Goal: Task Accomplishment & Management: Complete application form

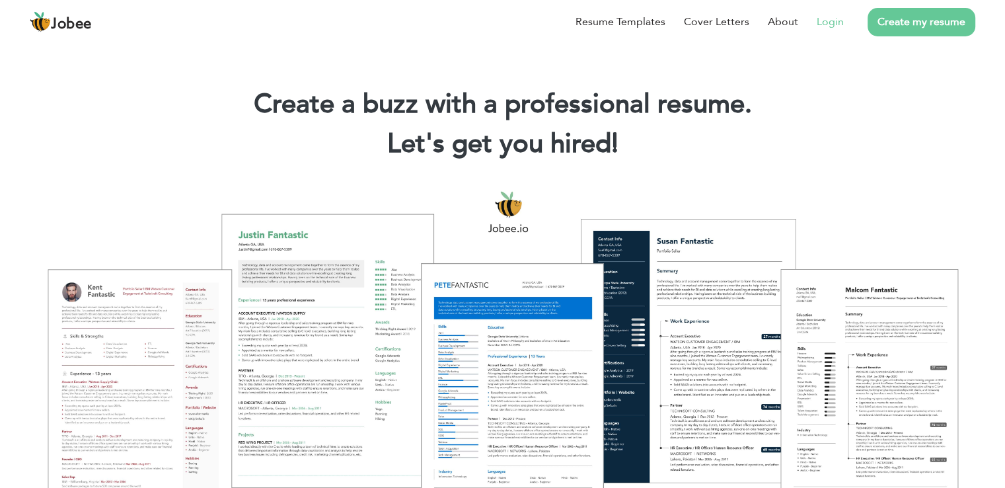
click at [833, 24] on link "Login" at bounding box center [830, 22] width 27 height 16
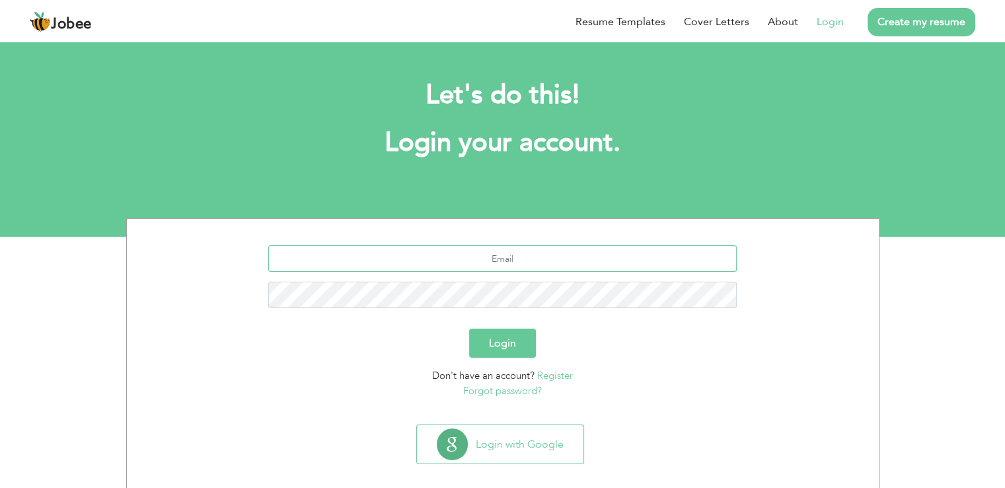
click at [506, 256] on input "text" at bounding box center [502, 258] width 469 height 26
click at [716, 163] on div "Let's do this! Login your account." at bounding box center [503, 126] width 734 height 122
click at [573, 268] on input "aroosa" at bounding box center [502, 258] width 469 height 26
type input "aroosamehboob904@gmail.com"
click at [523, 346] on button "Login" at bounding box center [502, 342] width 67 height 29
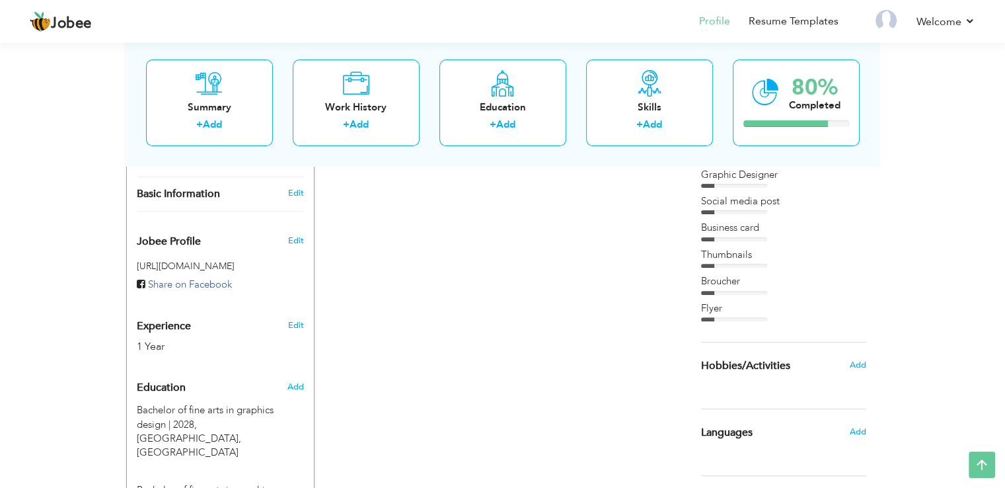
scroll to position [397, 0]
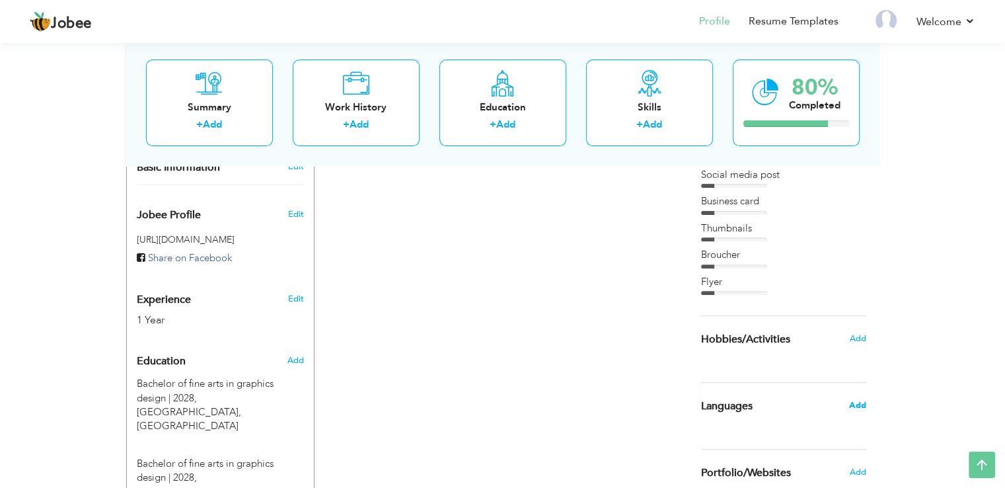
click at [853, 407] on span "Add" at bounding box center [857, 405] width 17 height 12
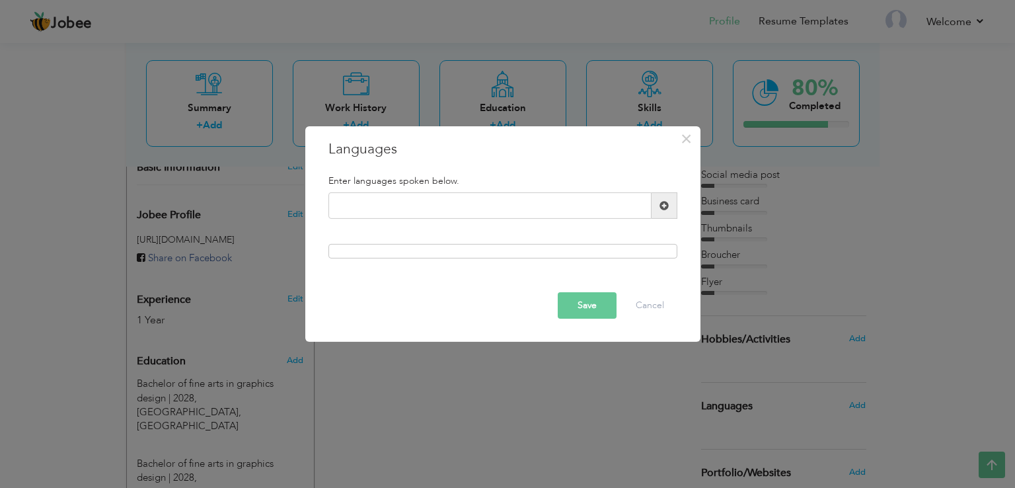
click at [662, 207] on span at bounding box center [664, 205] width 9 height 9
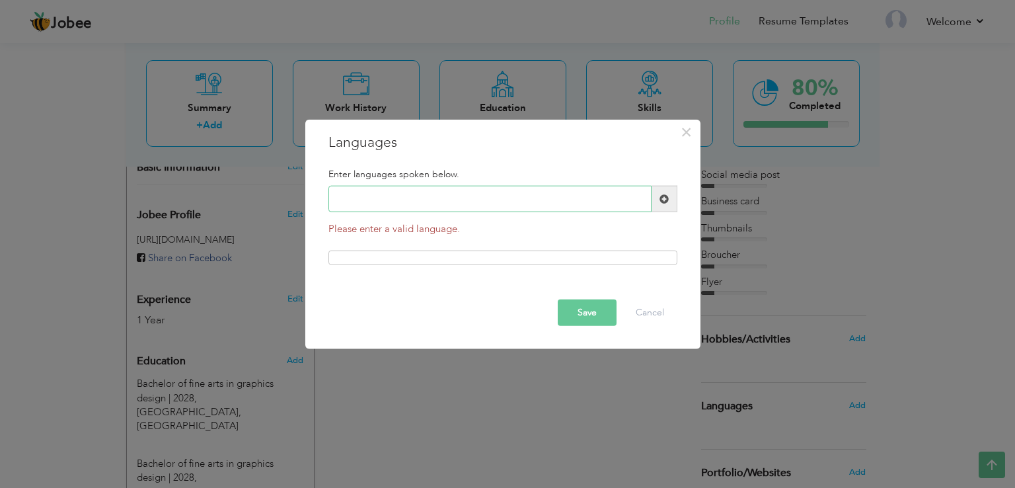
click at [590, 203] on input "text" at bounding box center [489, 199] width 323 height 26
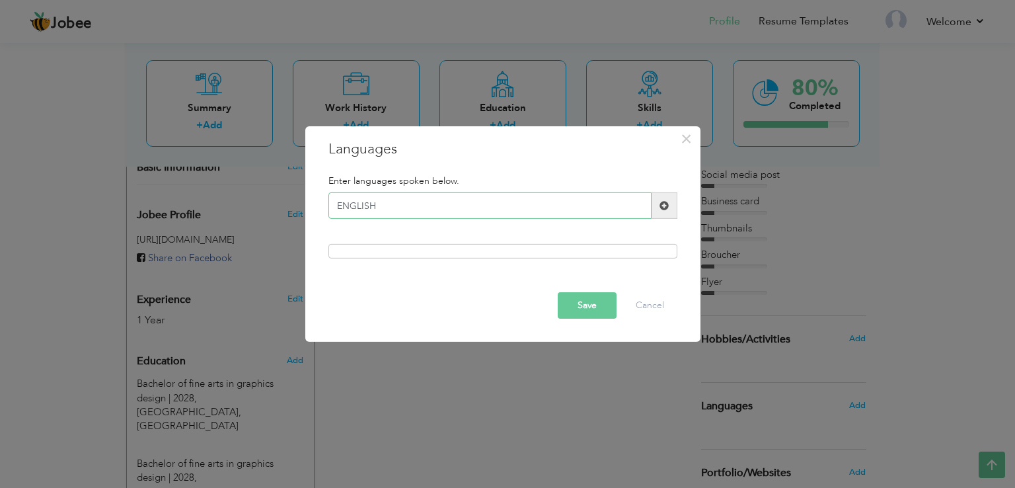
type input "ENGLISH"
click at [594, 302] on button "Save" at bounding box center [587, 305] width 59 height 26
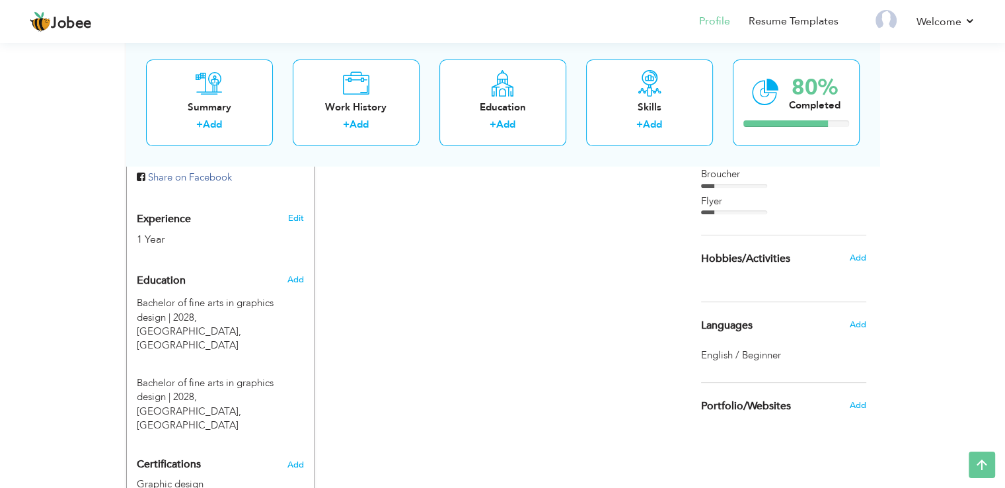
scroll to position [476, 0]
click at [853, 254] on span "Add" at bounding box center [857, 259] width 17 height 12
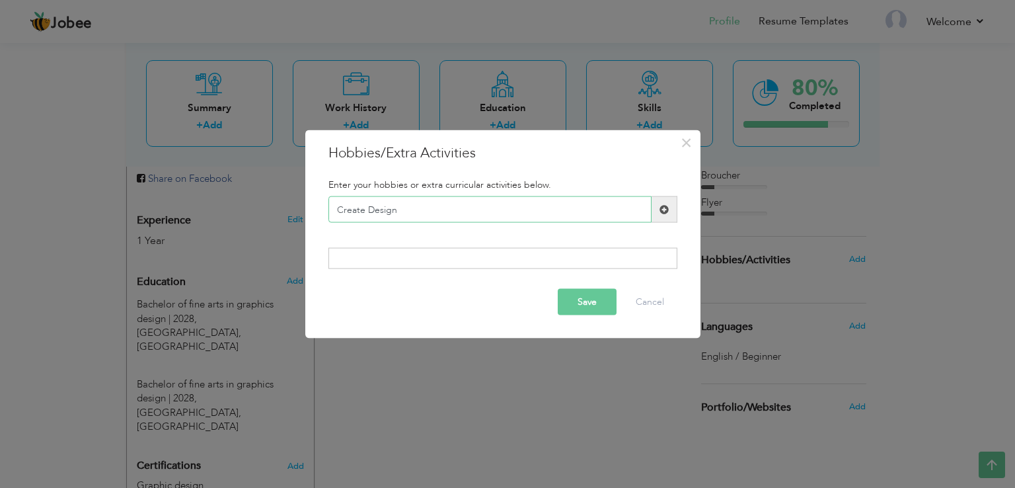
type input "Create Design"
click at [590, 299] on button "Save" at bounding box center [587, 301] width 59 height 26
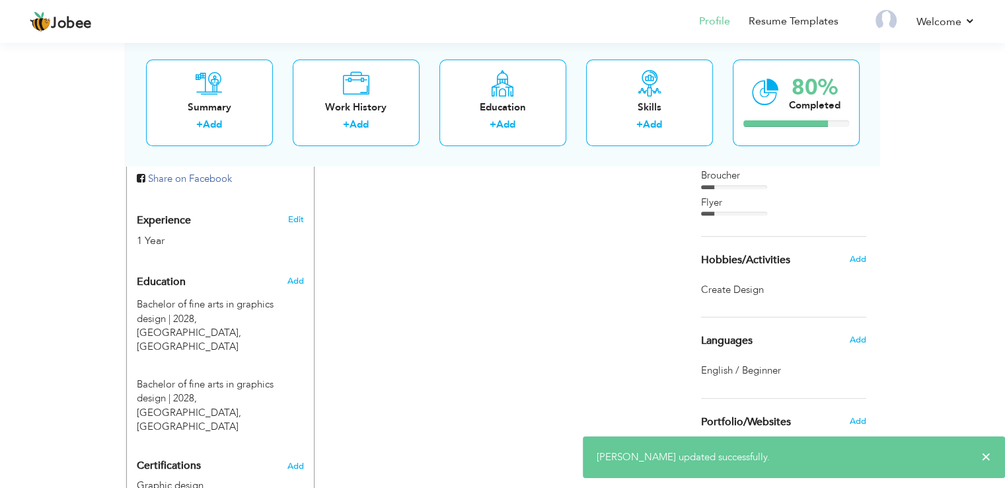
click at [552, 294] on div "CV Import Profile Strength 0% Select an Item from right menu Work History * Job…" at bounding box center [503, 172] width 377 height 798
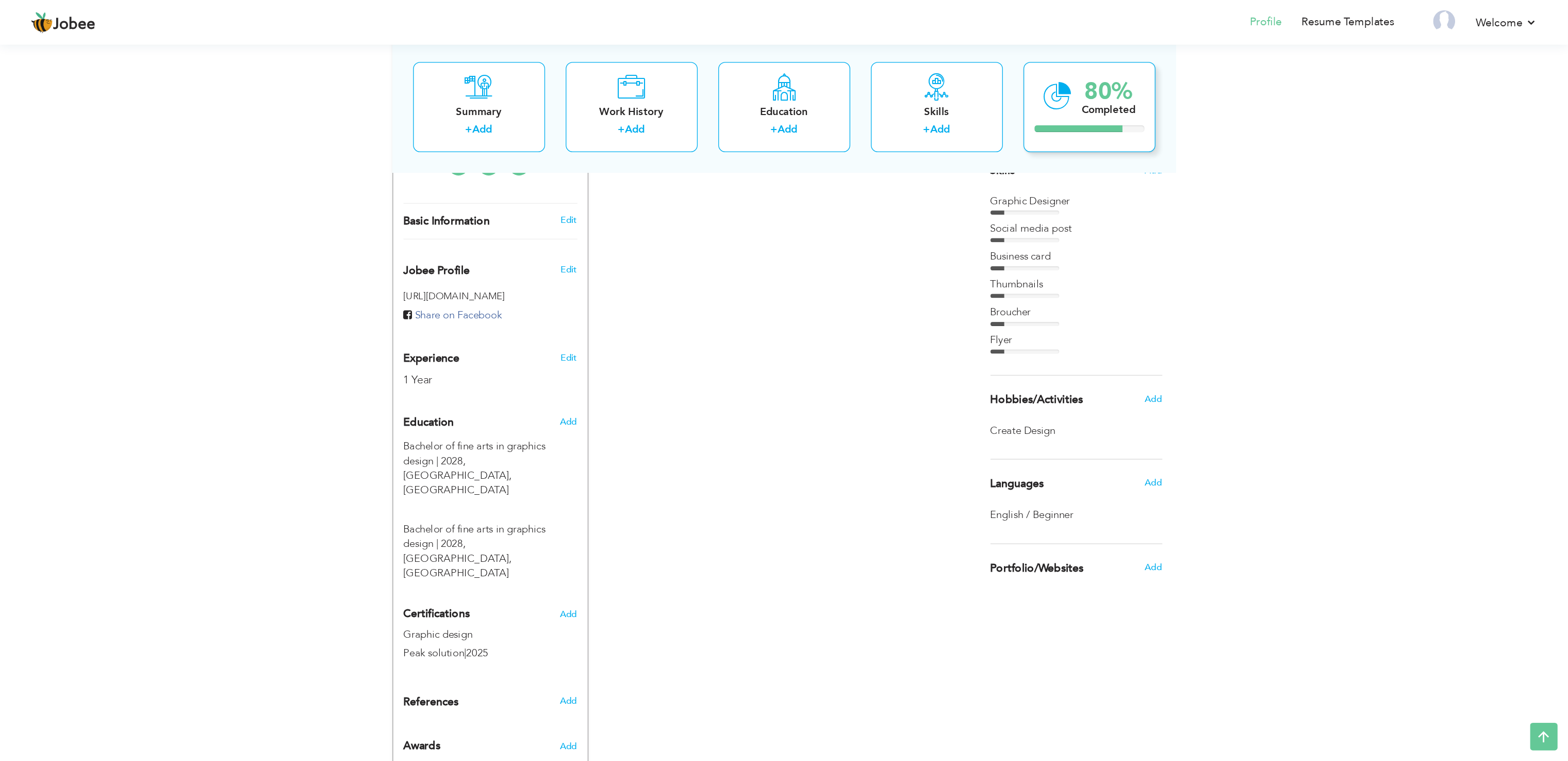
scroll to position [0, 0]
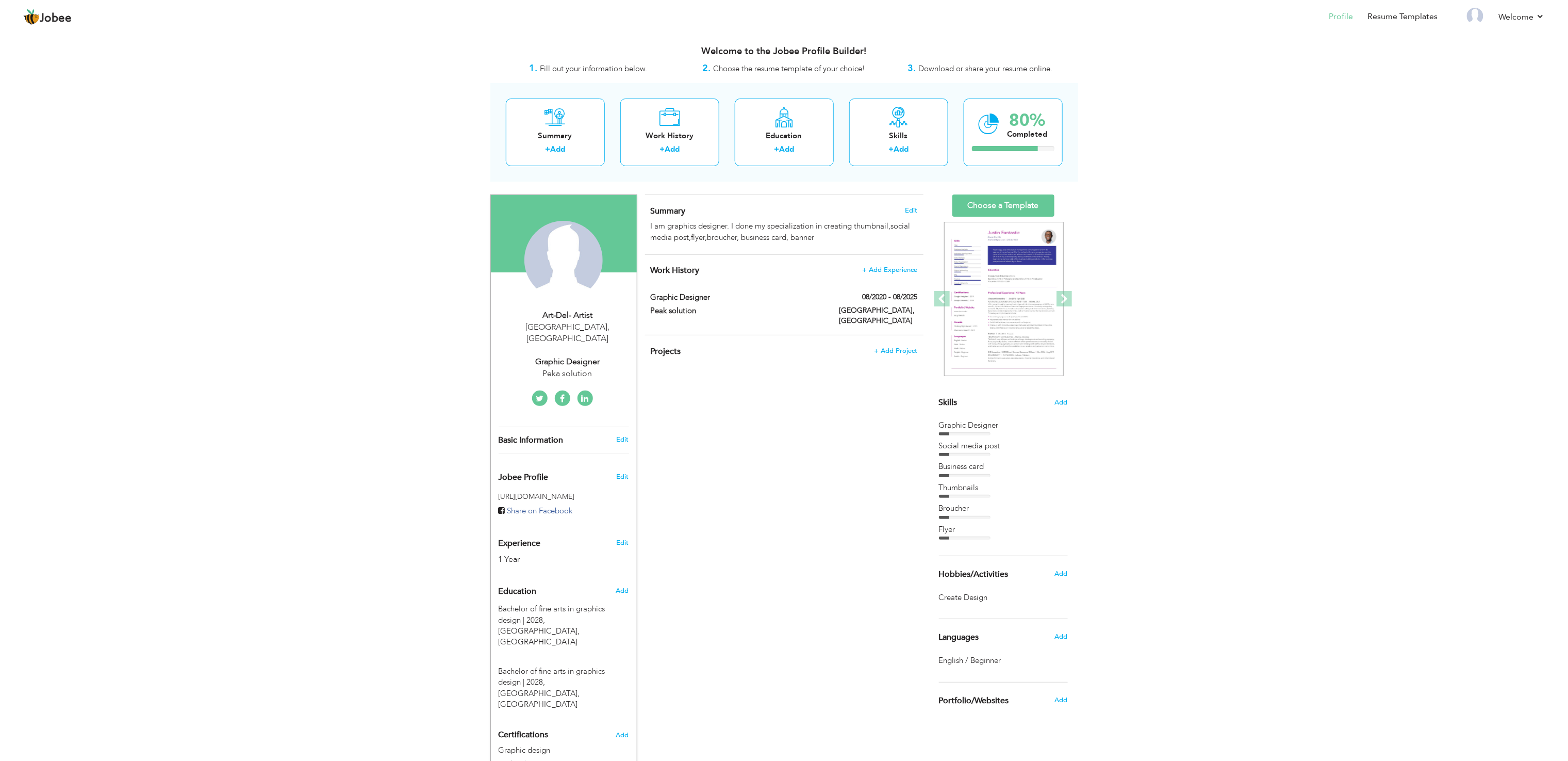
click at [791, 143] on div "View Resume Export PDF Profile Summary Public Link Experience Education Awards …" at bounding box center [784, 448] width 1568 height 834
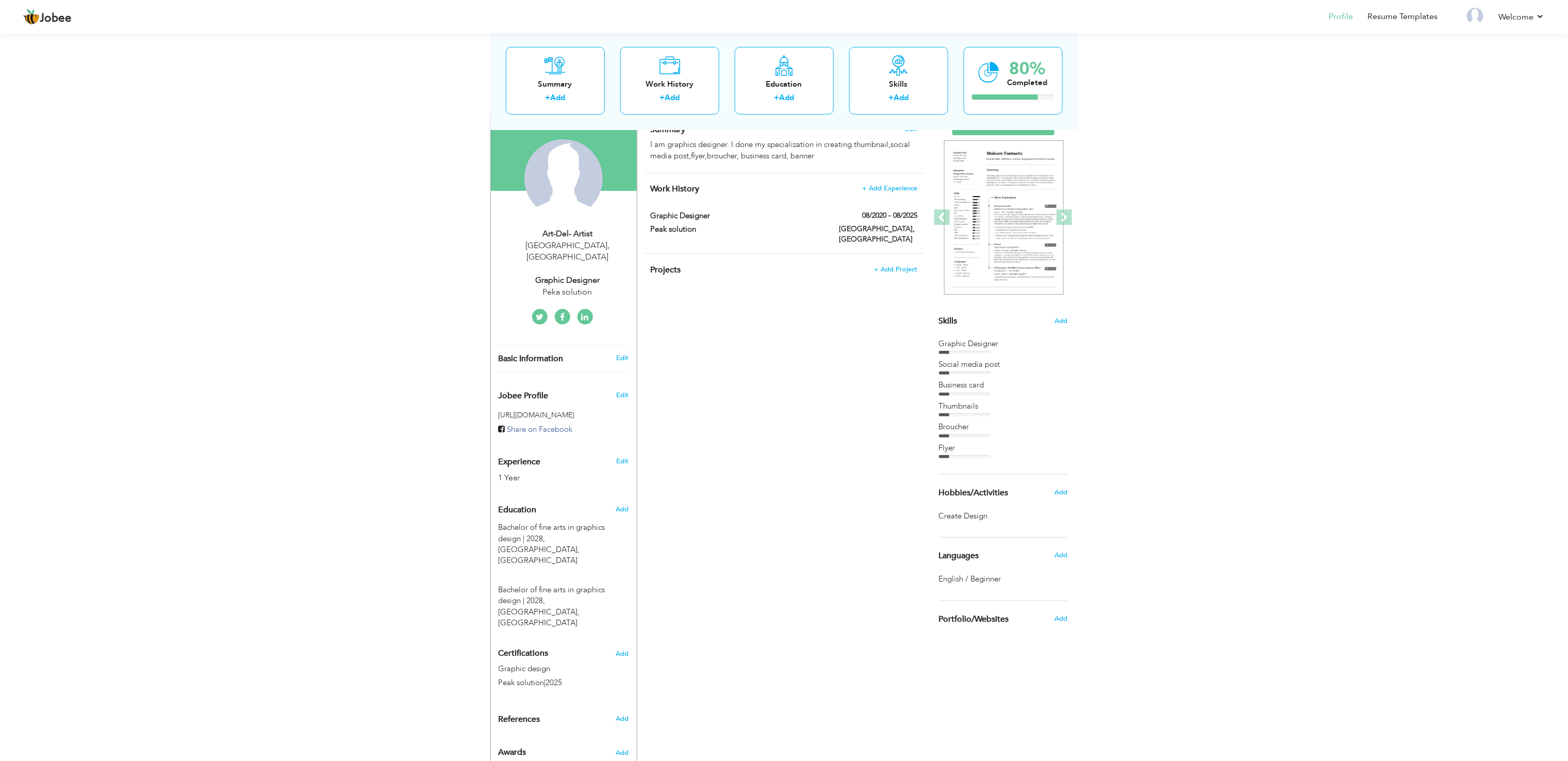
scroll to position [87, 0]
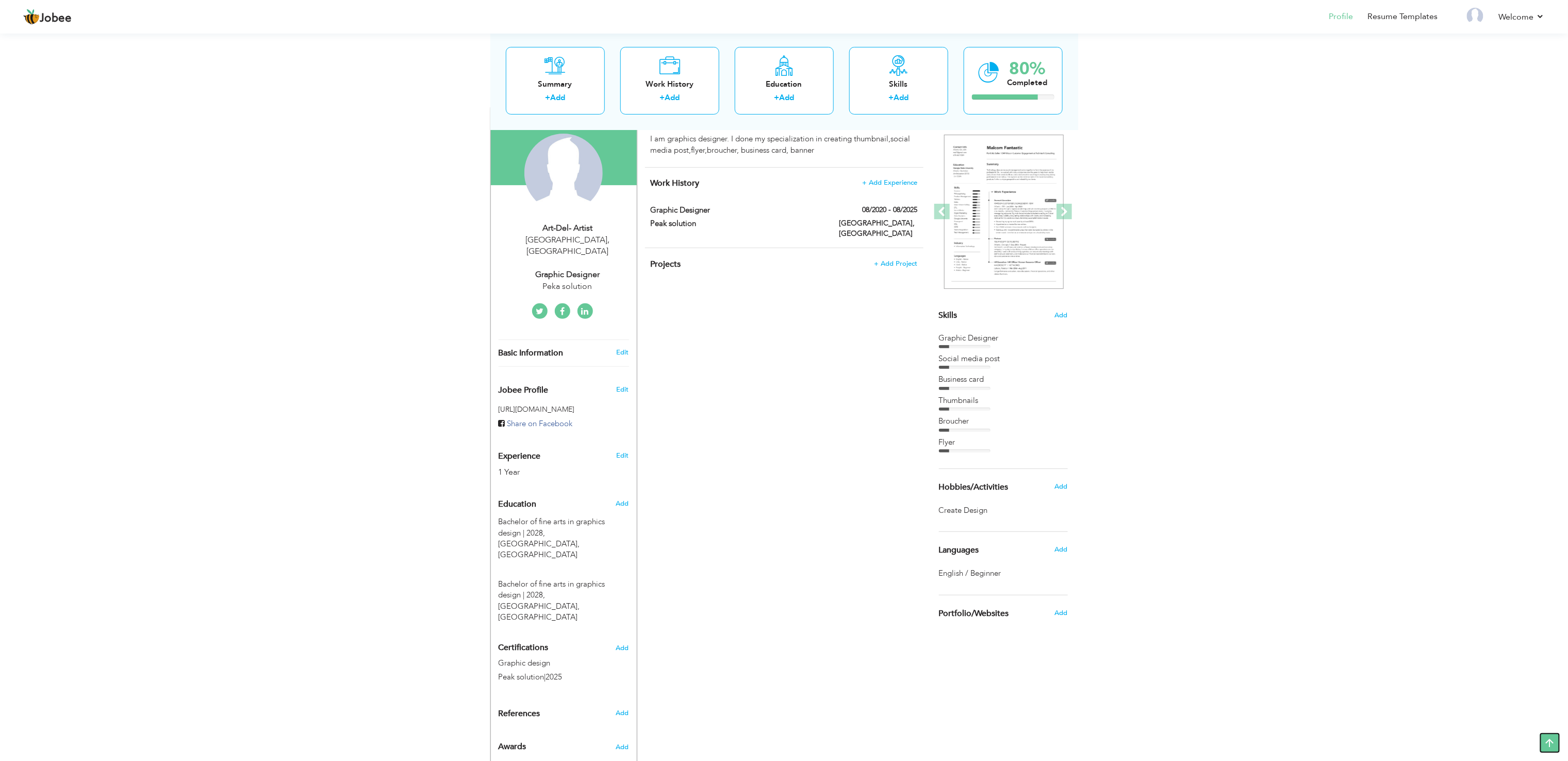
click at [791, 380] on icon at bounding box center [1549, 742] width 20 height 20
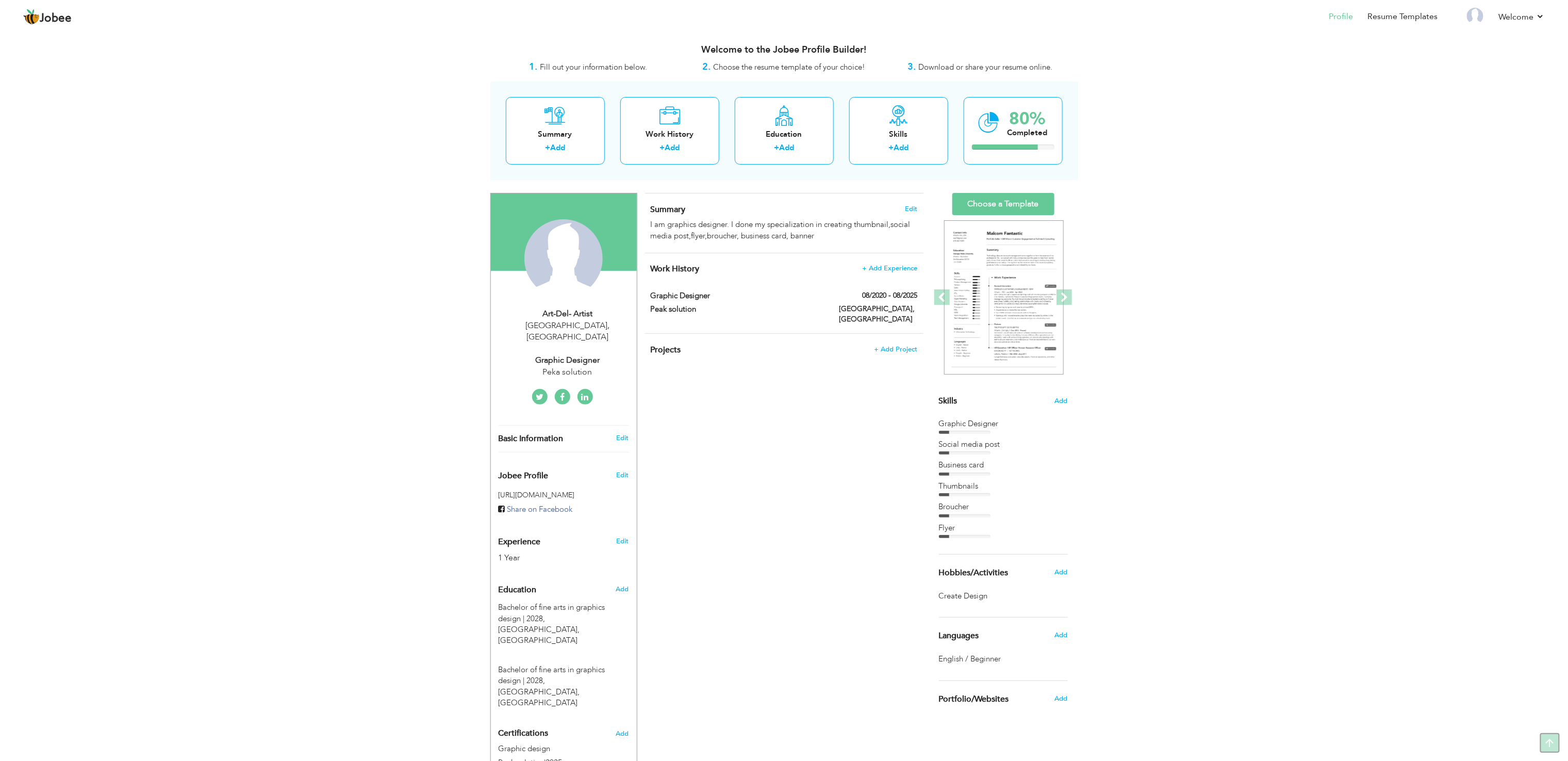
scroll to position [0, 0]
click at [791, 380] on div "CV Import Profile Strength 0% Select an Item from right menu Work History * Job…" at bounding box center [784, 507] width 294 height 624
click at [791, 212] on link "Choose a Template" at bounding box center [1003, 205] width 102 height 22
click at [911, 123] on div "Skills + Add" at bounding box center [898, 132] width 99 height 68
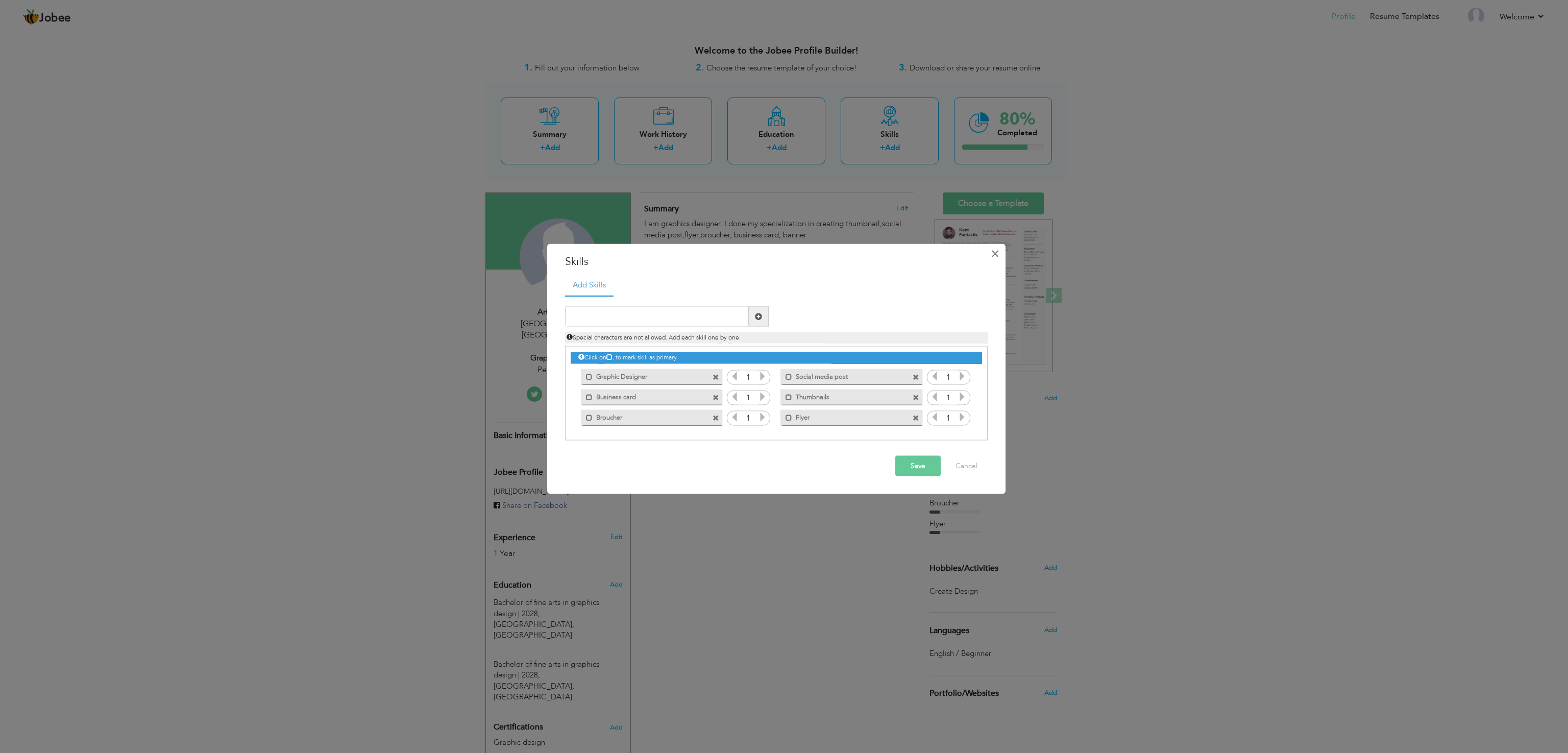
click at [998, 255] on span "×" at bounding box center [995, 253] width 8 height 19
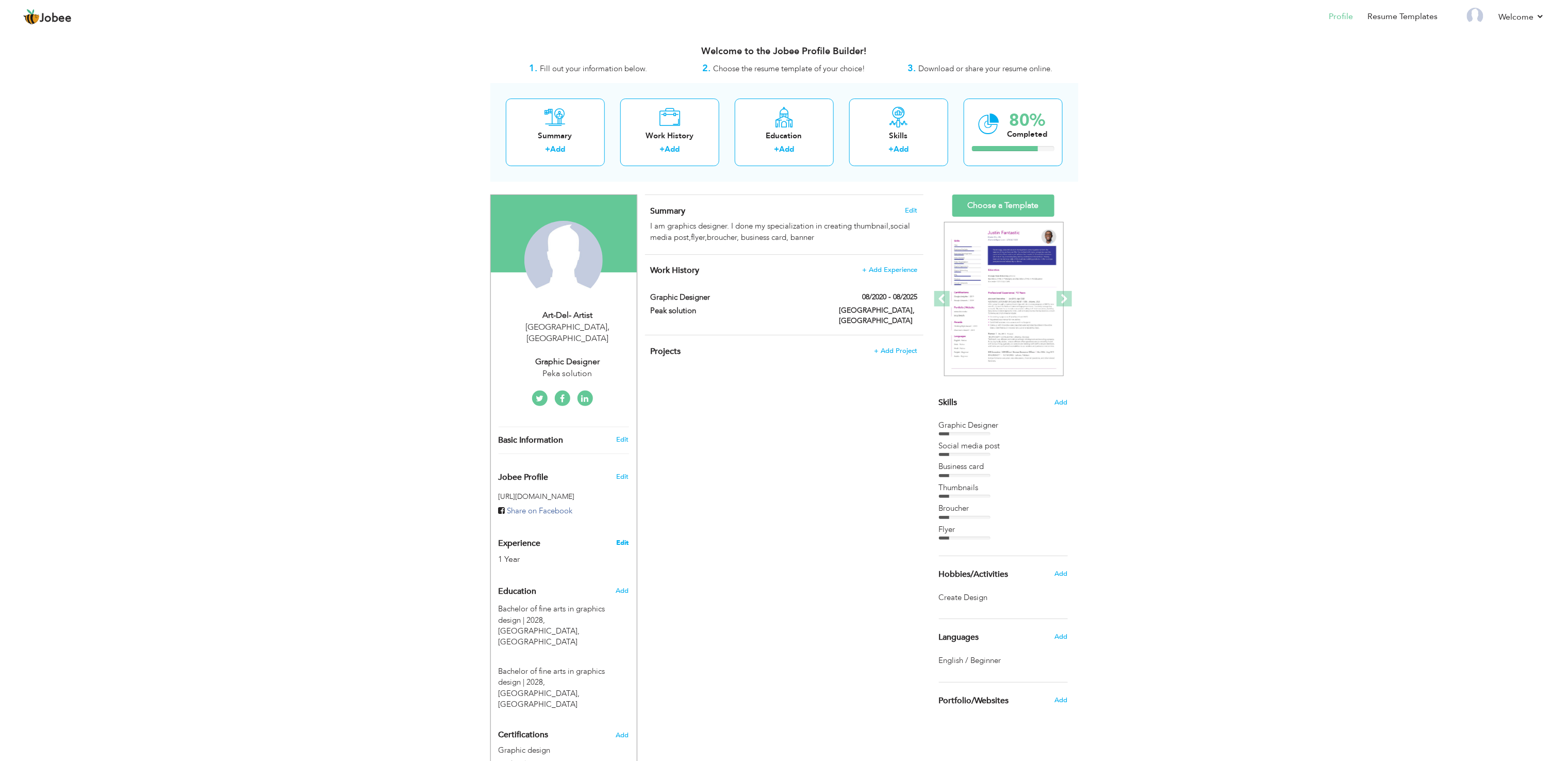
click at [622, 538] on link "Edit" at bounding box center [623, 542] width 12 height 9
type input "Art-del-"
type input "Artist"
type input "03091116607"
select select "number:166"
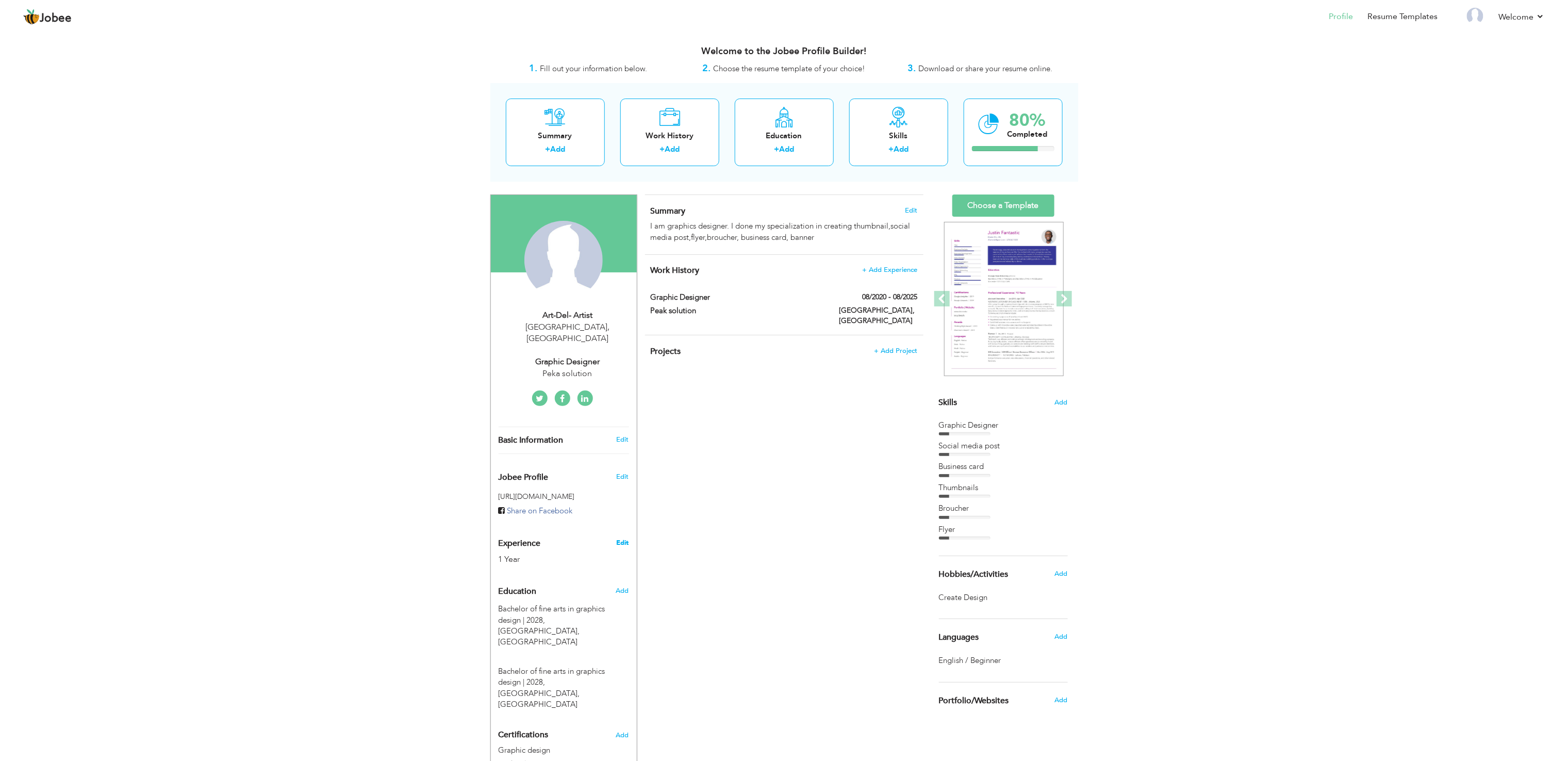
type input "[GEOGRAPHIC_DATA]"
select select "number:3"
type input "Peka solution"
type input "Graphic Designer"
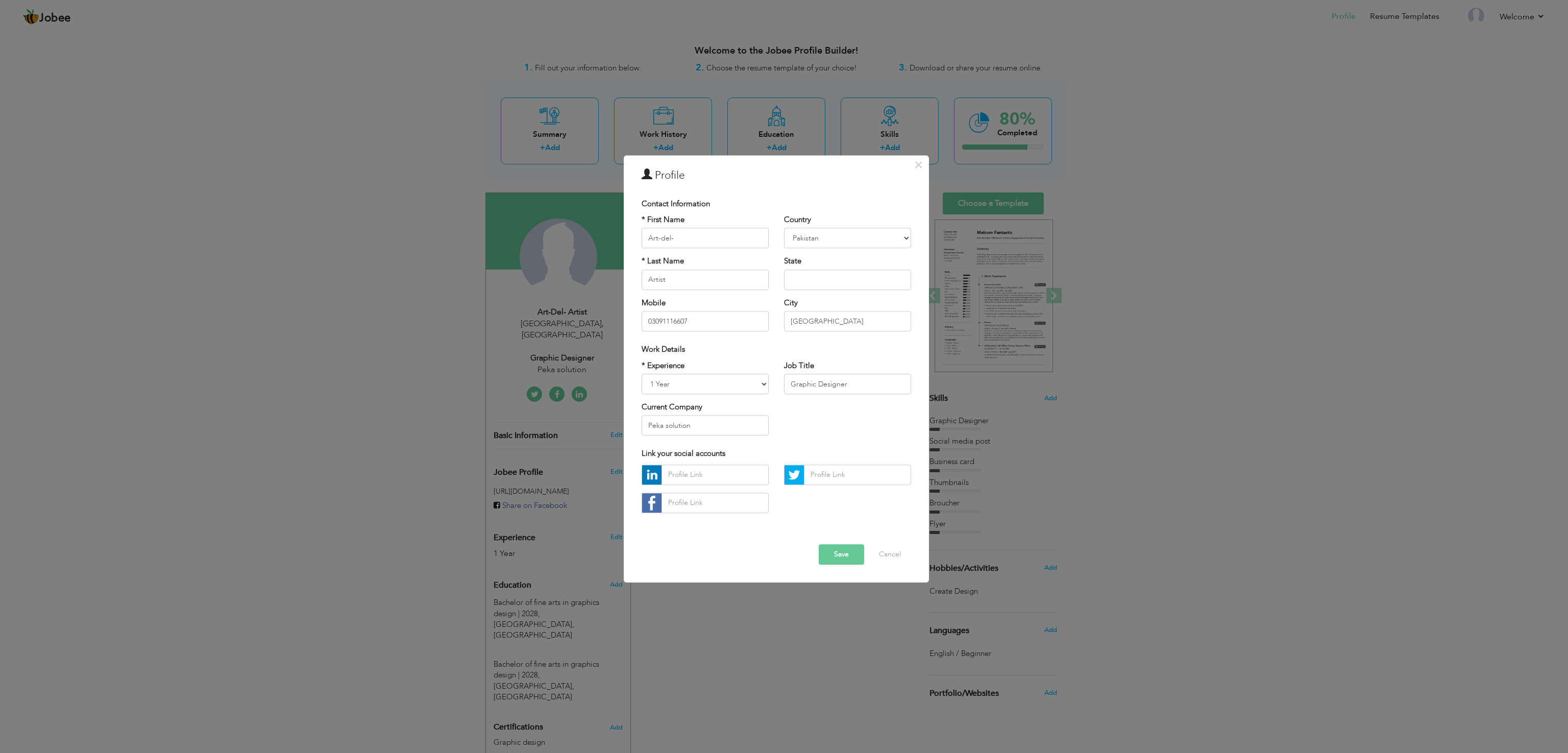
click at [839, 550] on button "Save" at bounding box center [841, 554] width 46 height 20
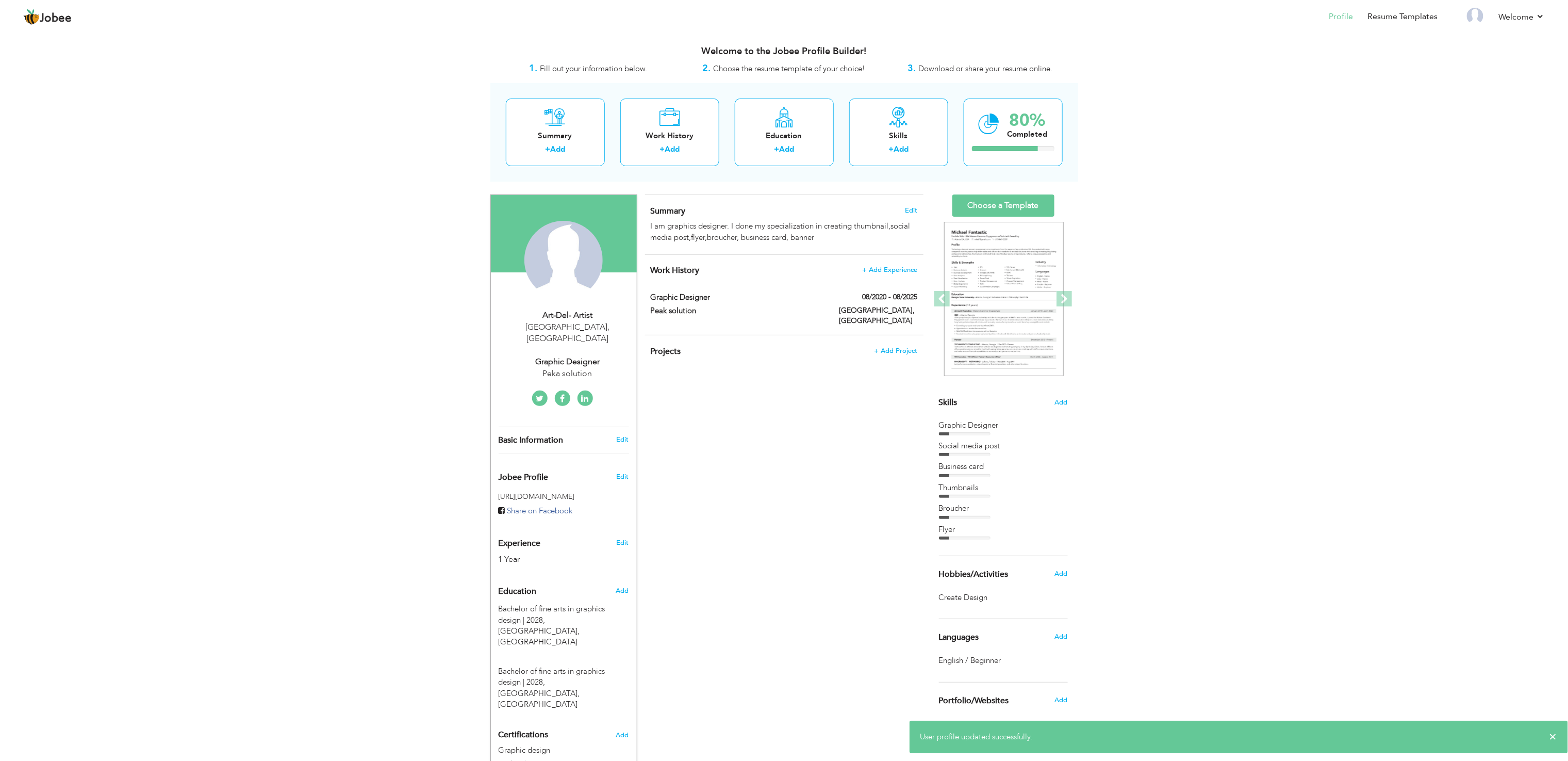
click at [683, 608] on div "CV Import Profile Strength 0% Select an Item from right menu Work History * Job…" at bounding box center [784, 507] width 294 height 624
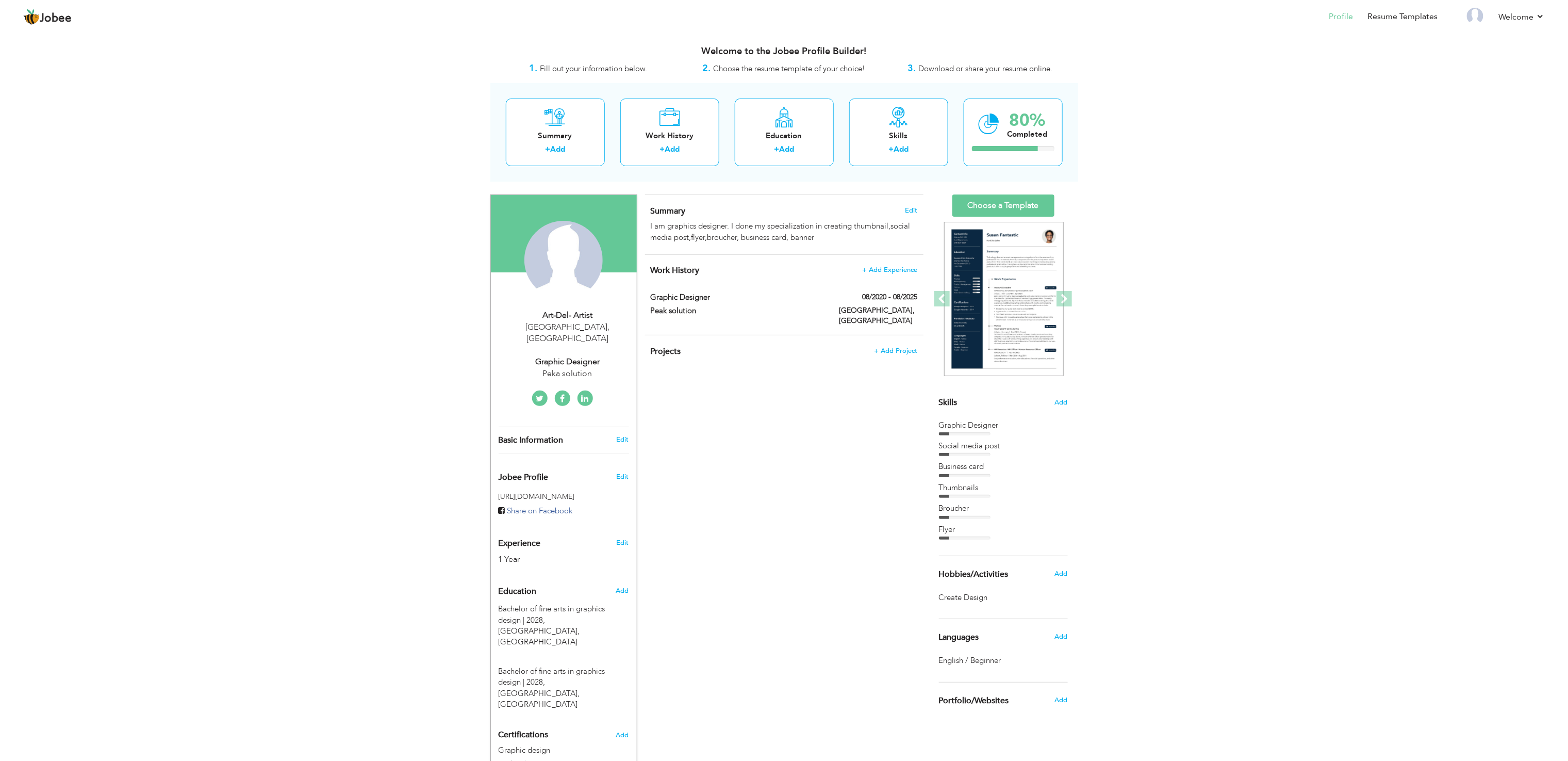
click at [574, 725] on div "Certifications Add Graphic design Peak solution | 2025 Graphic design Peak solu…" at bounding box center [563, 749] width 146 height 49
click at [623, 745] on span at bounding box center [625, 749] width 8 height 8
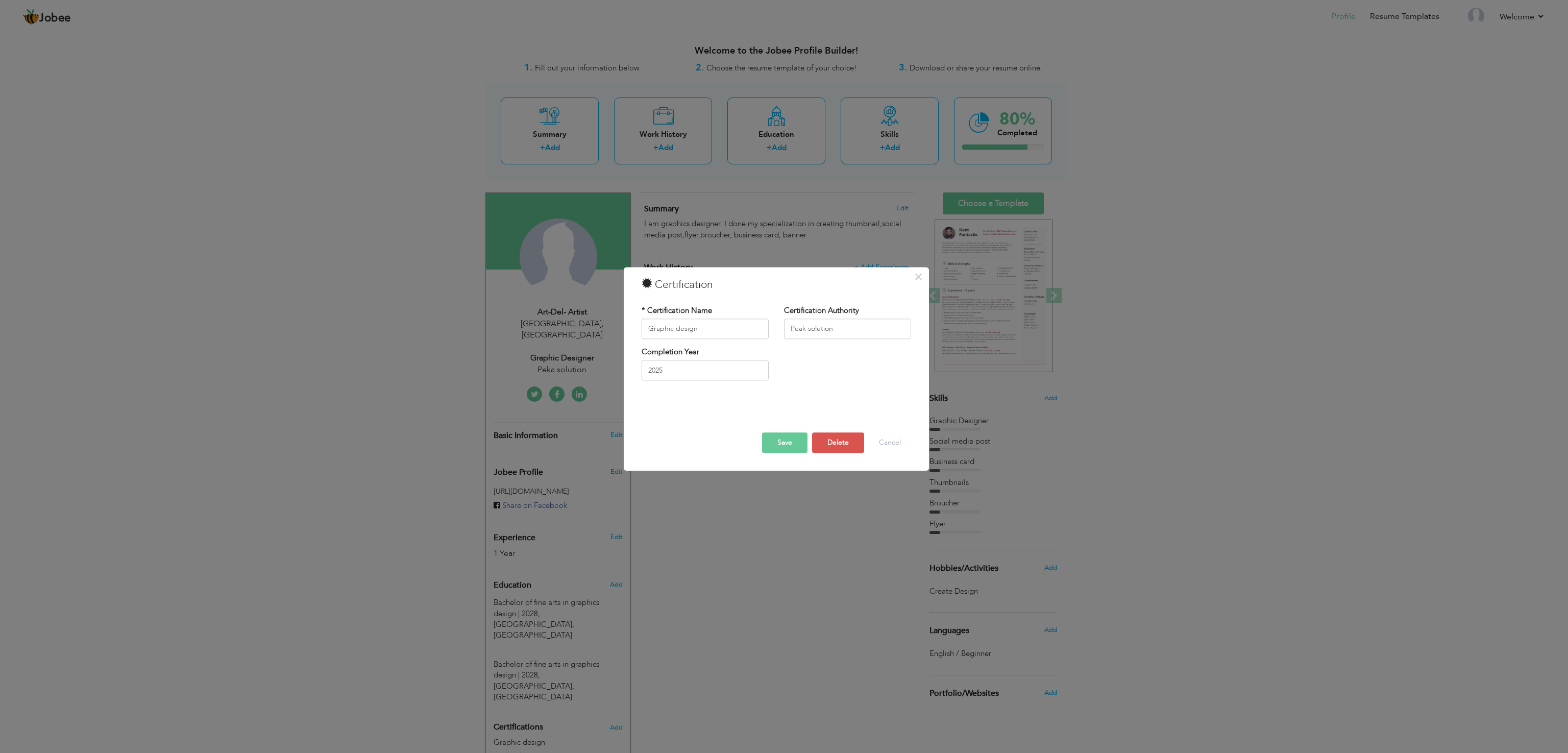
click at [789, 445] on button "Save" at bounding box center [785, 443] width 46 height 20
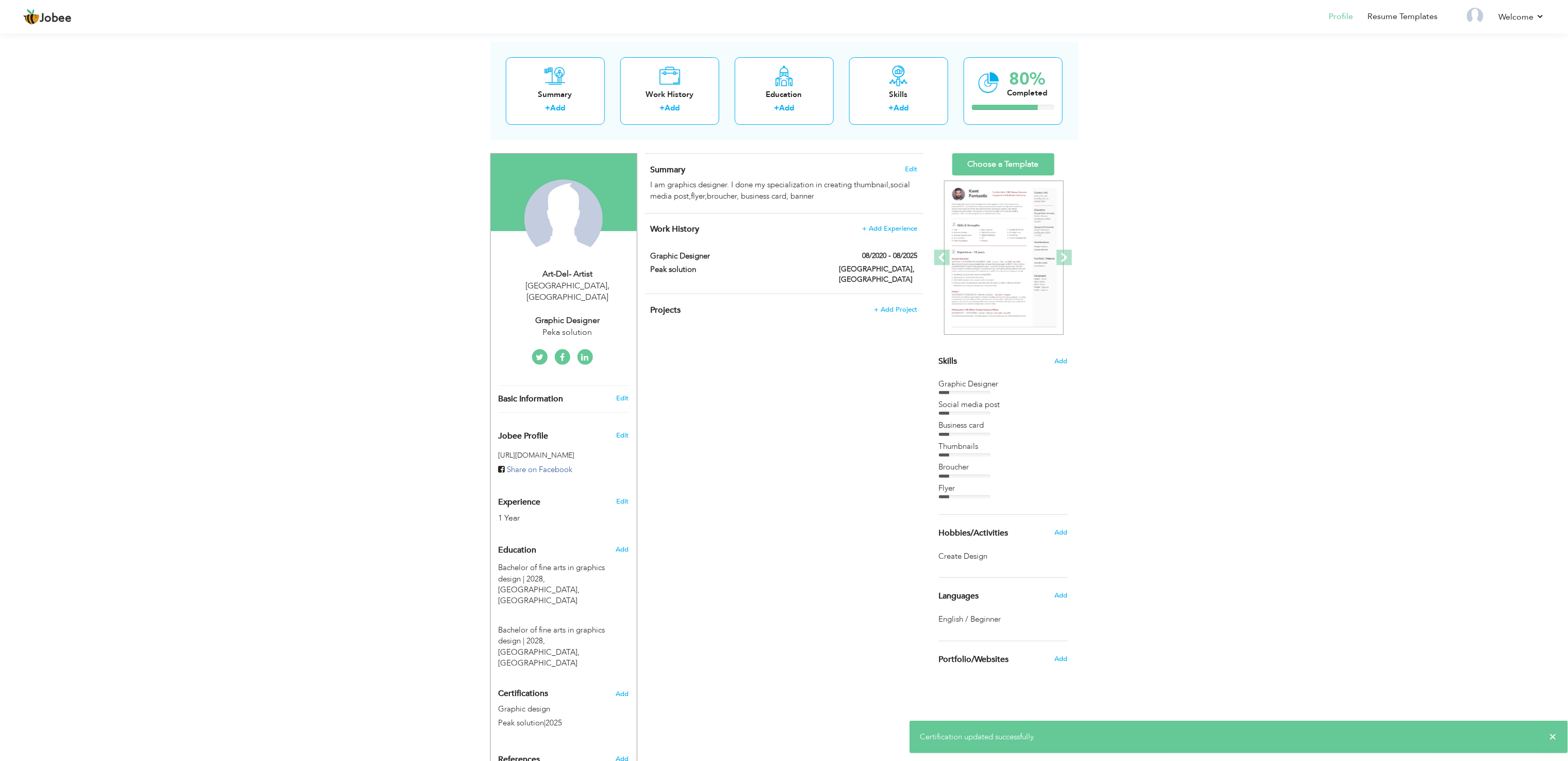
scroll to position [87, 0]
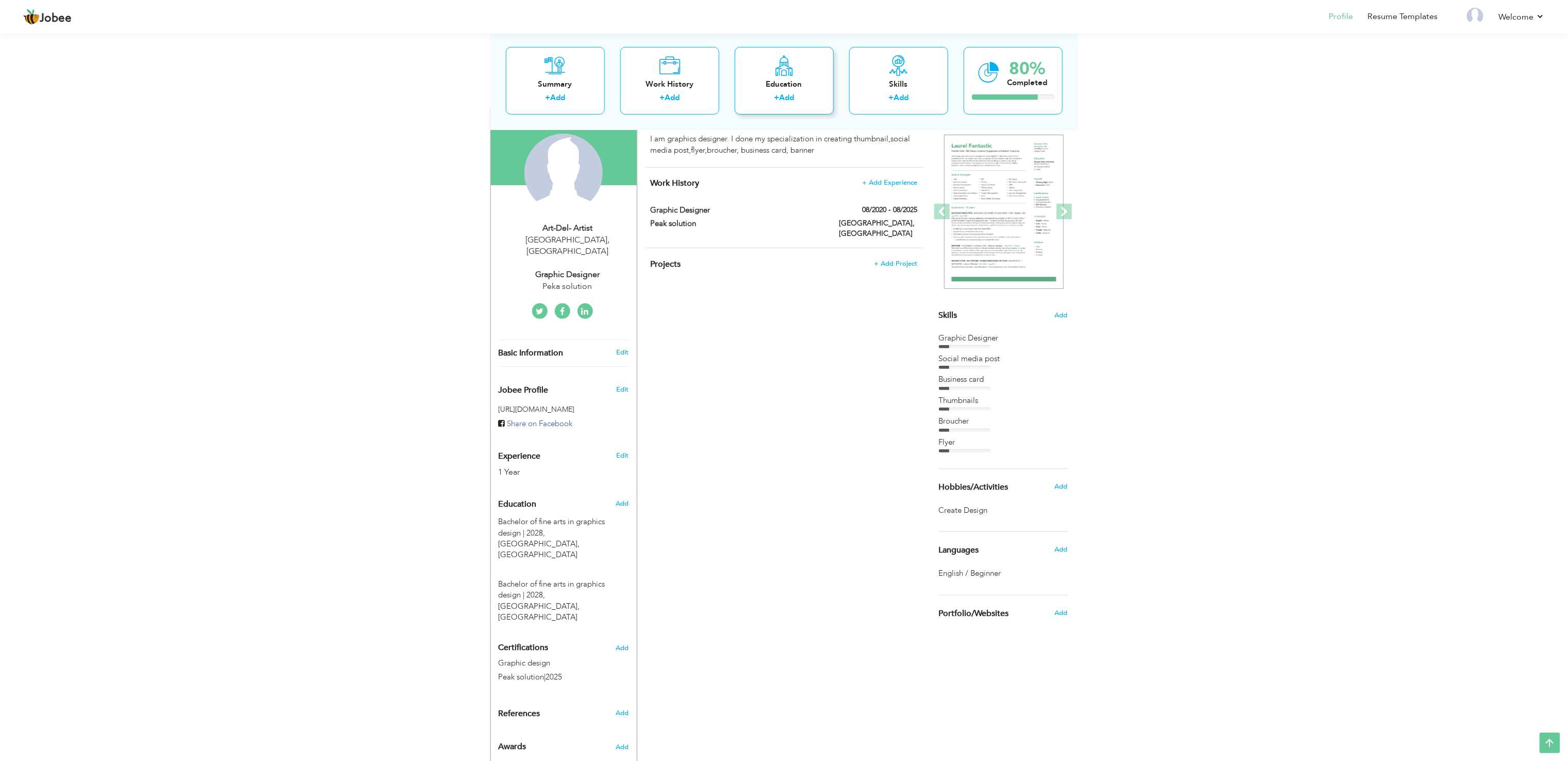
click at [794, 75] on div "Education + Add" at bounding box center [784, 80] width 99 height 68
radio input "true"
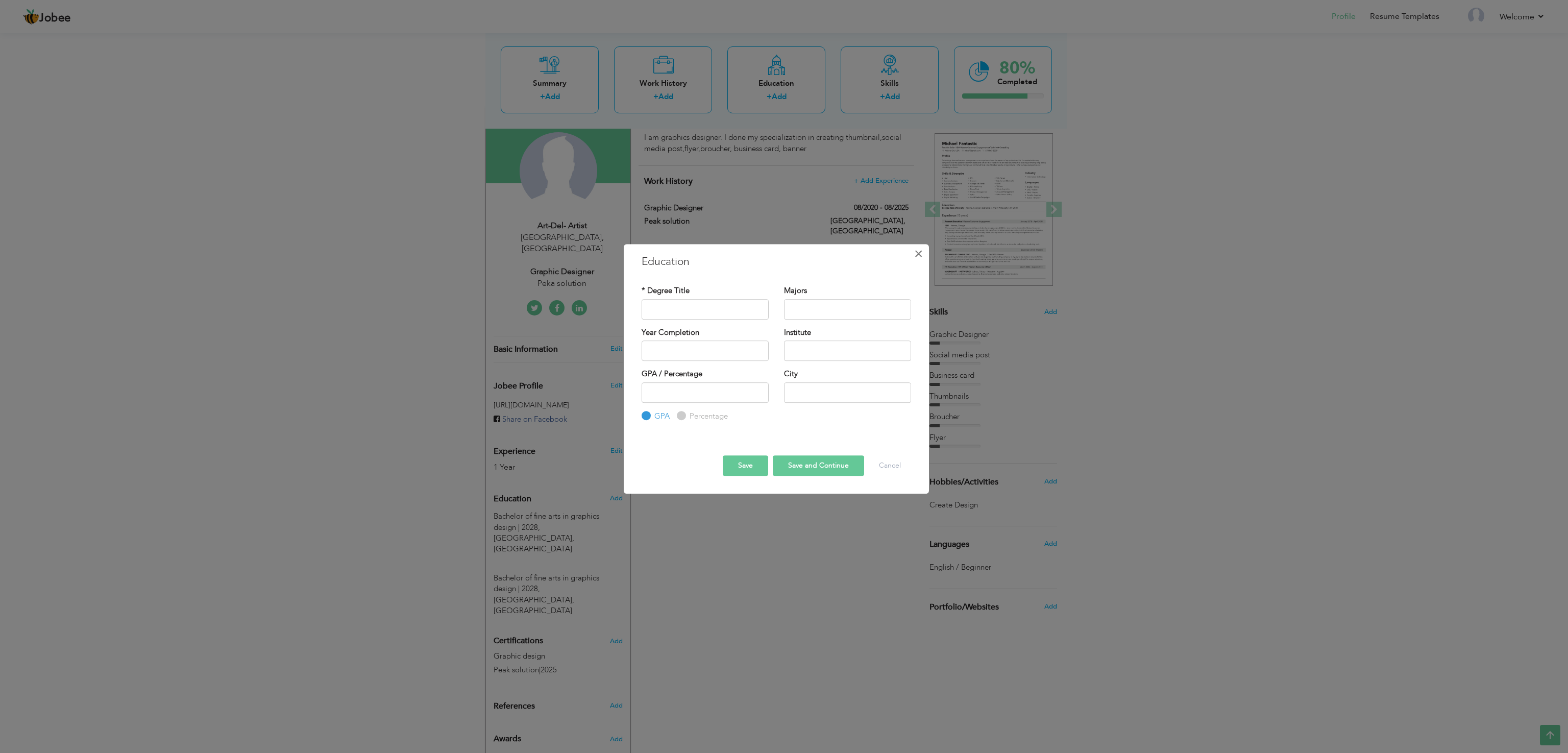
click at [921, 250] on span "×" at bounding box center [918, 254] width 8 height 19
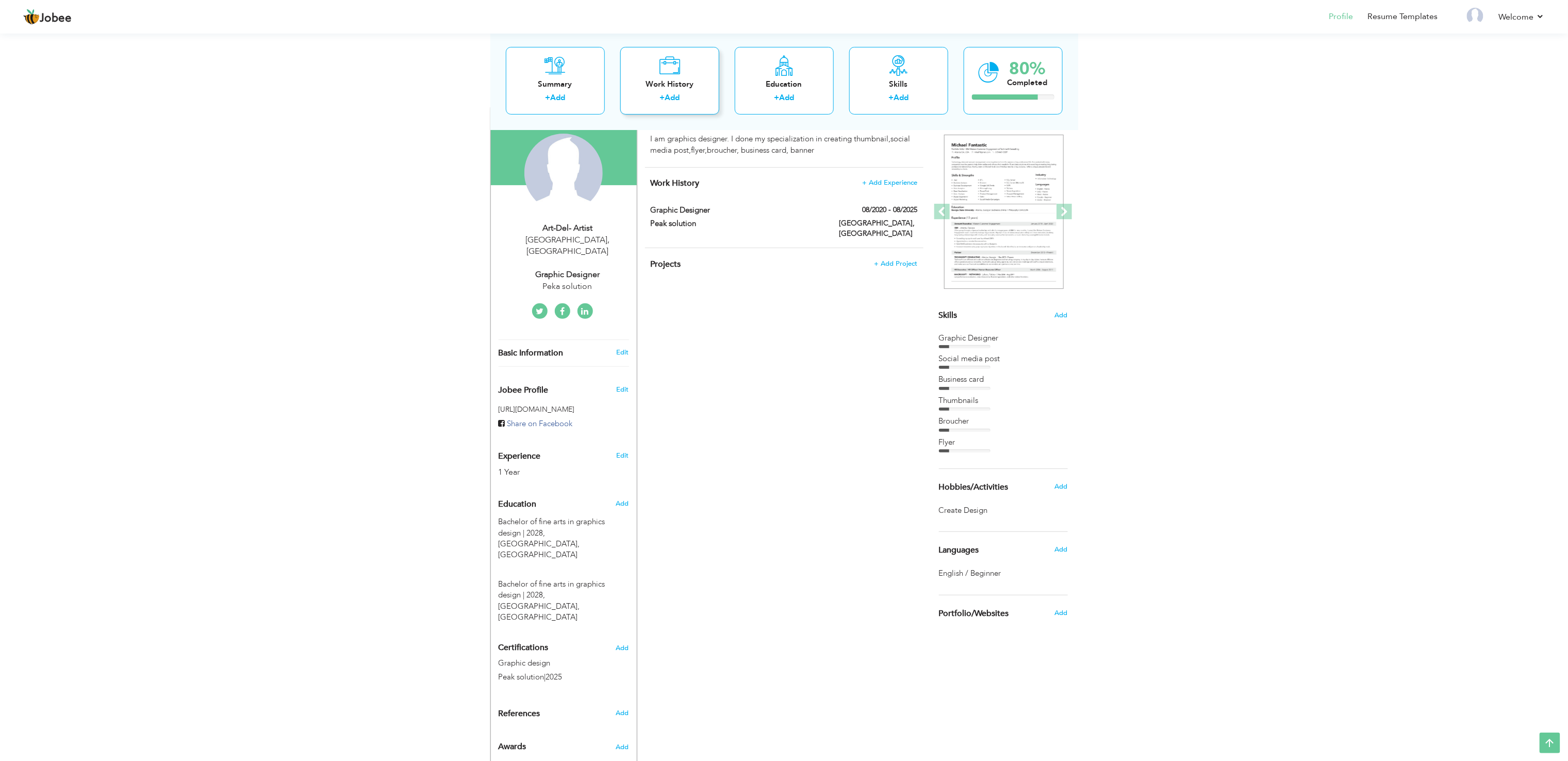
click at [698, 76] on div "Work History + Add" at bounding box center [669, 80] width 99 height 68
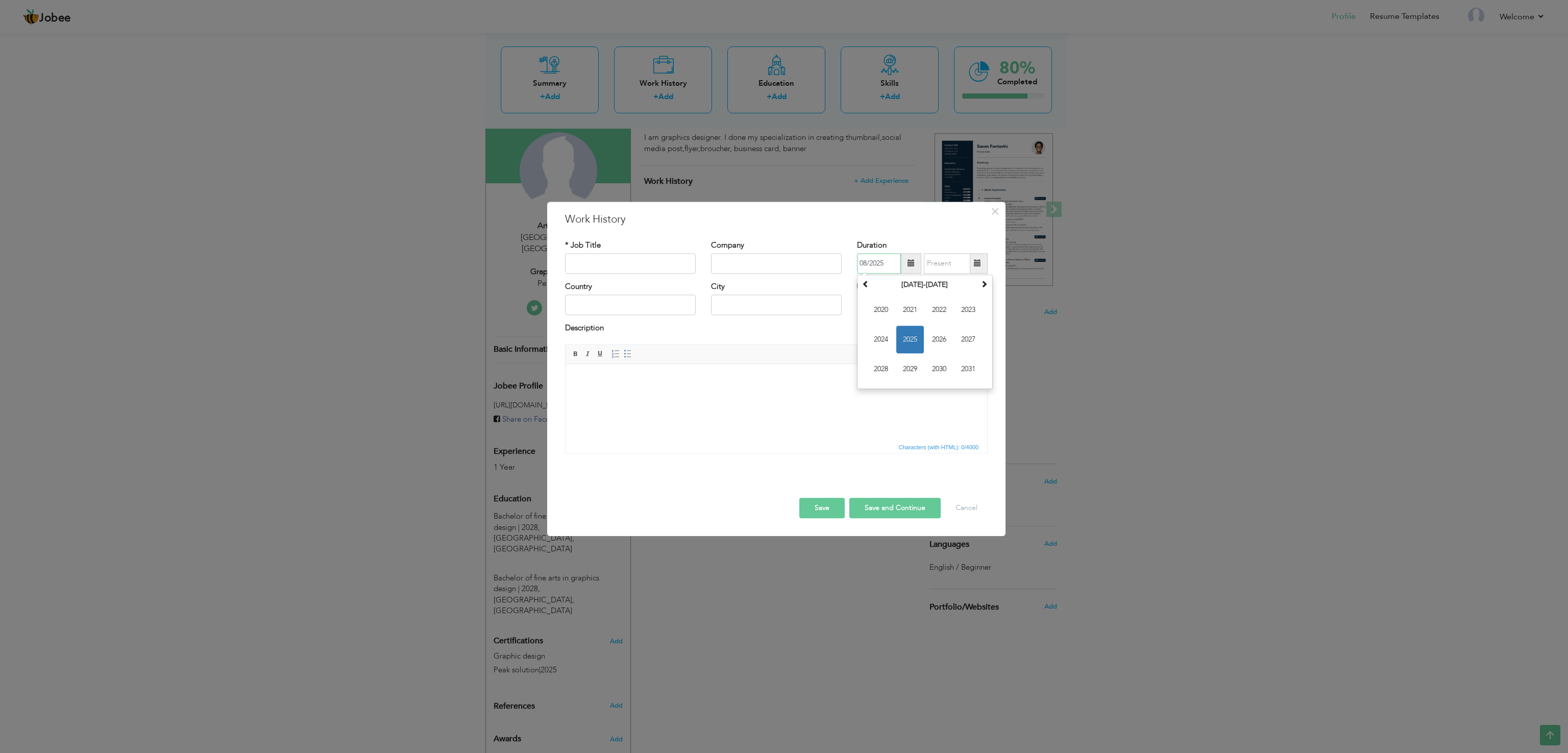
click at [869, 257] on input "08/2025" at bounding box center [879, 263] width 44 height 20
click at [882, 340] on span "2024" at bounding box center [881, 340] width 28 height 28
click at [888, 334] on span "May" at bounding box center [881, 340] width 28 height 28
click at [866, 263] on input "05/2024" at bounding box center [879, 263] width 44 height 20
click at [884, 312] on span "Jan" at bounding box center [881, 310] width 28 height 28
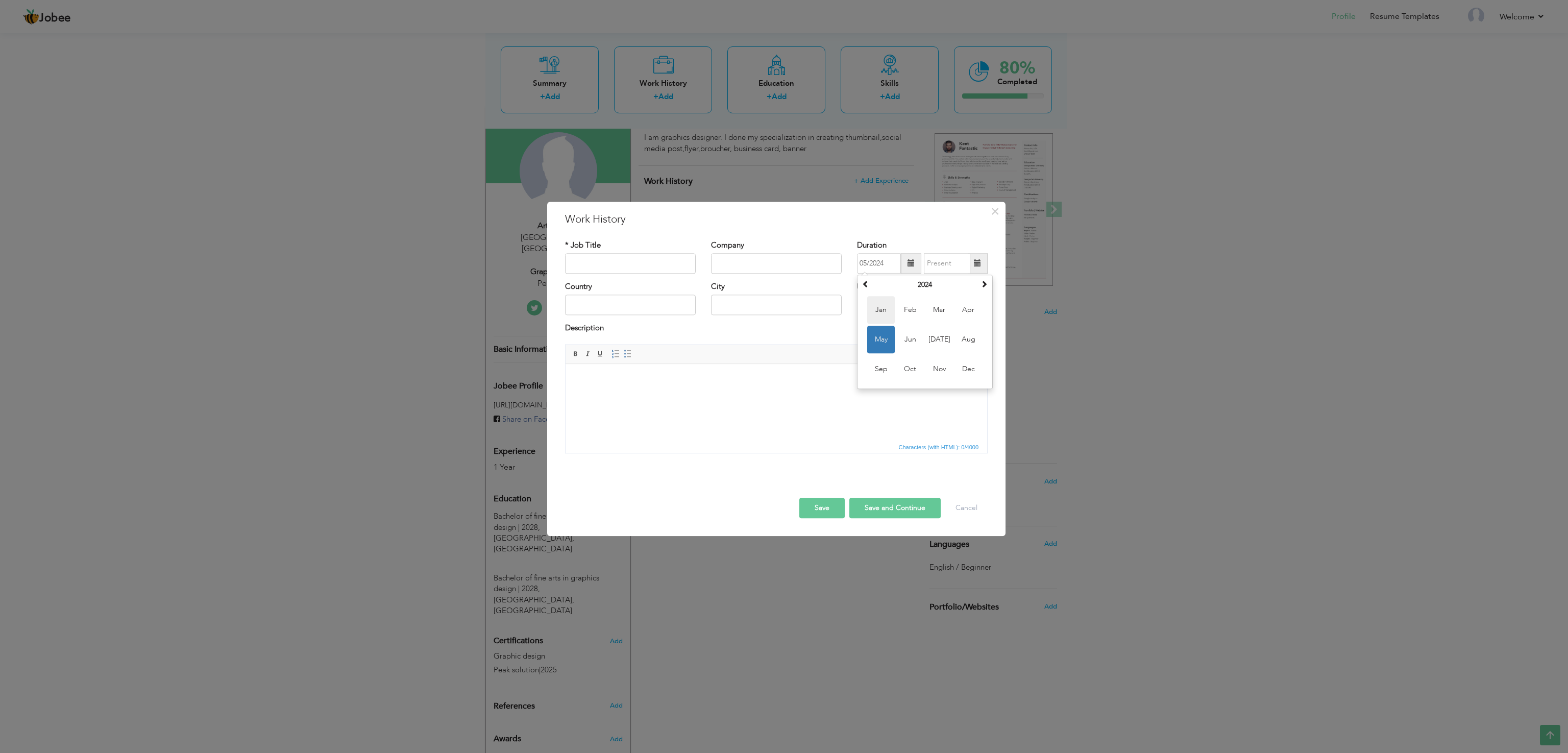
type input "01/2024"
type input "08/2025"
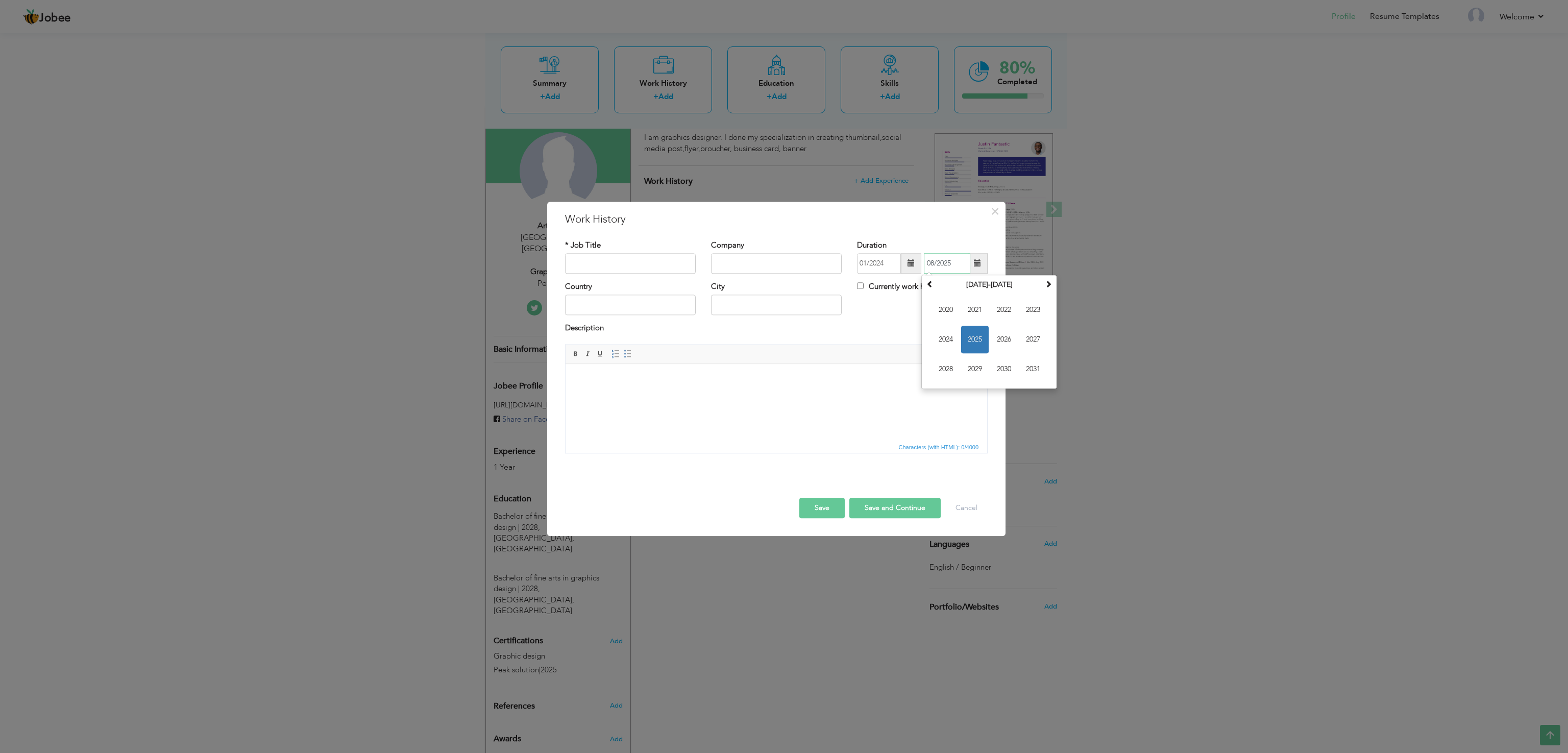
click at [941, 256] on input "08/2025" at bounding box center [947, 263] width 46 height 20
click at [942, 256] on input "08/2025" at bounding box center [947, 263] width 46 height 20
click at [972, 337] on span "2025" at bounding box center [975, 340] width 28 height 28
click at [1027, 341] on span "Aug" at bounding box center [1033, 340] width 28 height 28
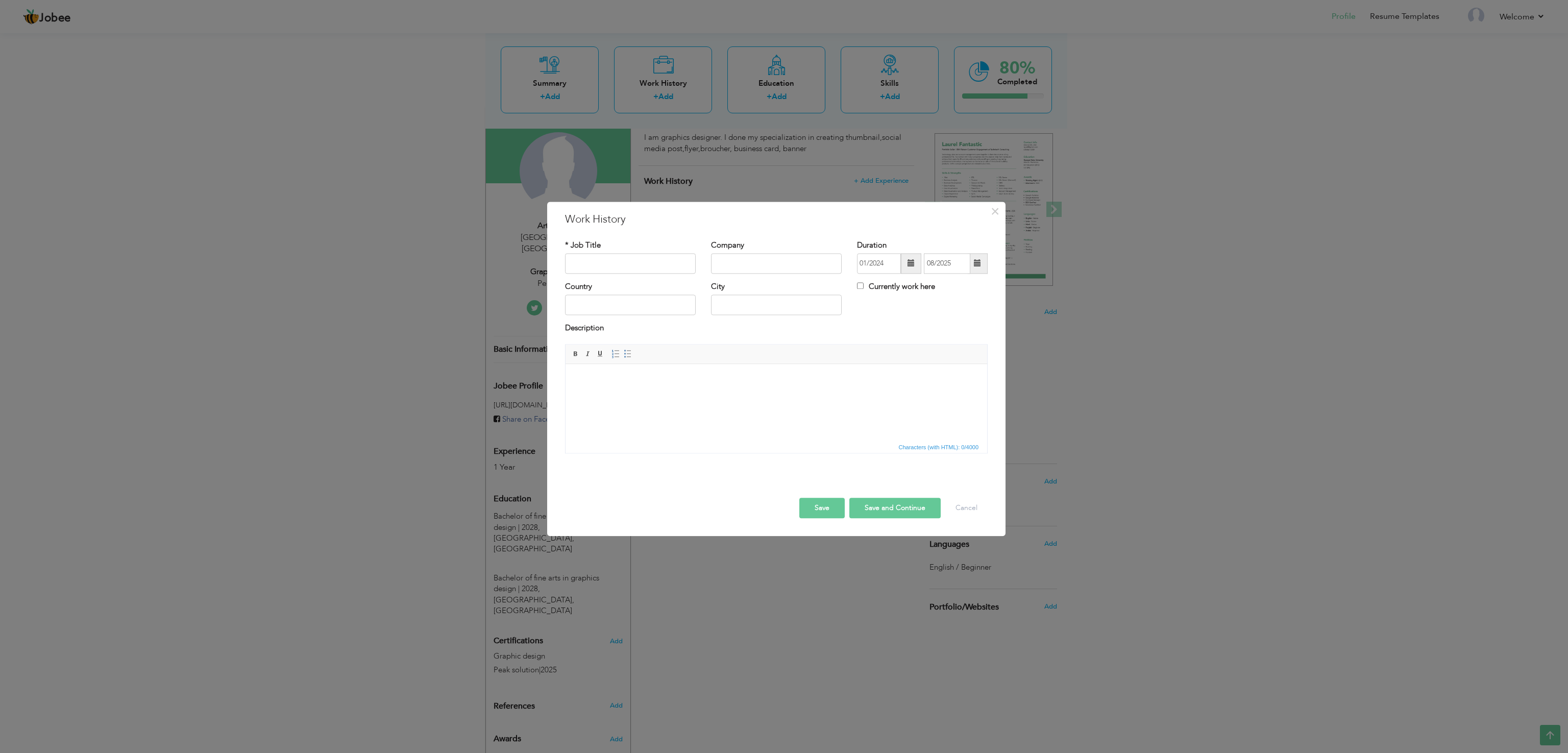
click at [831, 512] on button "Save" at bounding box center [822, 507] width 46 height 20
type input "graphic design"
click at [728, 264] on input "text" at bounding box center [776, 263] width 131 height 20
type input "peak solution"
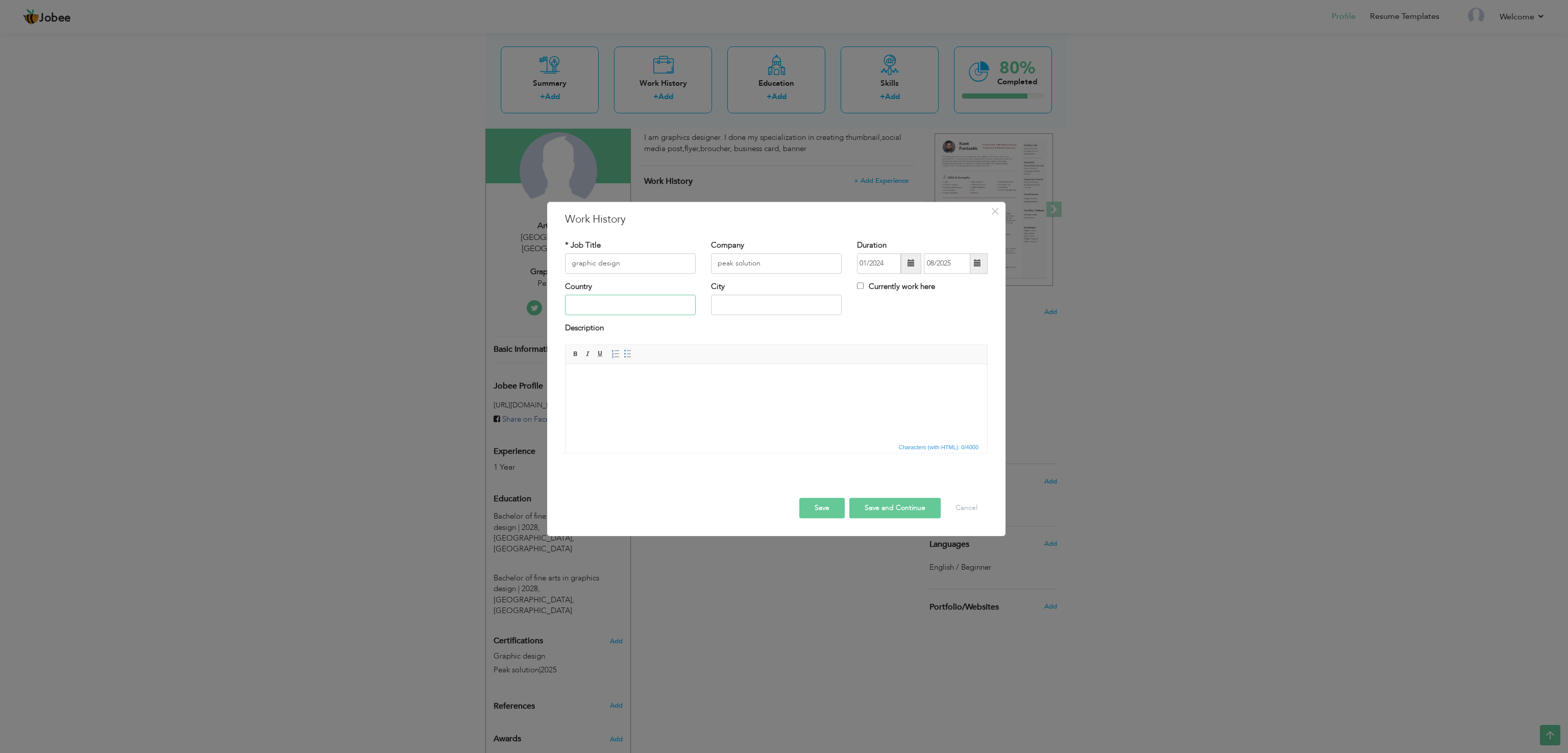
click at [688, 300] on input "text" at bounding box center [630, 305] width 131 height 20
type input "p"
type input "[GEOGRAPHIC_DATA]"
click at [725, 304] on input "text" at bounding box center [776, 305] width 131 height 20
type input "[GEOGRAPHIC_DATA]"
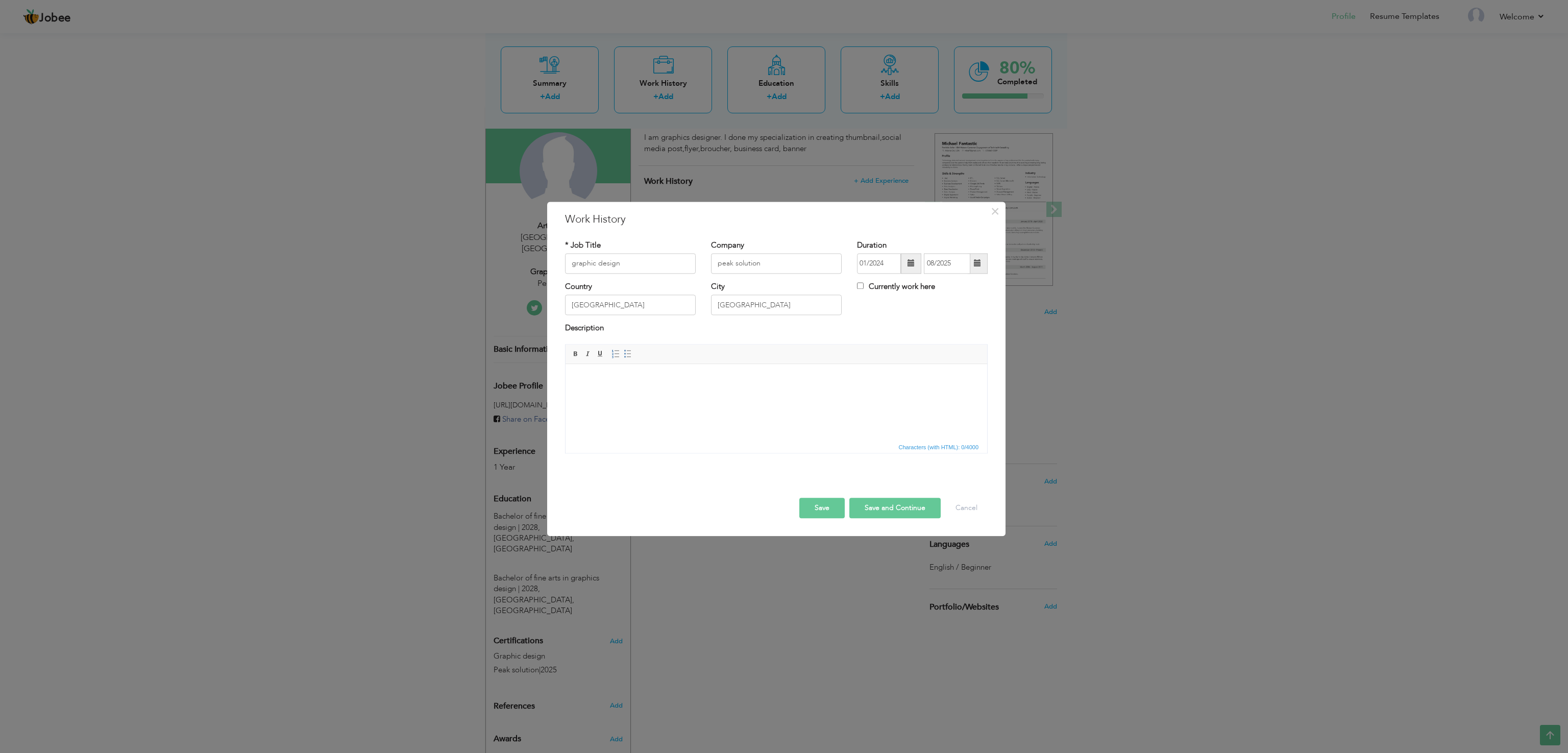
click at [759, 395] on html at bounding box center [776, 379] width 422 height 31
click at [825, 505] on button "Save" at bounding box center [822, 507] width 46 height 20
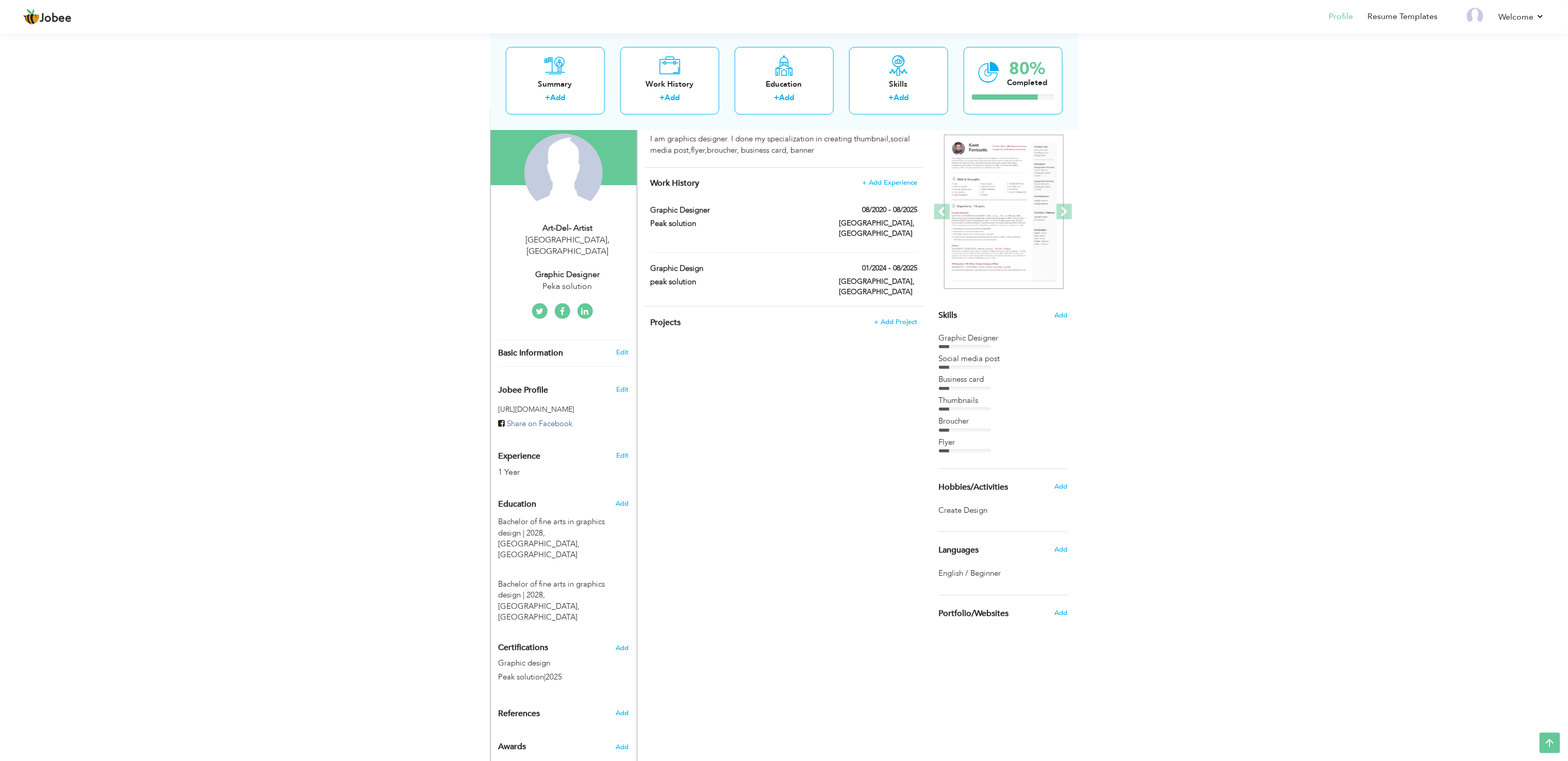
click at [779, 410] on div "CV Import Profile Strength 0% Select an Item from right menu Work History * Job…" at bounding box center [784, 419] width 294 height 624
click at [1008, 172] on img at bounding box center [1003, 212] width 119 height 155
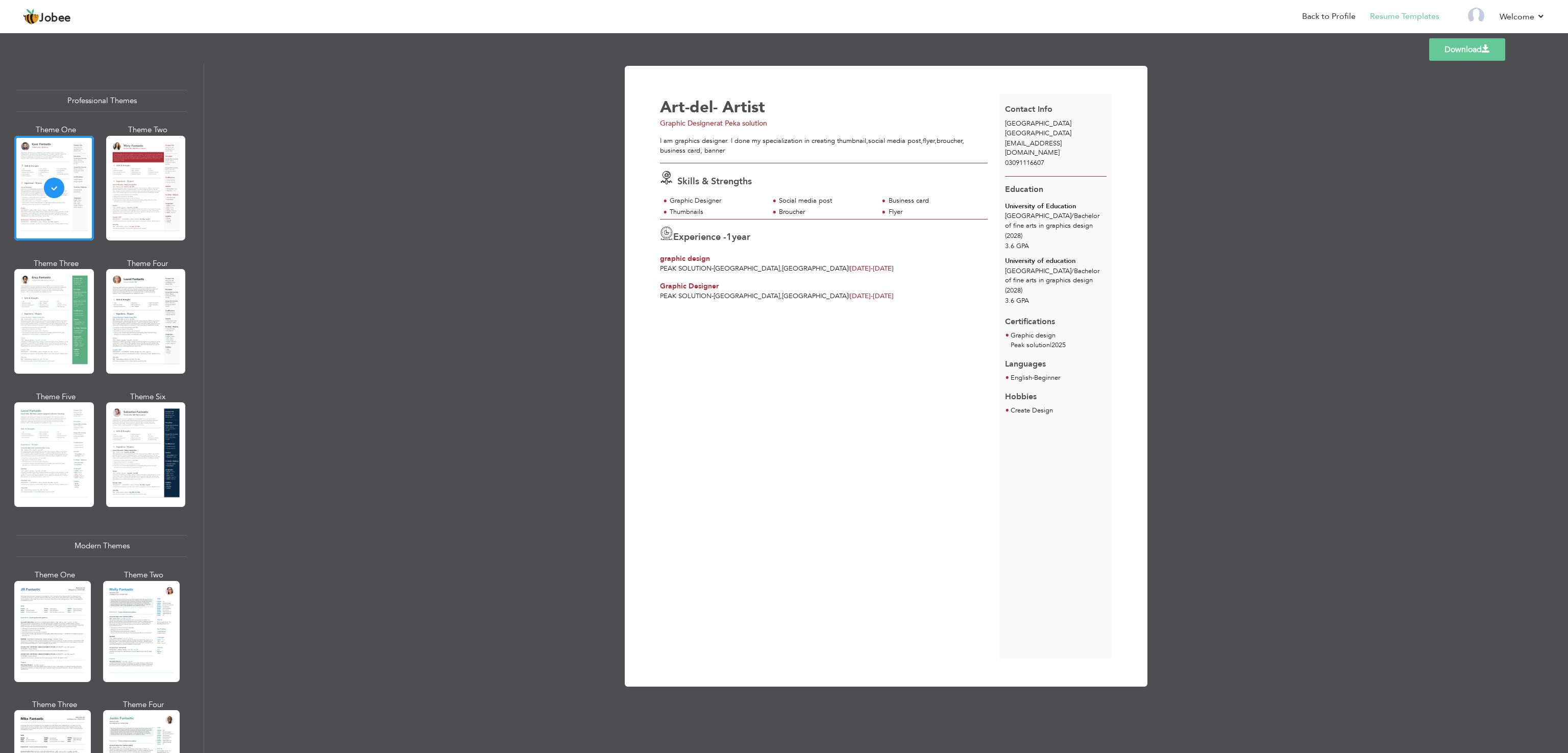
click at [597, 196] on div "Download Art-del- Artist Graphic Designer at Peka solution I am graphics design…" at bounding box center [886, 408] width 1364 height 690
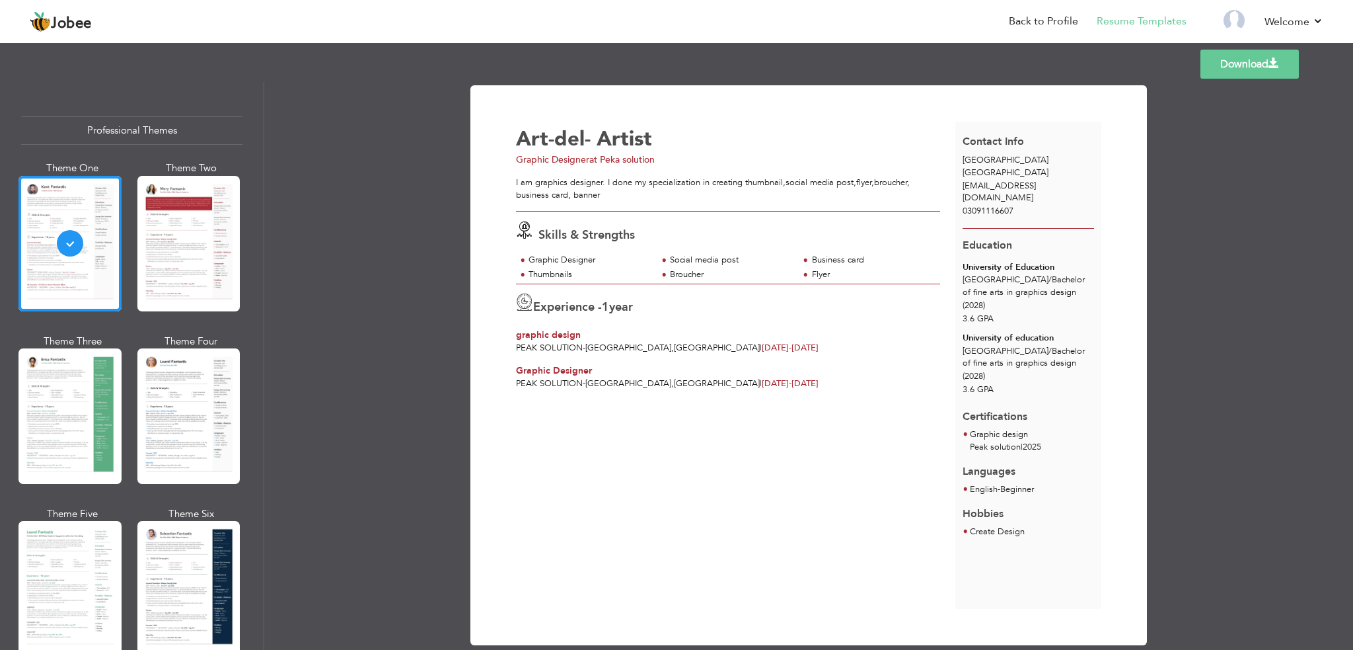
click at [409, 207] on div "Download Art-del- Artist Graphic Designer at Peka solution I am graphics design…" at bounding box center [808, 366] width 1089 height 568
click at [198, 211] on div at bounding box center [188, 243] width 103 height 135
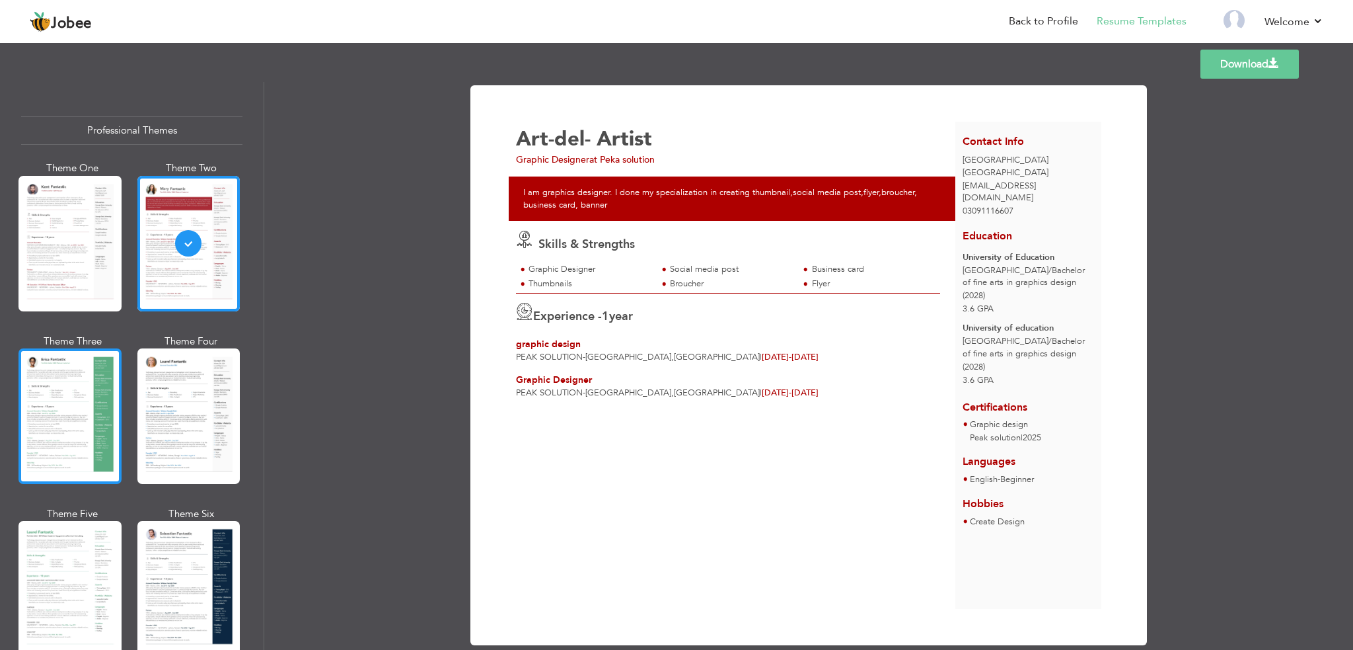
click at [69, 427] on div at bounding box center [70, 415] width 103 height 135
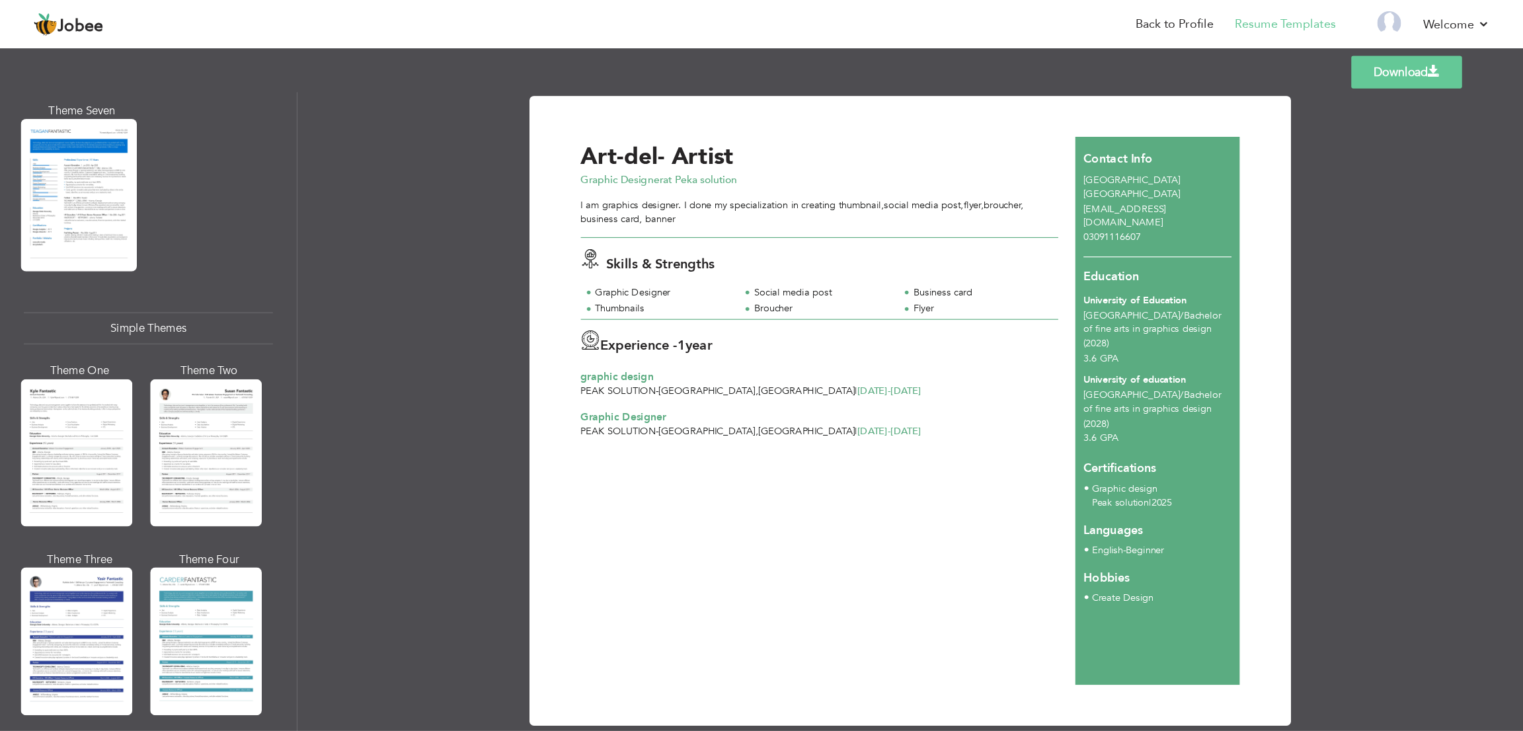
scroll to position [2134, 0]
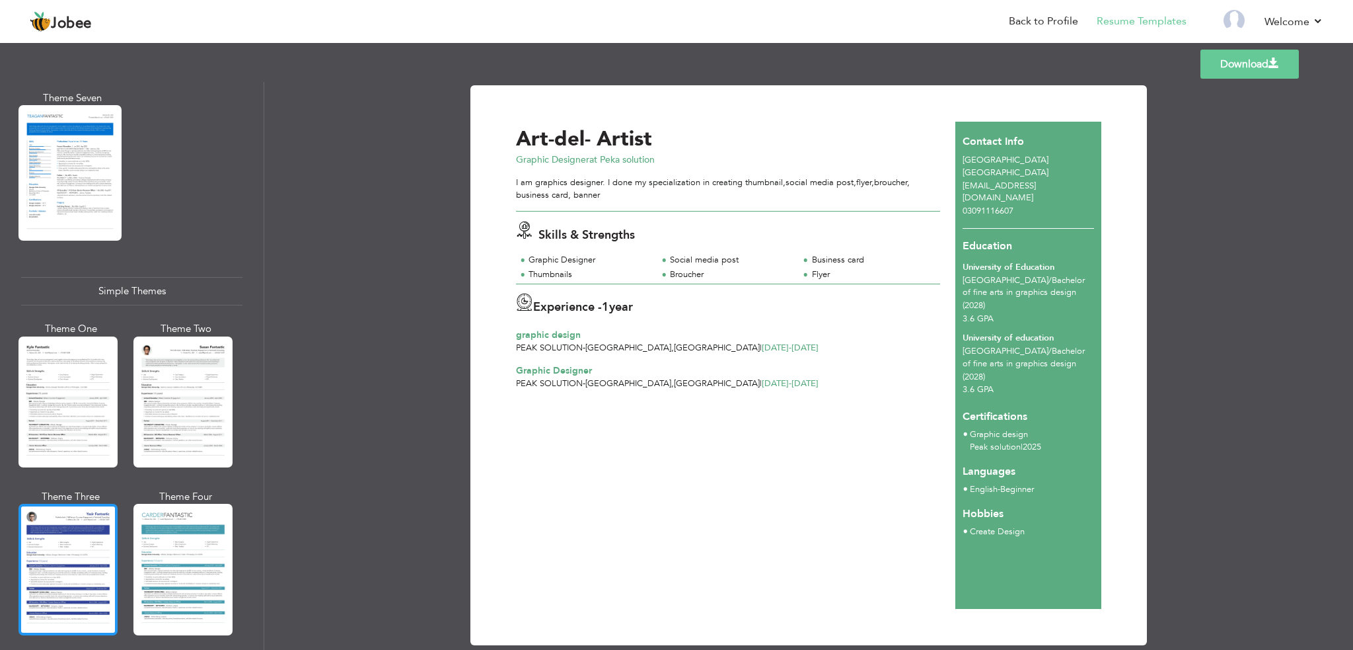
click at [52, 545] on div at bounding box center [68, 569] width 99 height 131
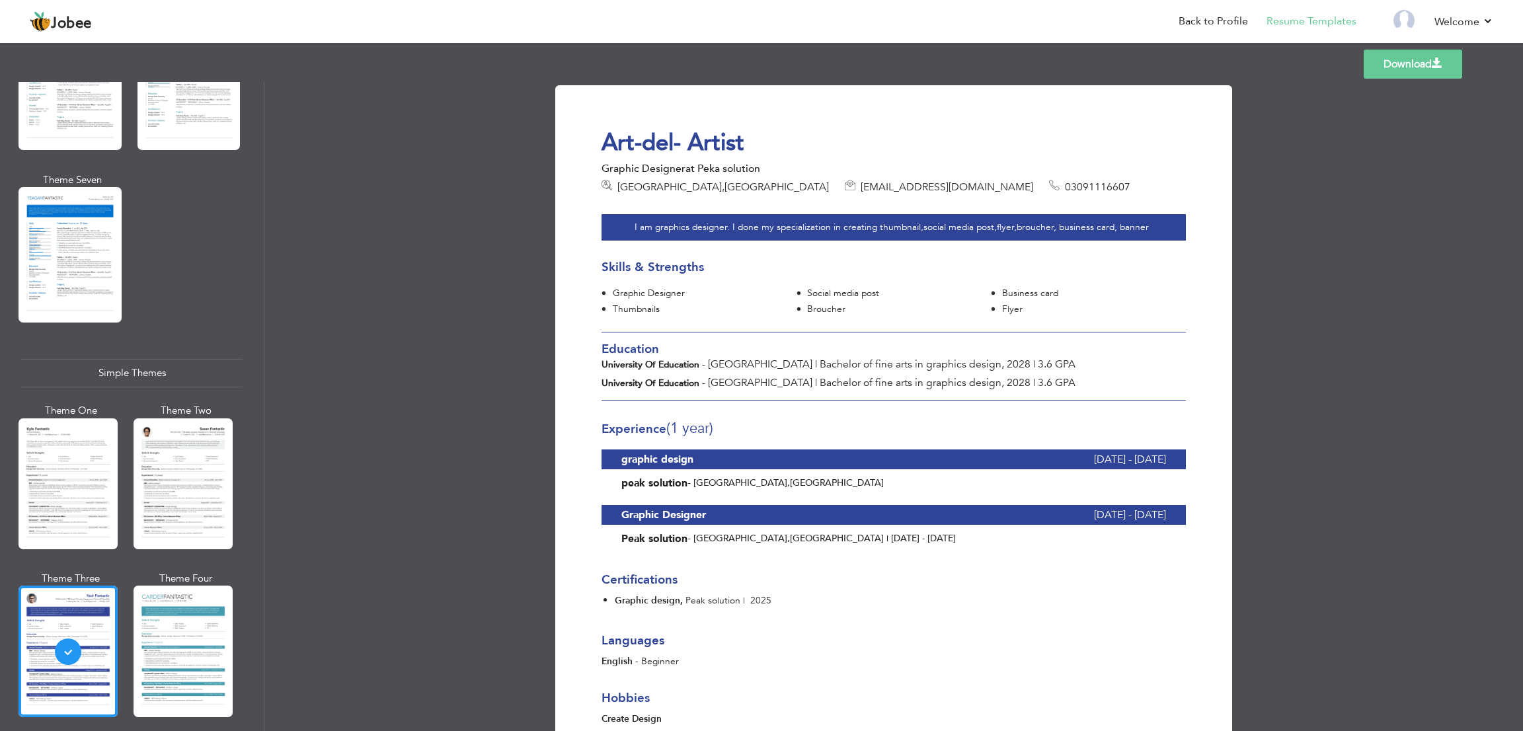
scroll to position [1810, 0]
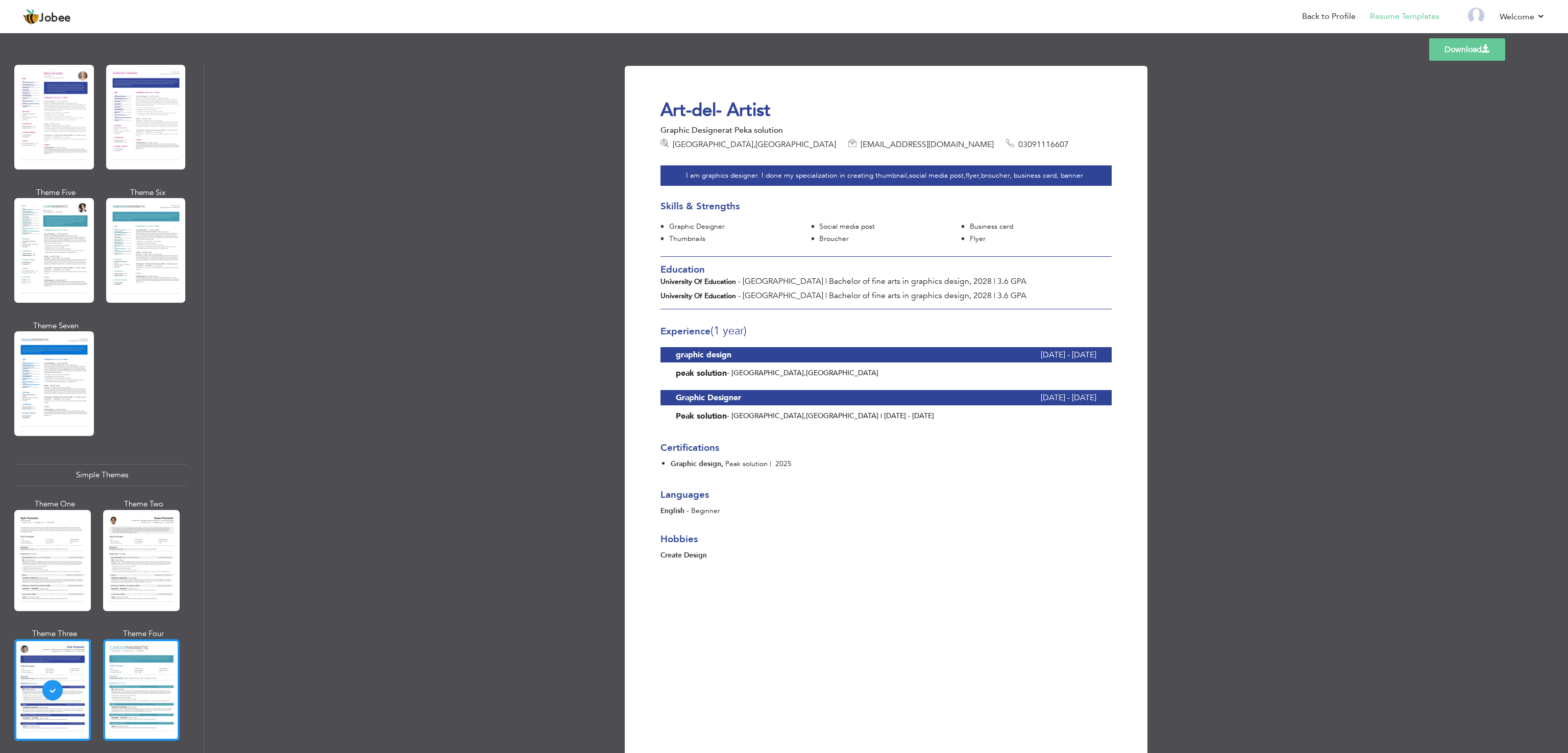
click at [132, 663] on div at bounding box center [141, 689] width 76 height 101
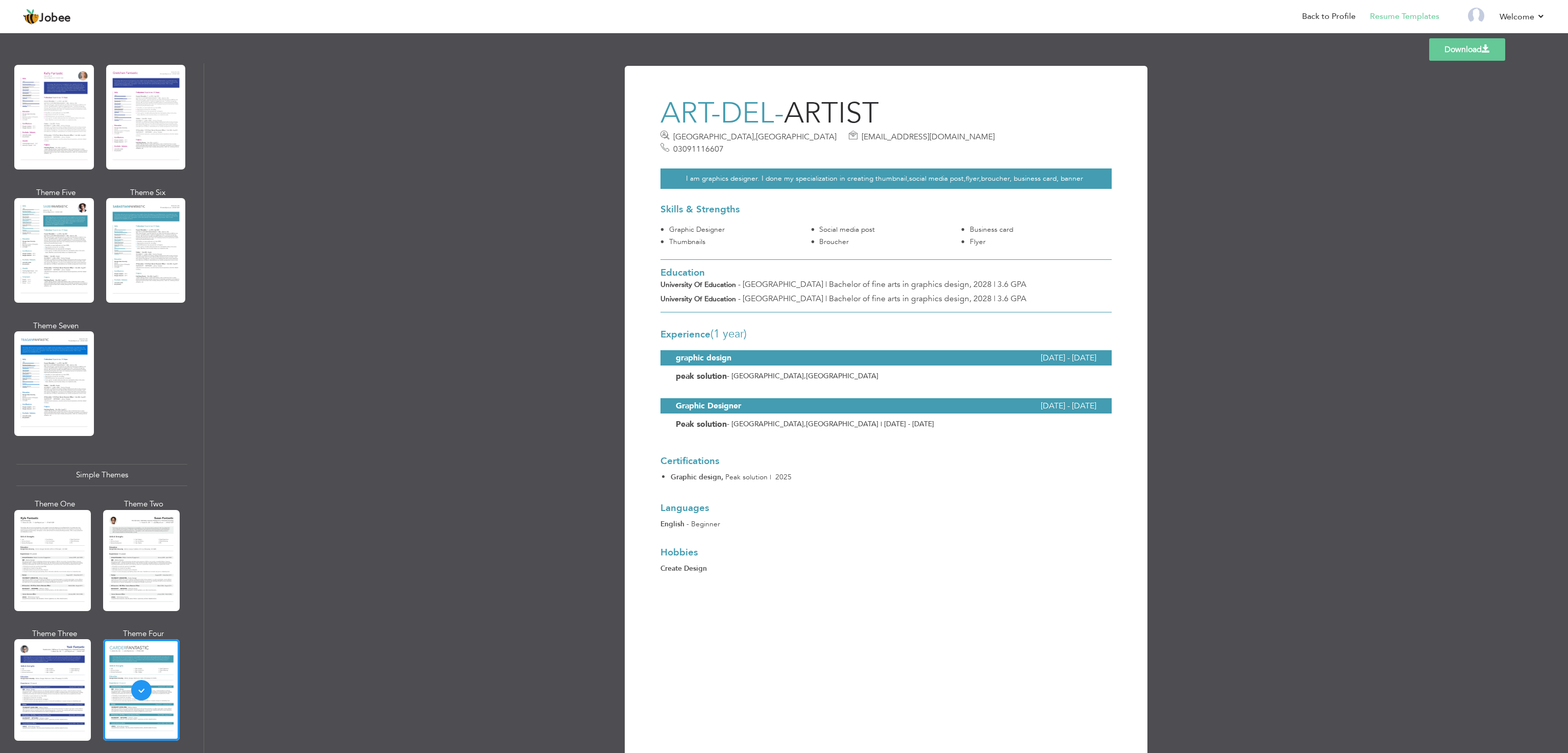
click at [134, 663] on div at bounding box center [141, 689] width 76 height 101
click at [134, 663] on div "Professional Themes Theme One Theme Two Theme Three Theme Four" at bounding box center [784, 408] width 1568 height 690
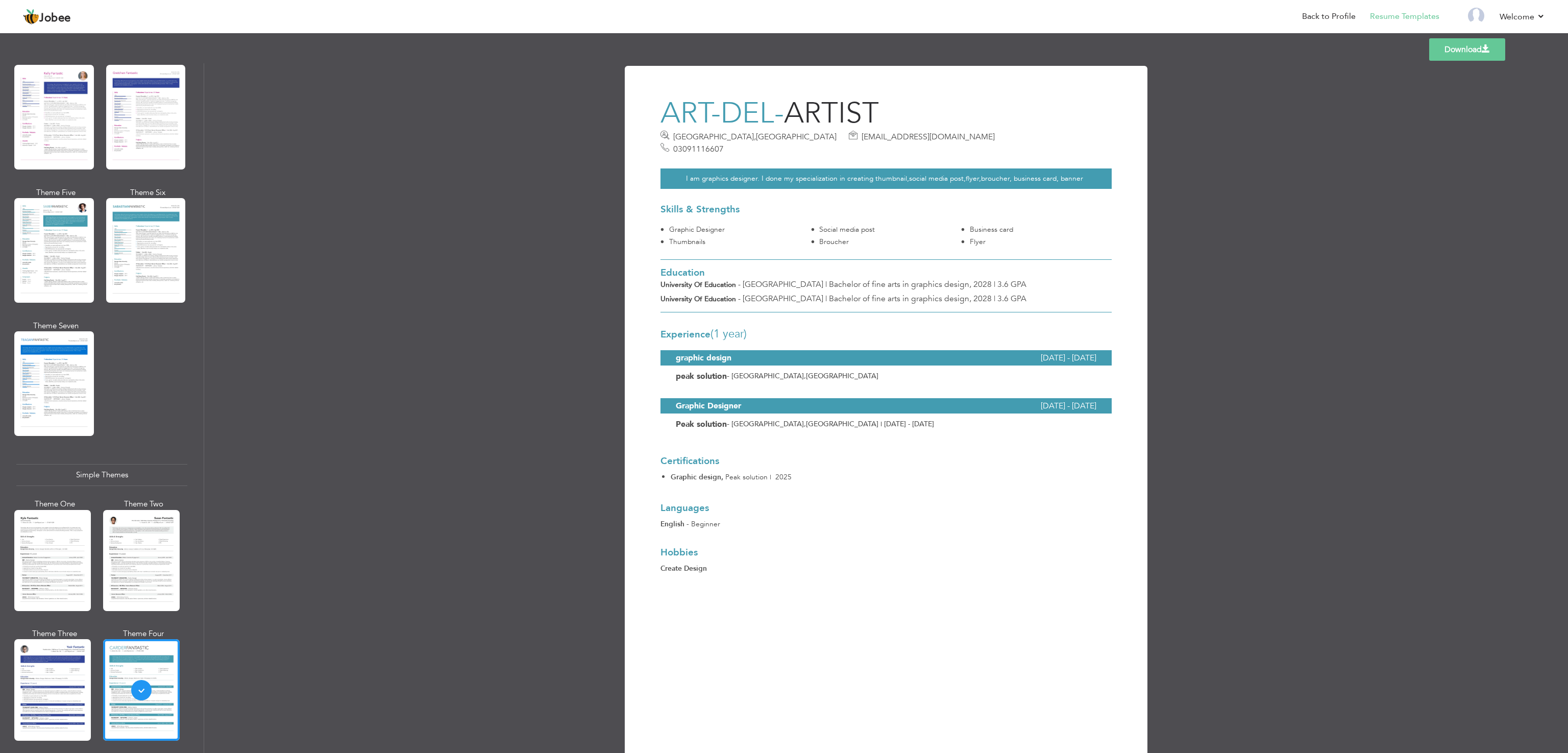
click at [134, 663] on div "Professional Themes Theme One Theme Two Theme Three Theme Four" at bounding box center [784, 408] width 1568 height 690
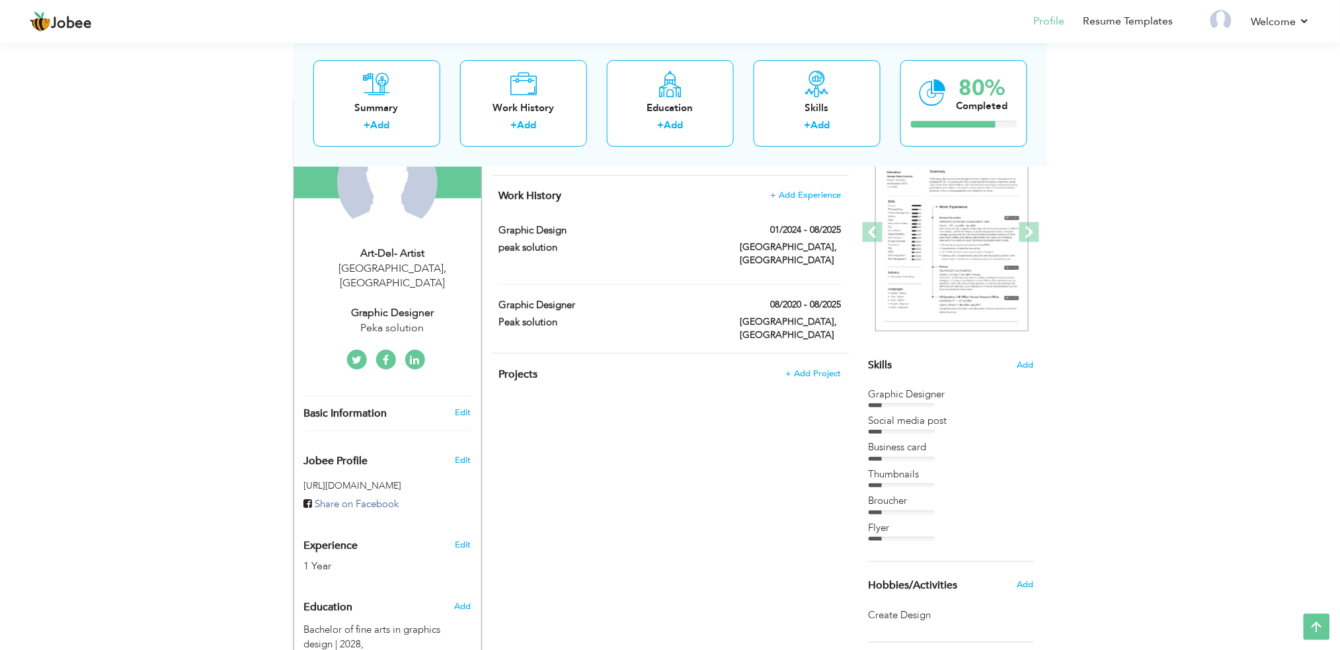
click at [424, 261] on div "Lahore , Pakistan" at bounding box center [392, 276] width 177 height 30
select select "number:166"
select select "number:3"
type input "Peka solution"
type input "Graphic Designer"
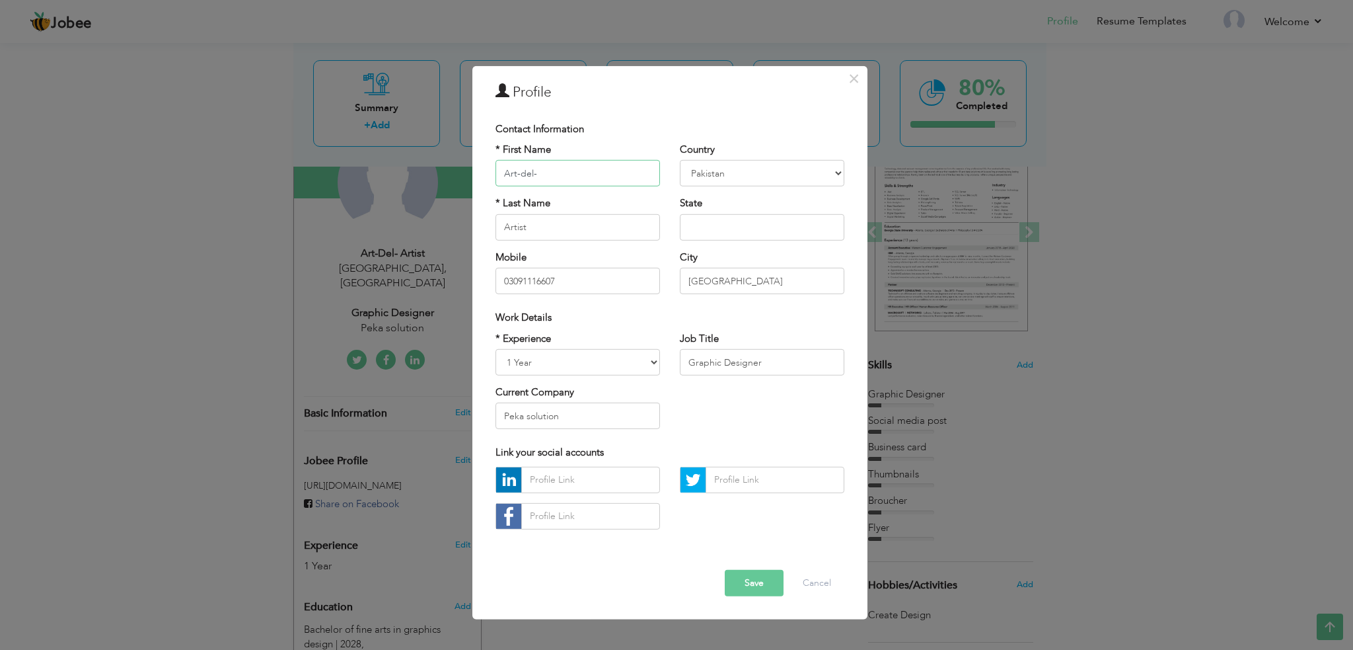
click at [656, 174] on input "Art-del-" at bounding box center [578, 173] width 165 height 26
click at [628, 226] on input "Artist" at bounding box center [578, 227] width 165 height 26
type input "A"
click at [614, 171] on input "Art-del-" at bounding box center [578, 173] width 165 height 26
type input "A"
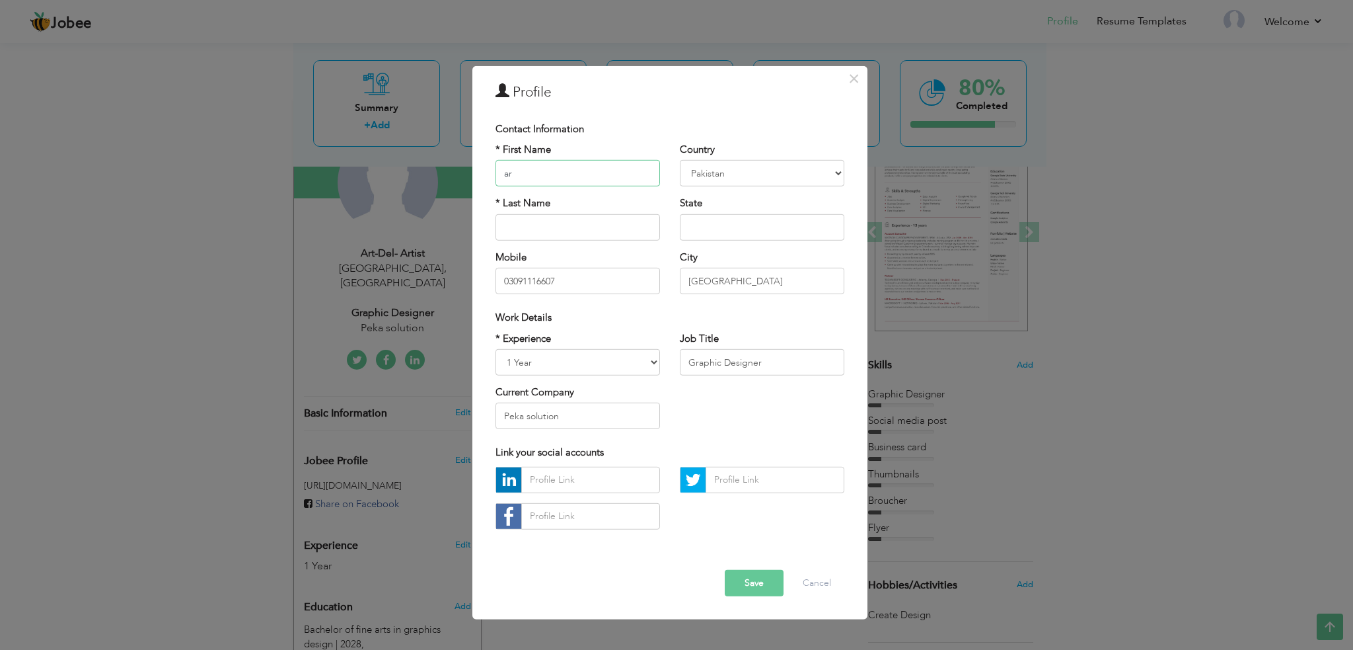
type input "a"
type input "Aroosa"
click at [586, 227] on input "text" at bounding box center [578, 227] width 165 height 26
type input "Mehboob"
click at [757, 580] on button "Save" at bounding box center [754, 583] width 59 height 26
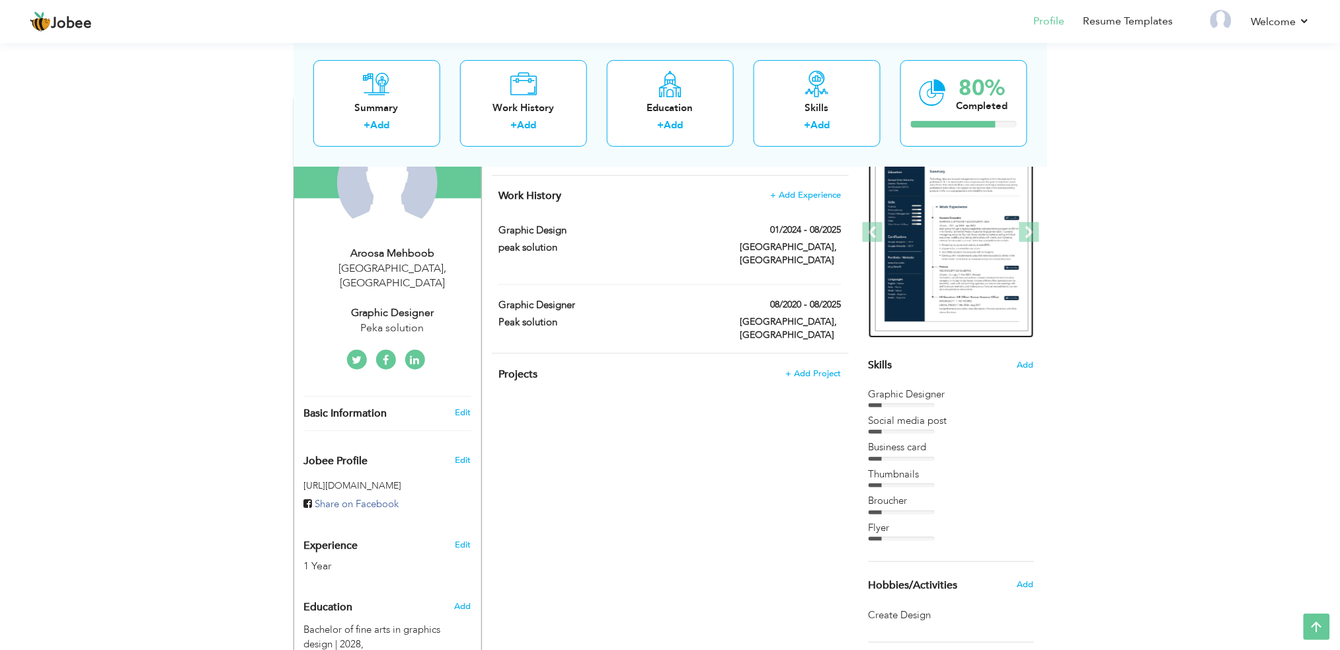
click at [958, 283] on img at bounding box center [951, 232] width 153 height 198
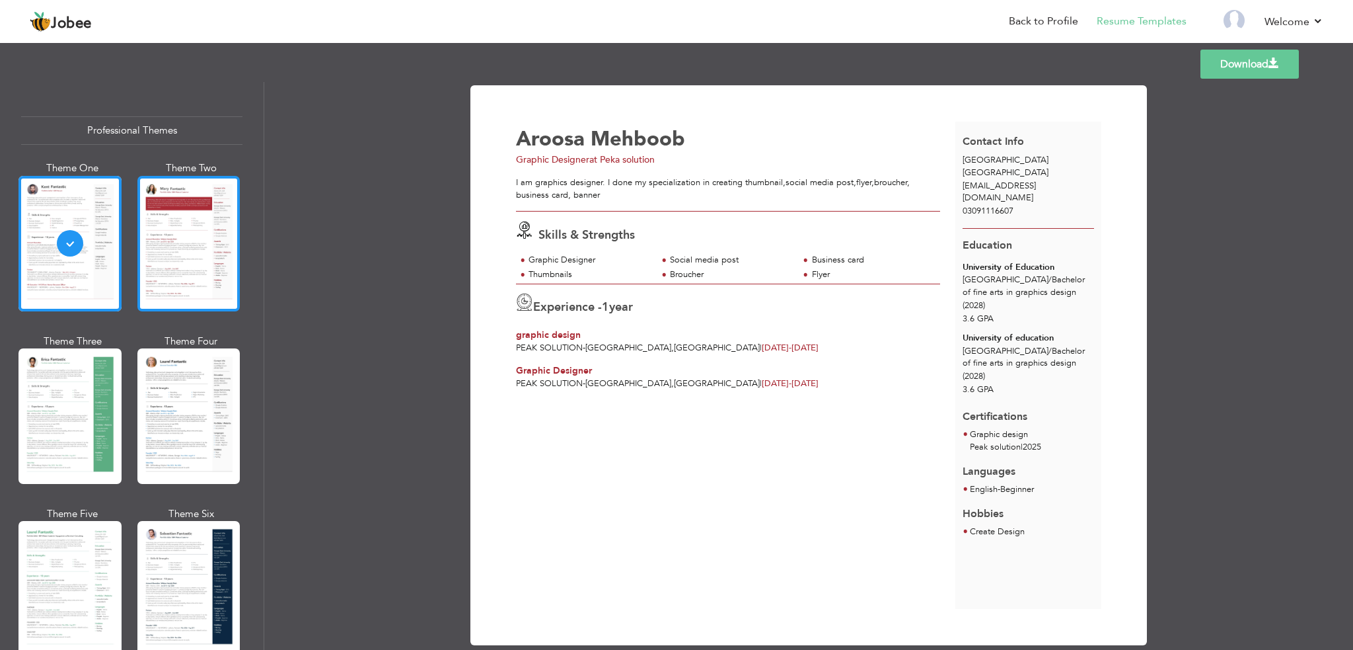
click at [186, 265] on div at bounding box center [188, 243] width 103 height 135
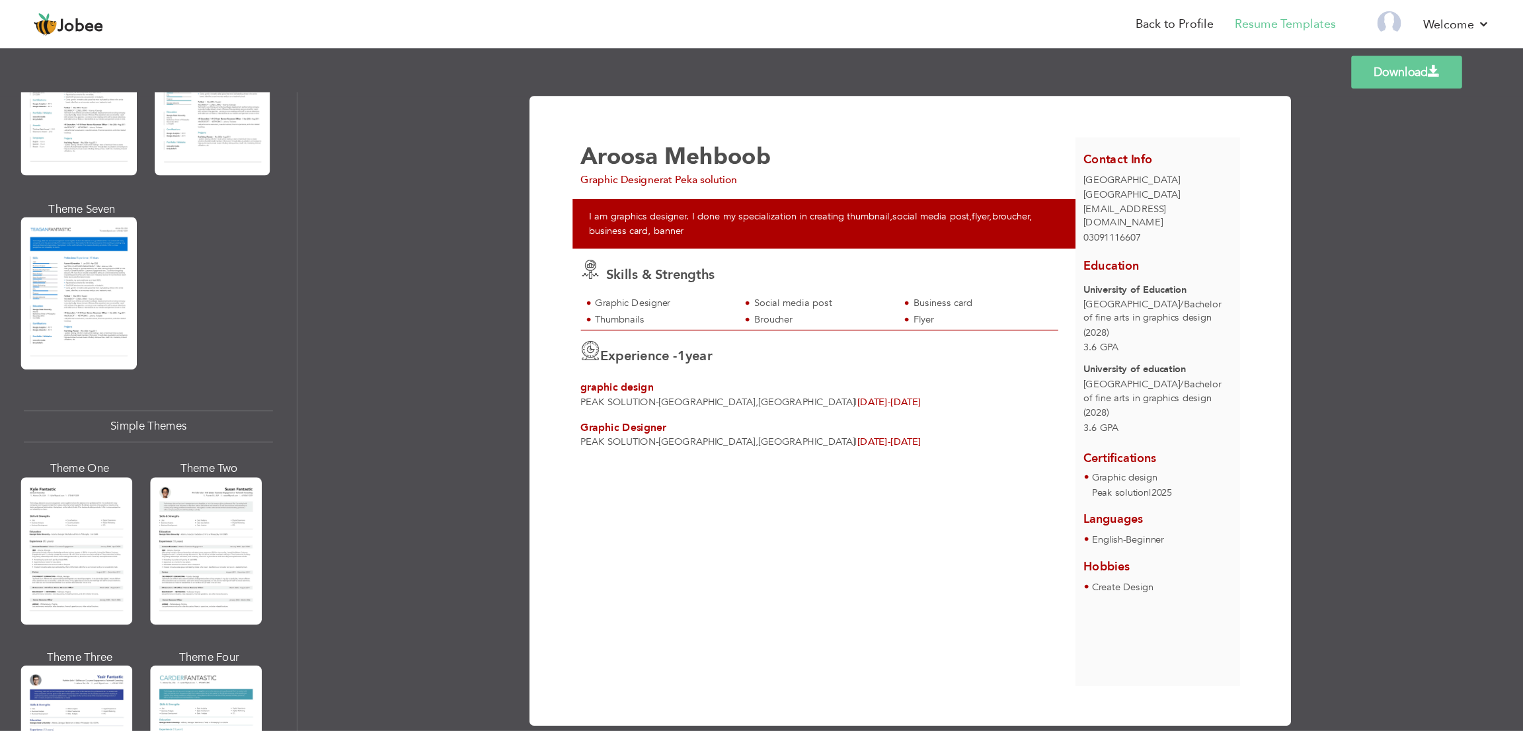
scroll to position [2134, 0]
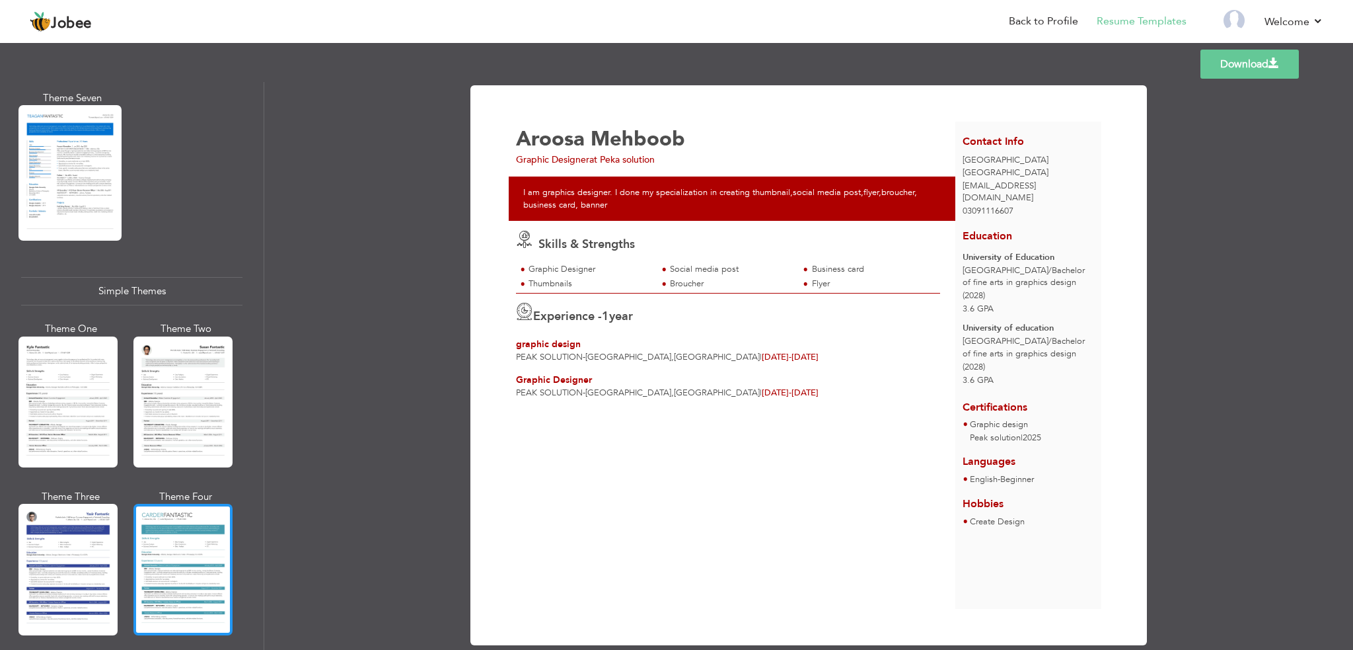
click at [226, 572] on div at bounding box center [182, 569] width 99 height 131
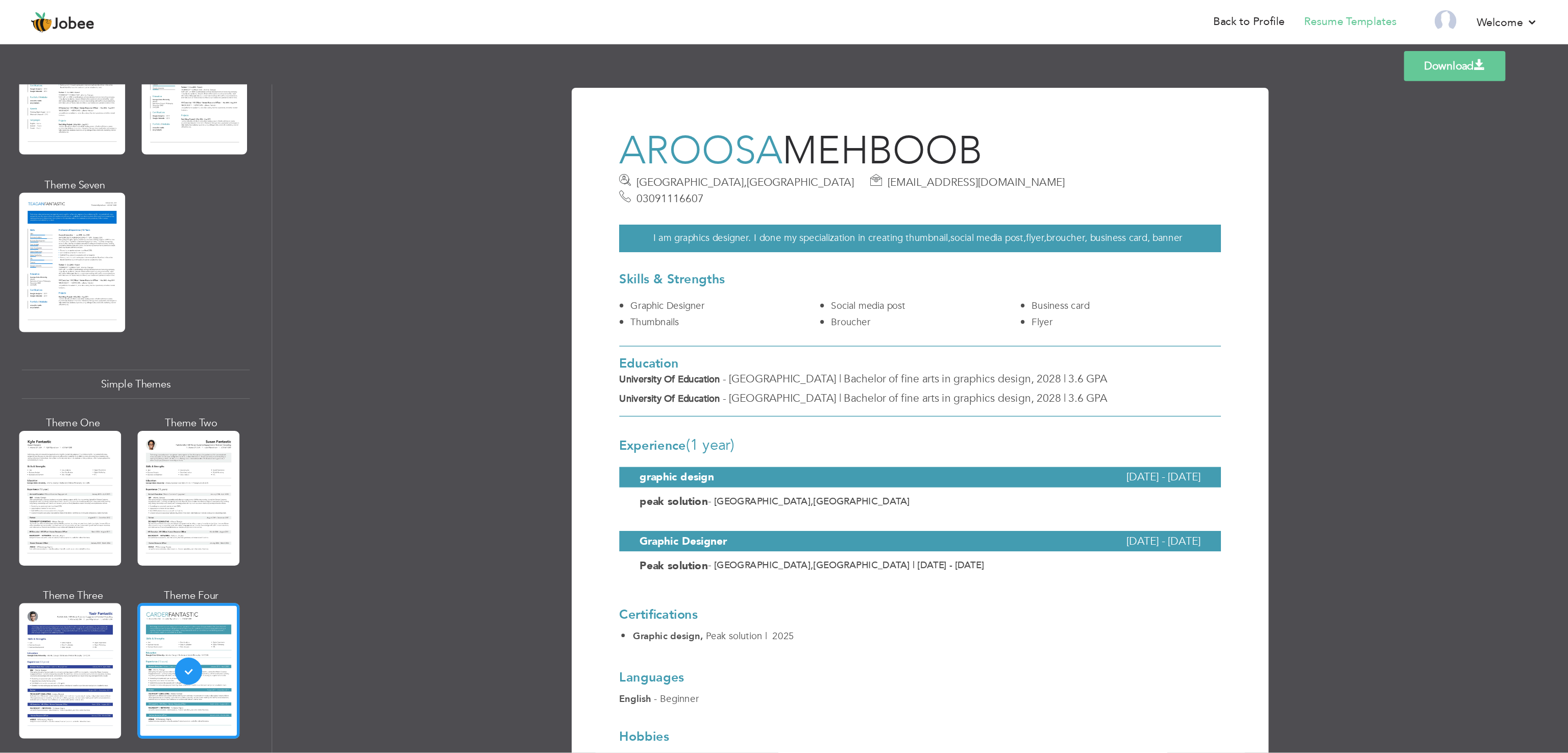
scroll to position [1398, 0]
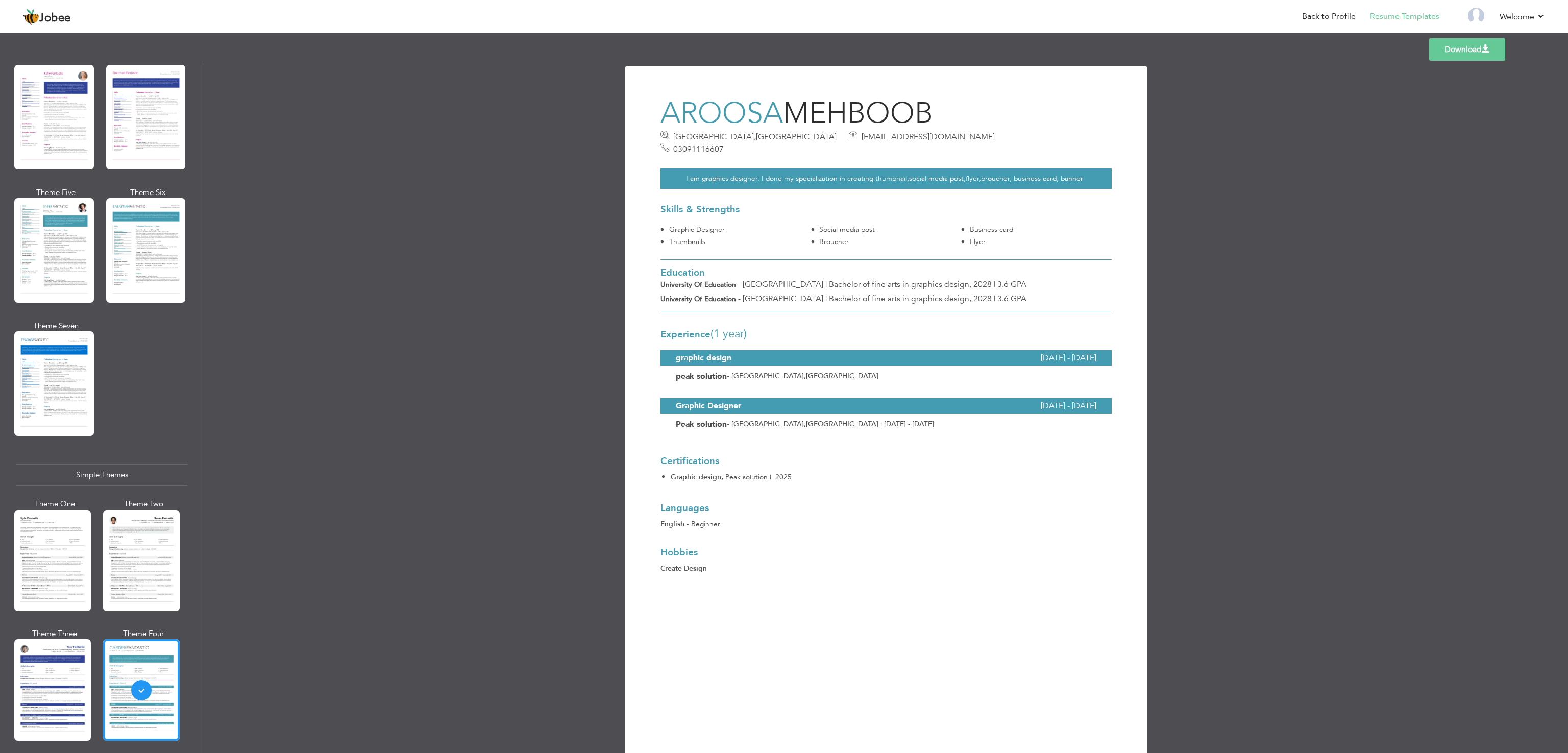
click at [508, 205] on div "Download Aroosa Mehboob [GEOGRAPHIC_DATA] , [GEOGRAPHIC_DATA] [EMAIL_ADDRESS][D…" at bounding box center [886, 408] width 1364 height 690
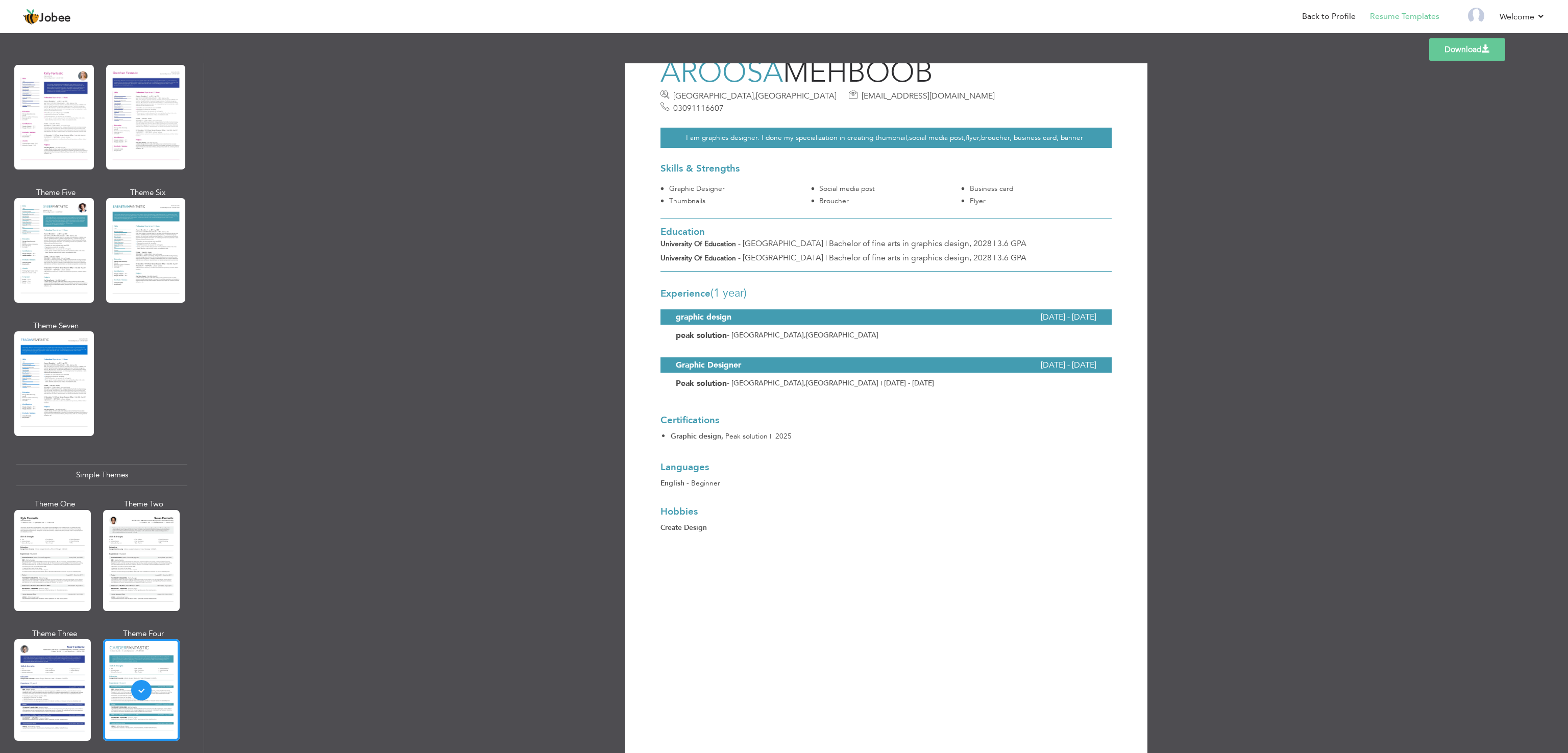
scroll to position [112, 0]
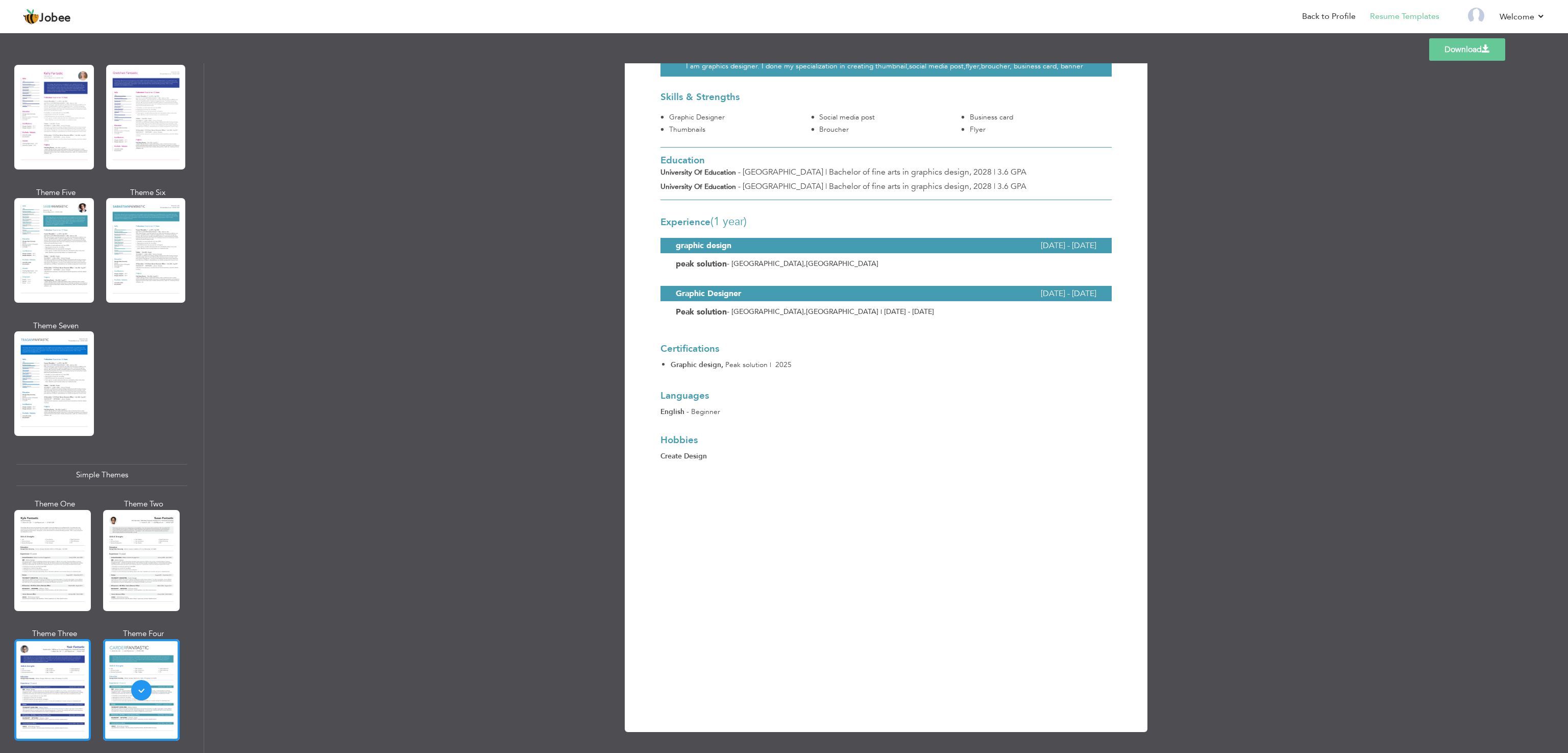
click at [82, 501] on div at bounding box center [53, 689] width 76 height 101
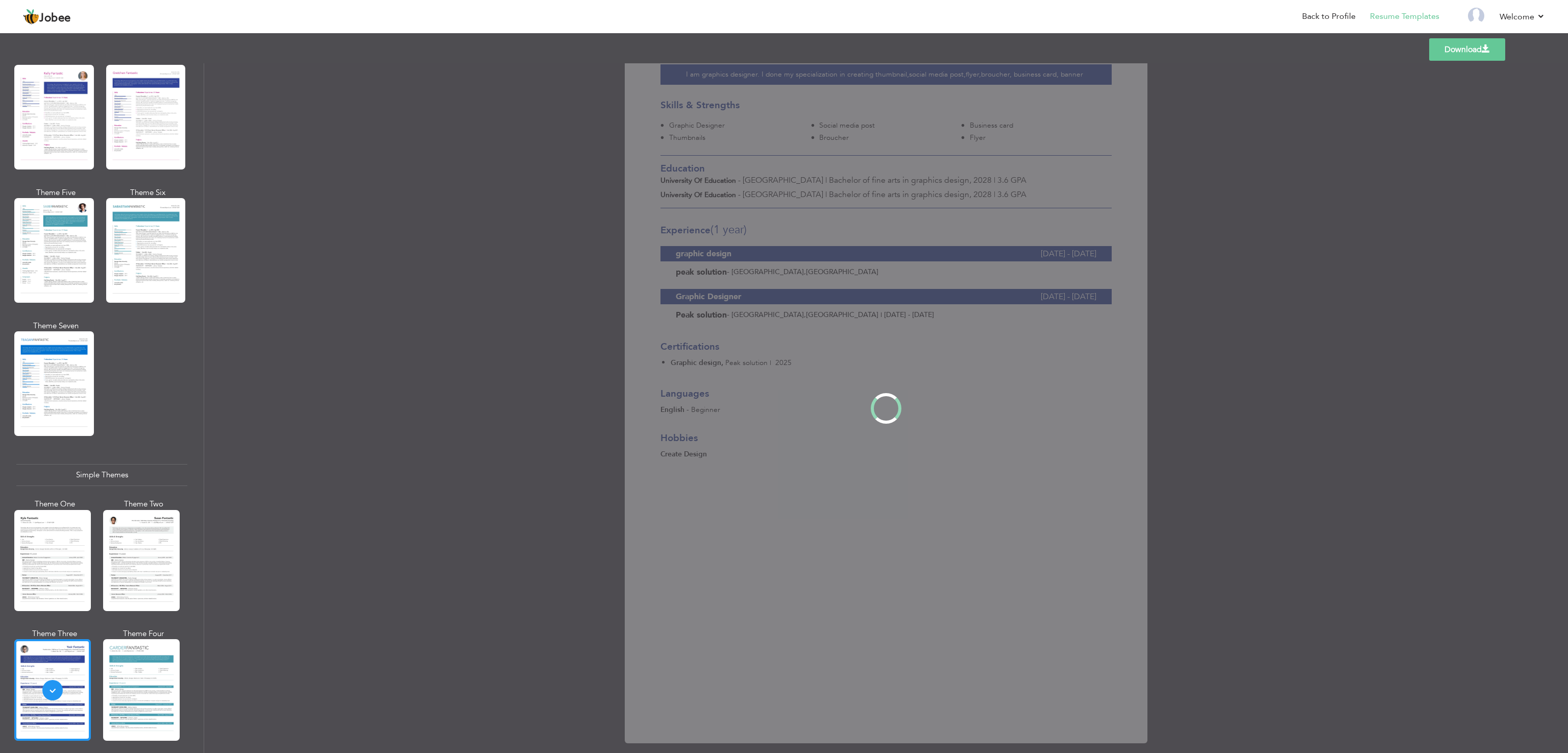
scroll to position [0, 0]
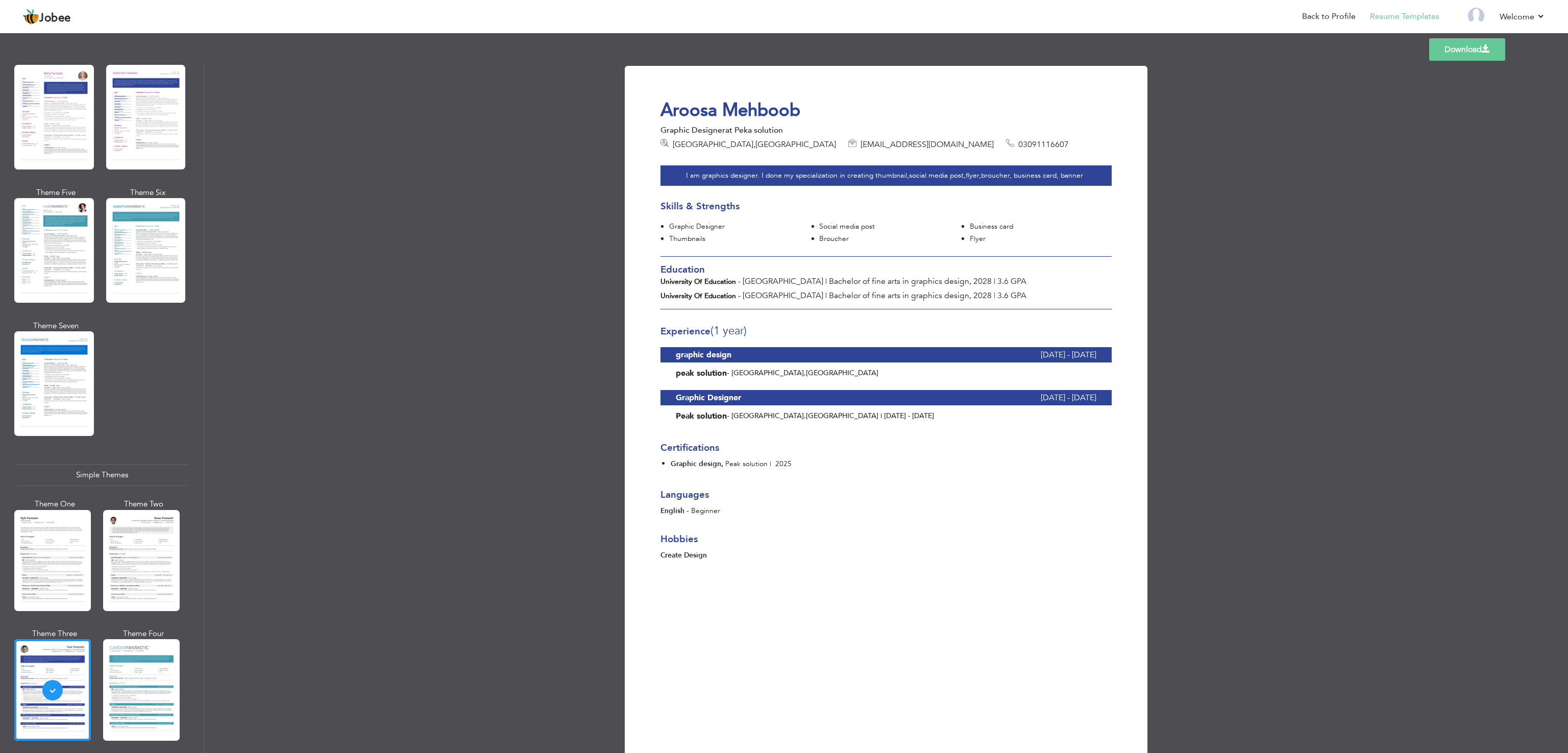
click at [196, 501] on div "Professional Themes Theme One Theme Two Theme Three Theme Six" at bounding box center [102, 408] width 204 height 690
click at [128, 252] on div at bounding box center [145, 249] width 80 height 104
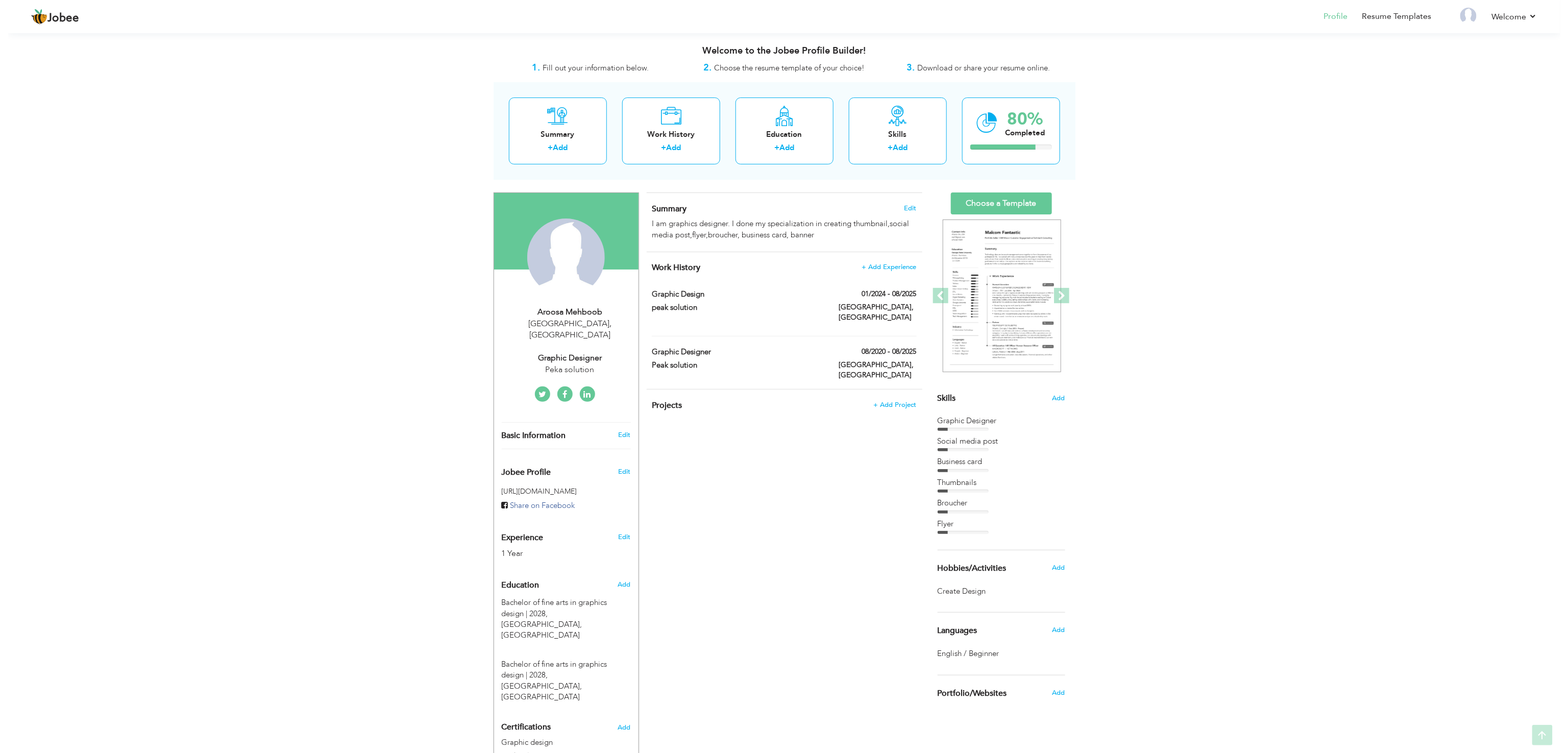
scroll to position [80, 0]
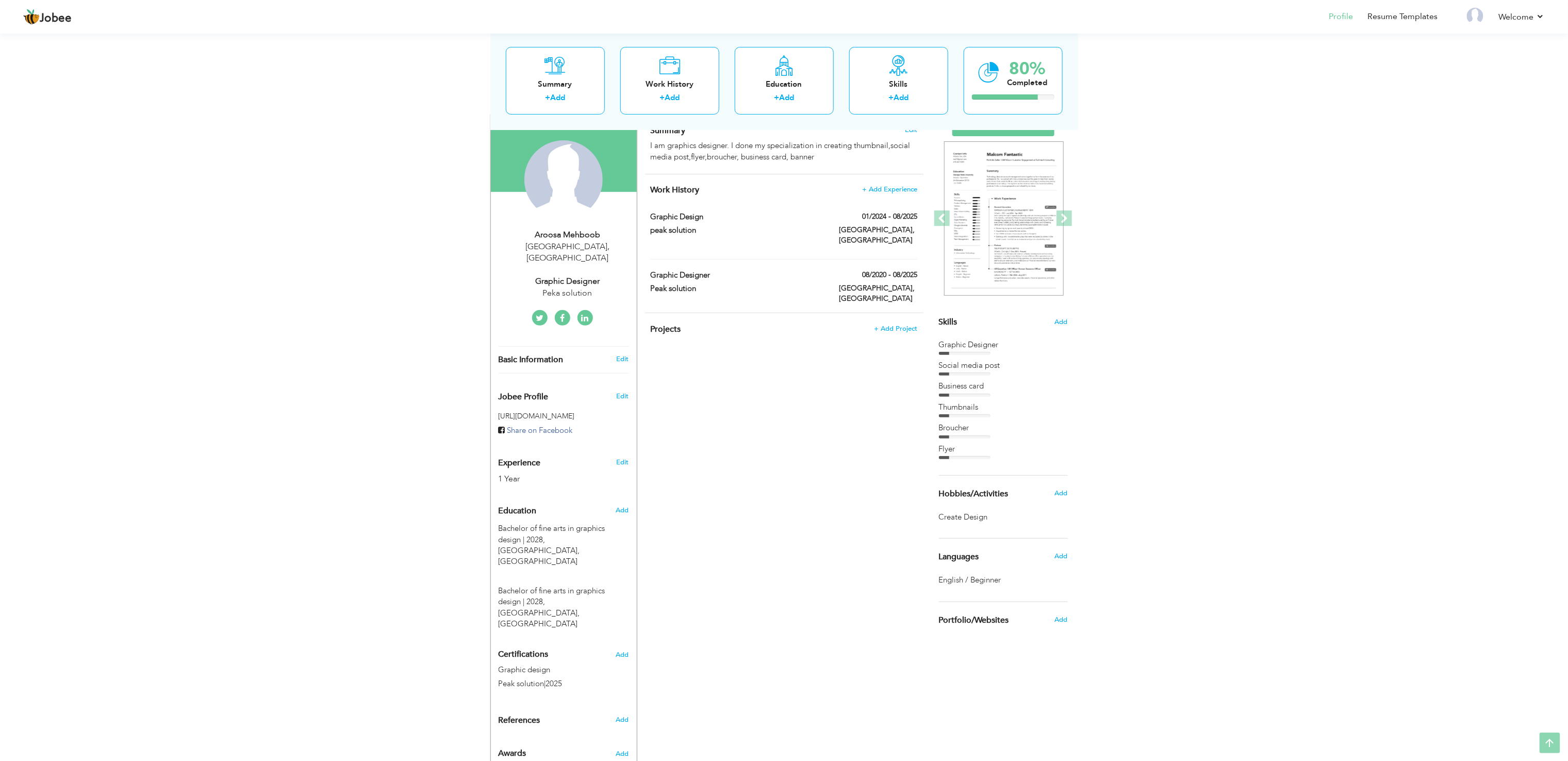
click at [802, 131] on h4 "Summary Edit" at bounding box center [783, 130] width 267 height 10
click at [600, 570] on div "Bachelor of fine arts in graphics design | 2028, [GEOGRAPHIC_DATA], [GEOGRAPHIC…" at bounding box center [563, 599] width 146 height 60
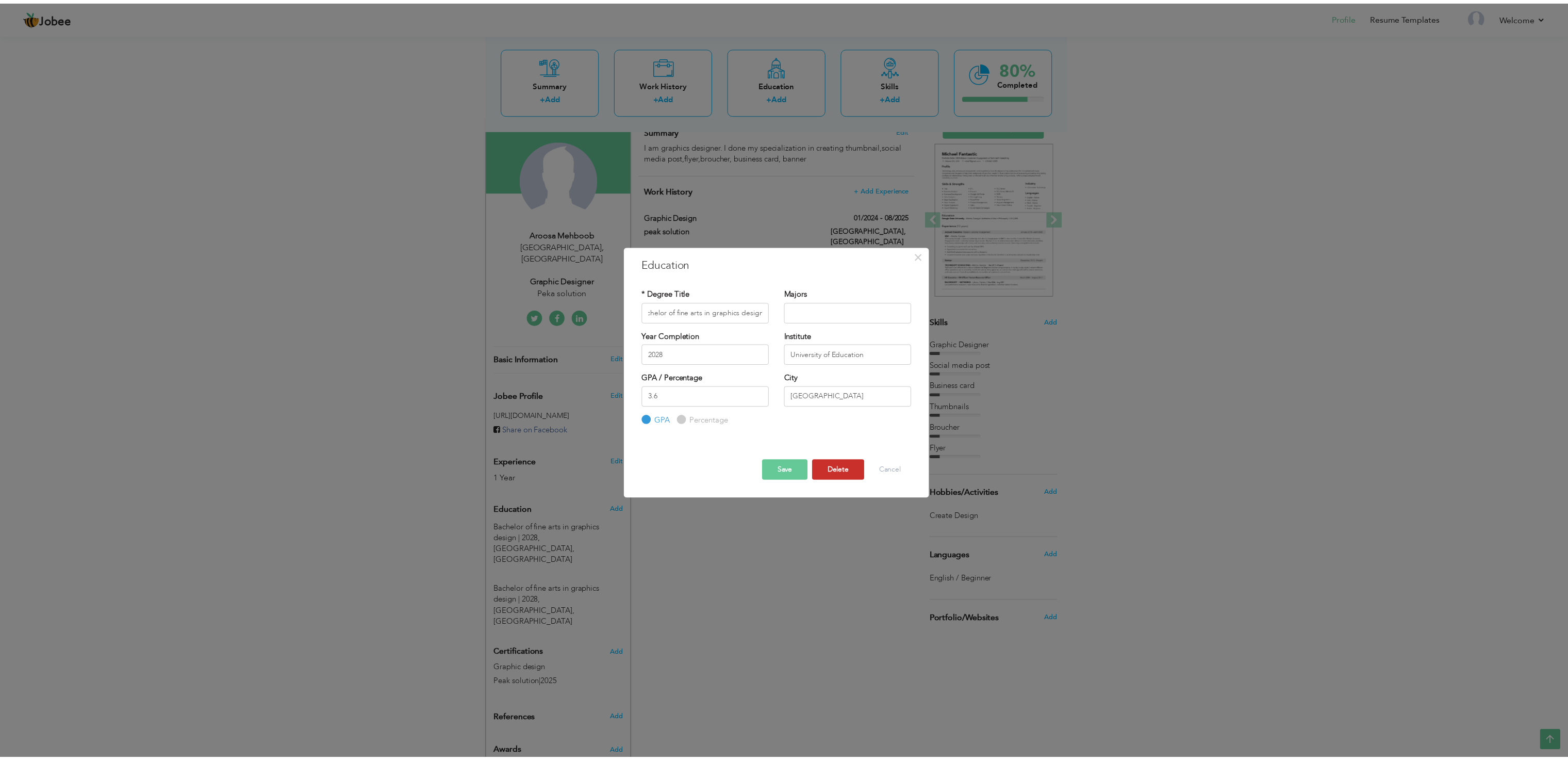
scroll to position [0, 0]
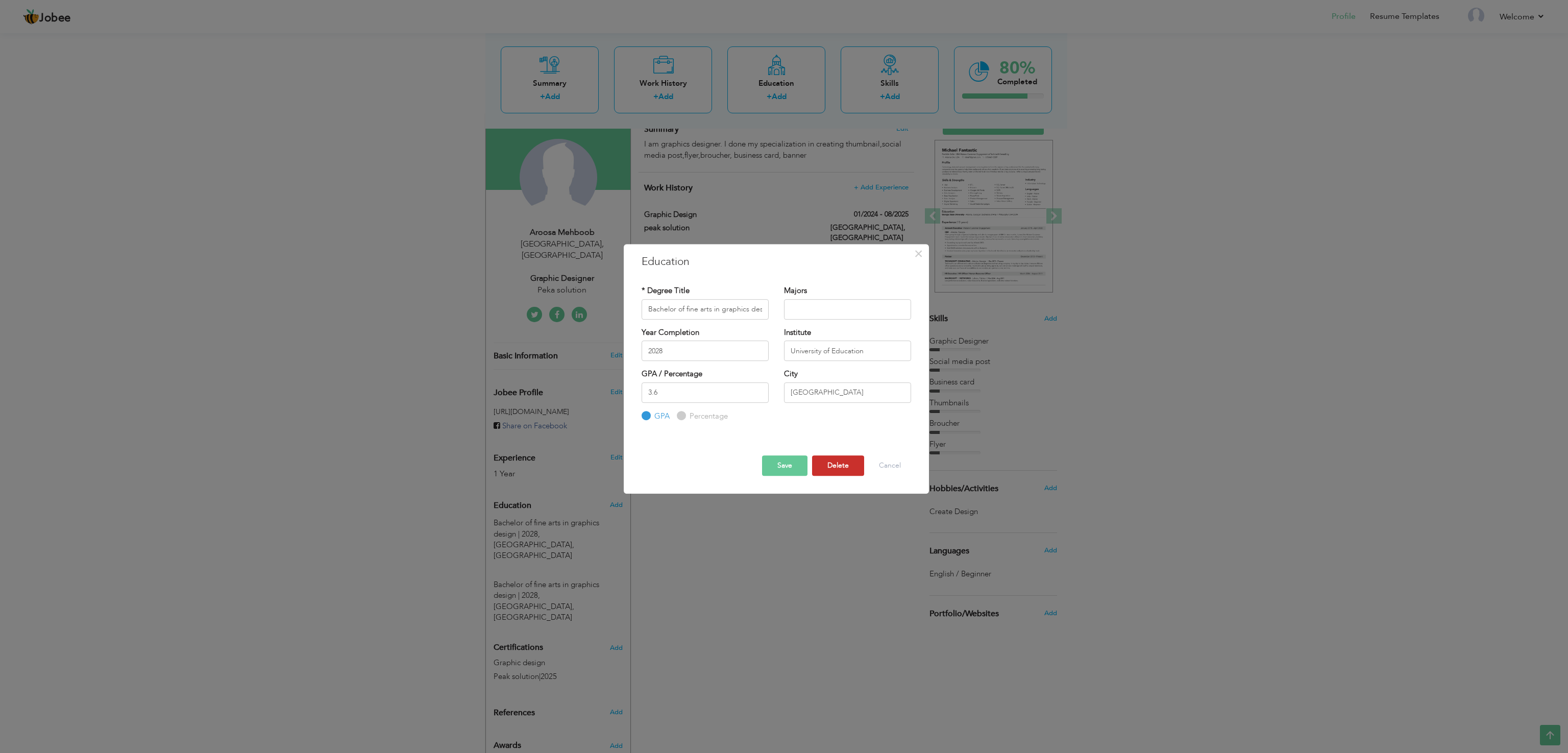
click at [837, 461] on button "Delete" at bounding box center [837, 465] width 52 height 20
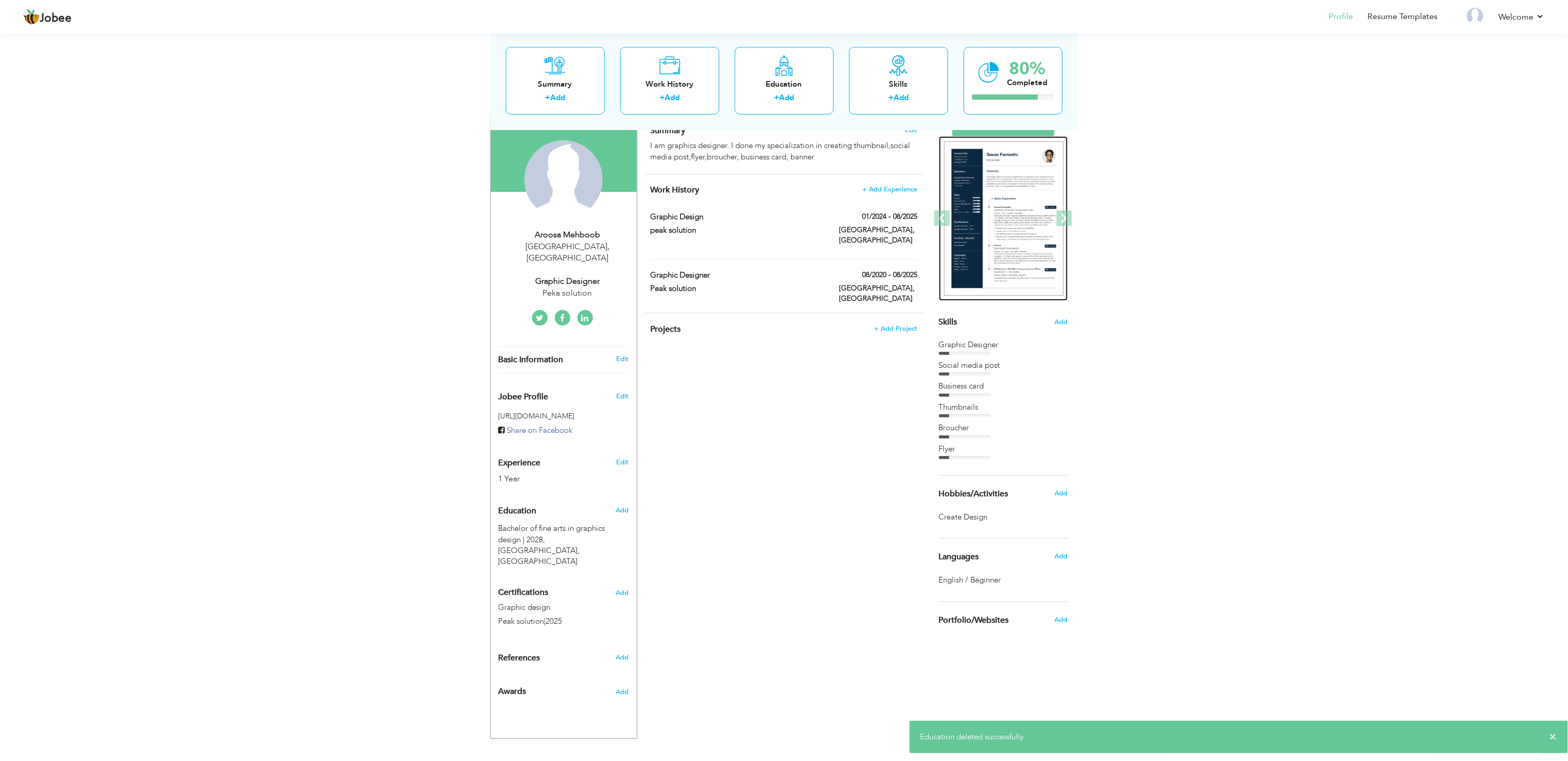
click at [1041, 217] on img at bounding box center [1003, 219] width 119 height 155
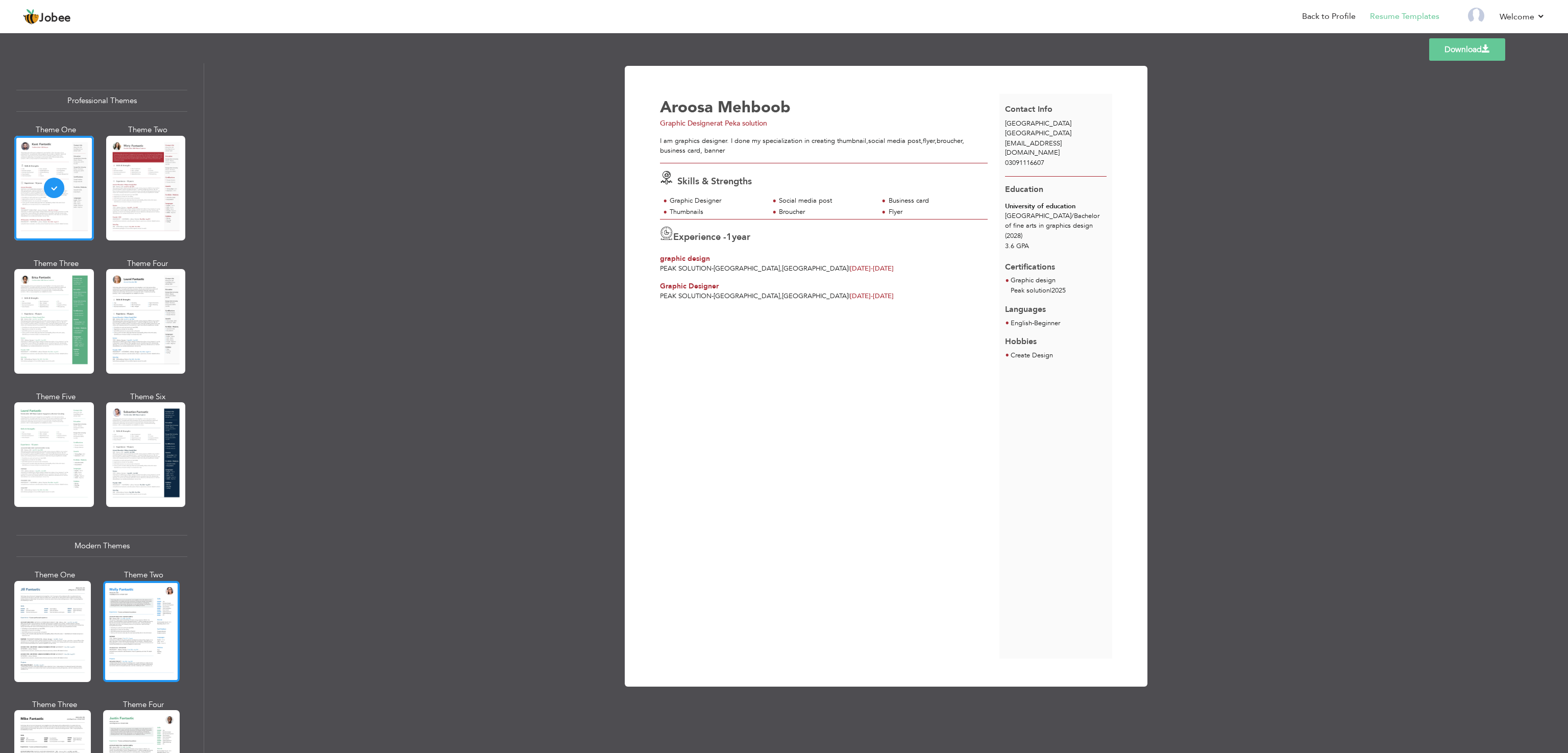
click at [155, 640] on div at bounding box center [141, 631] width 76 height 101
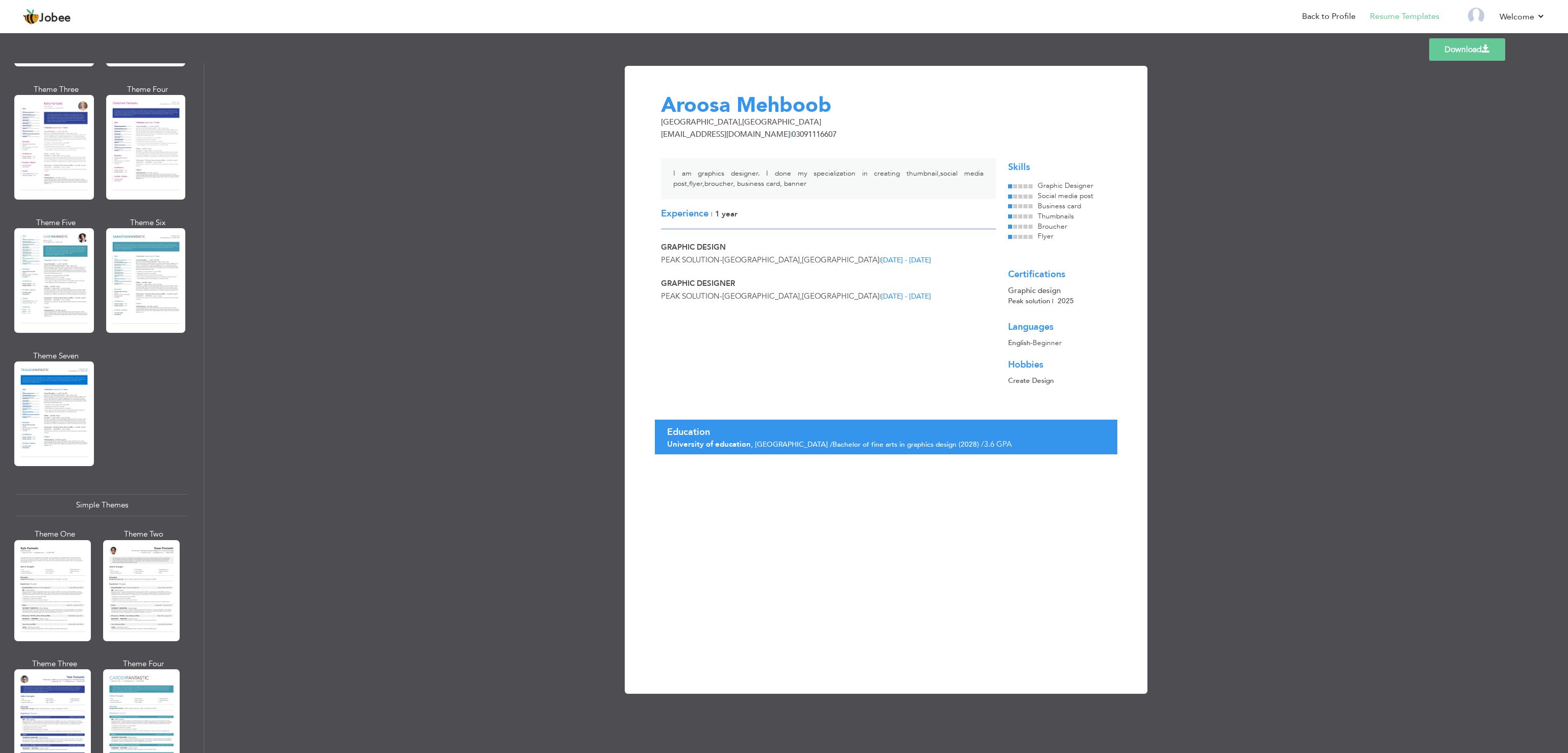
scroll to position [1398, 0]
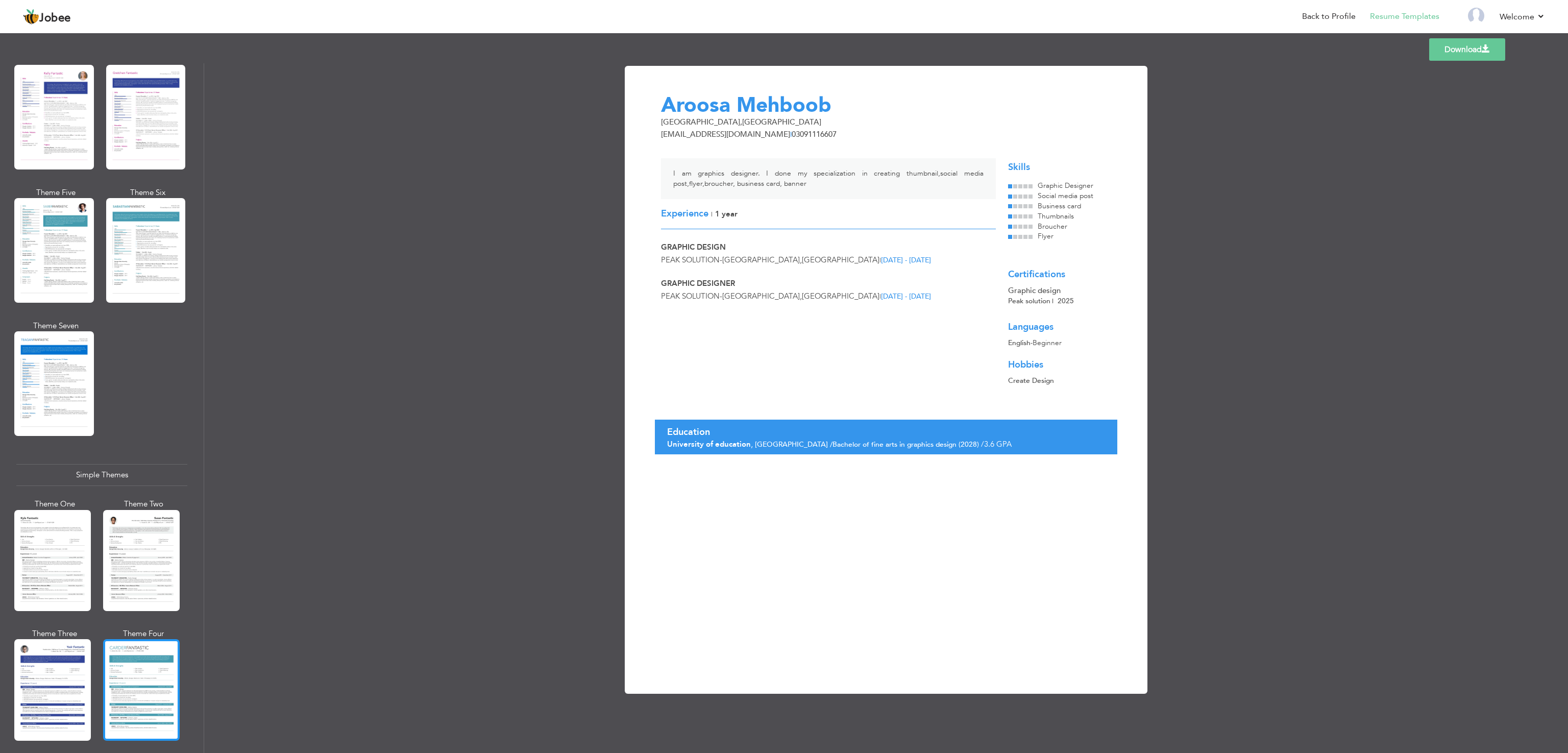
click at [148, 681] on div at bounding box center [141, 689] width 76 height 101
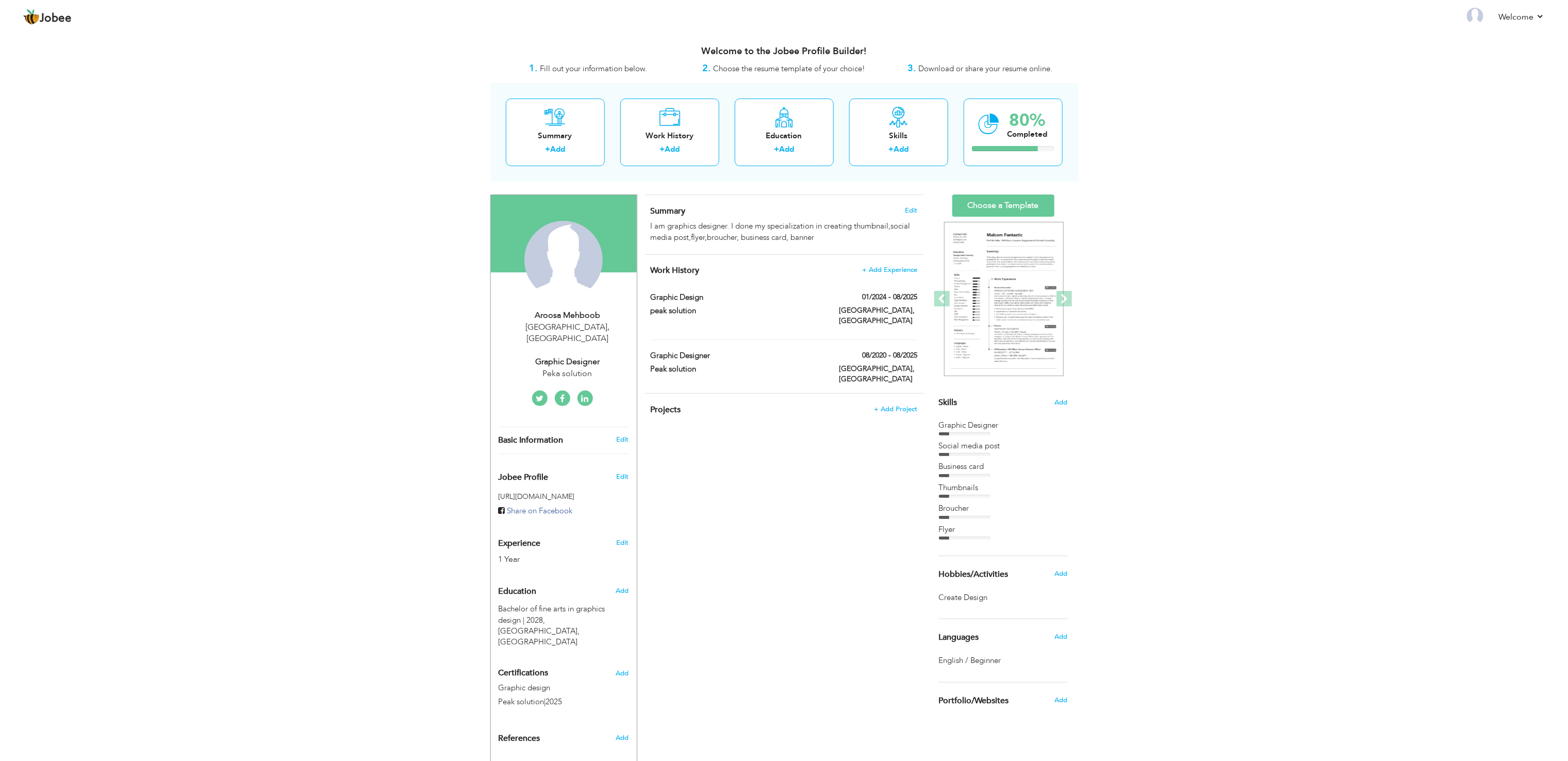
scroll to position [35, 0]
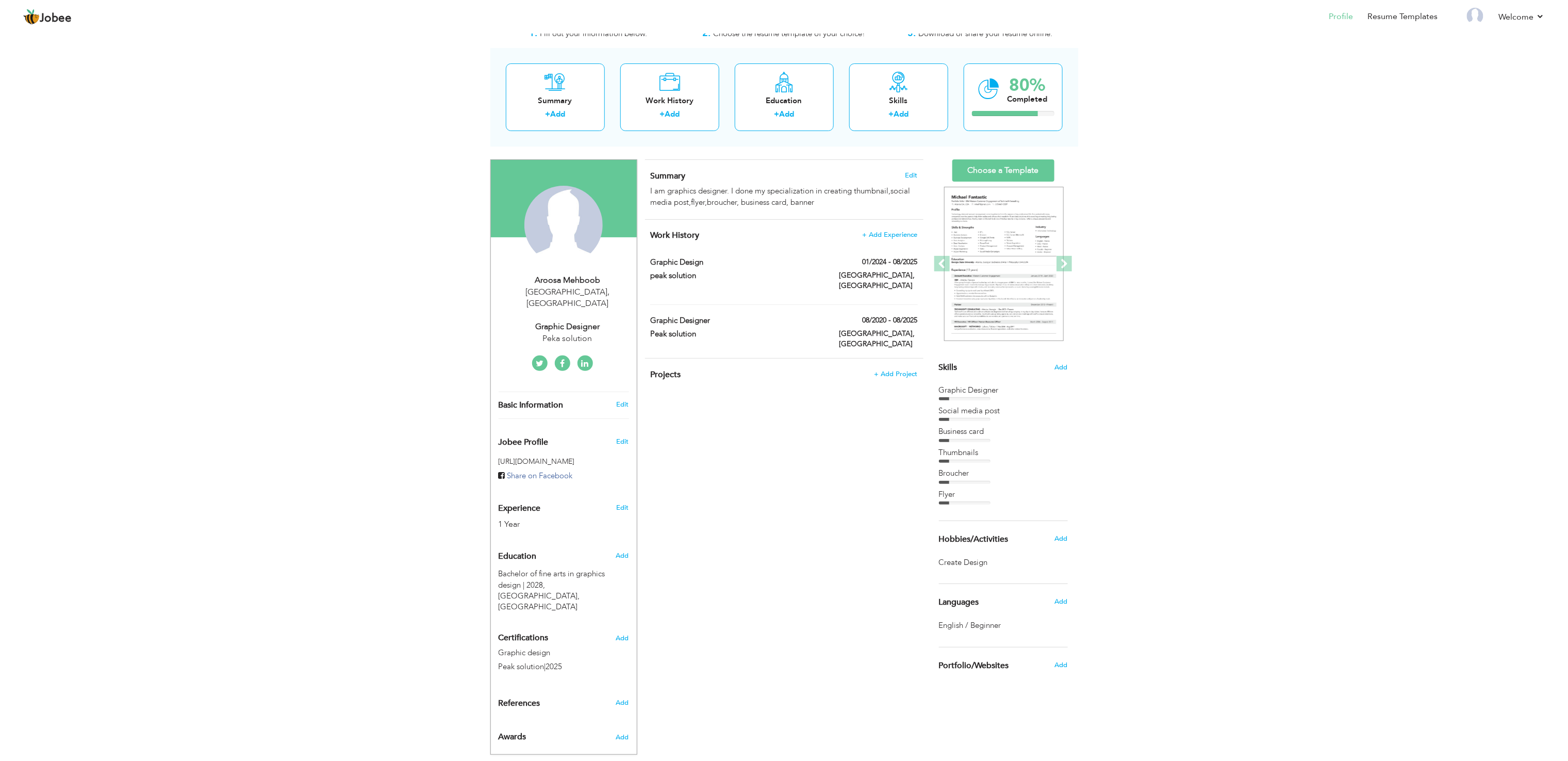
click at [789, 417] on div "CV Import Profile Strength 0% Select an Item from right menu Work History * Job…" at bounding box center [784, 446] width 294 height 573
click at [887, 278] on label "Lahore, Pakistan" at bounding box center [878, 286] width 79 height 31
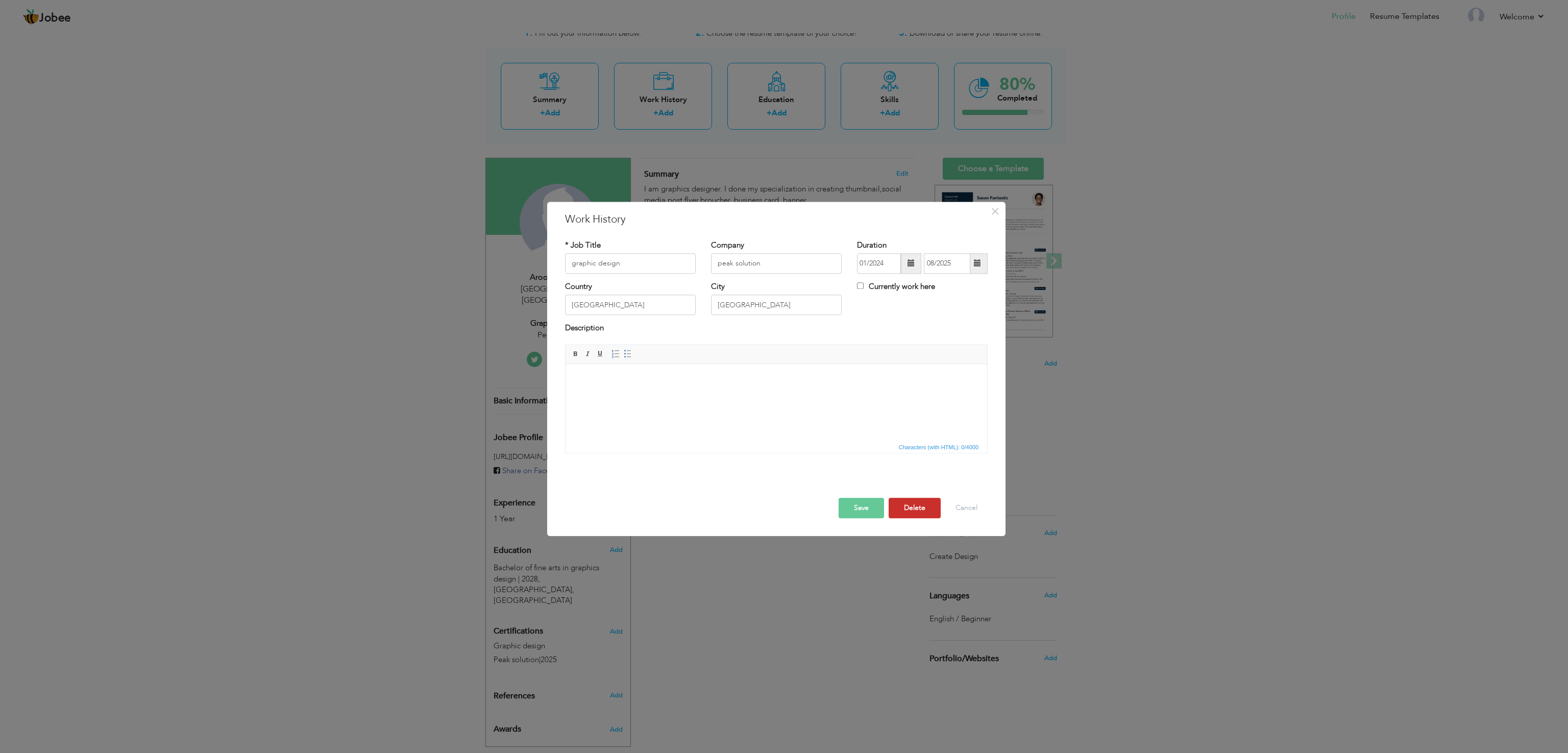
click at [911, 507] on button "Delete" at bounding box center [915, 507] width 52 height 20
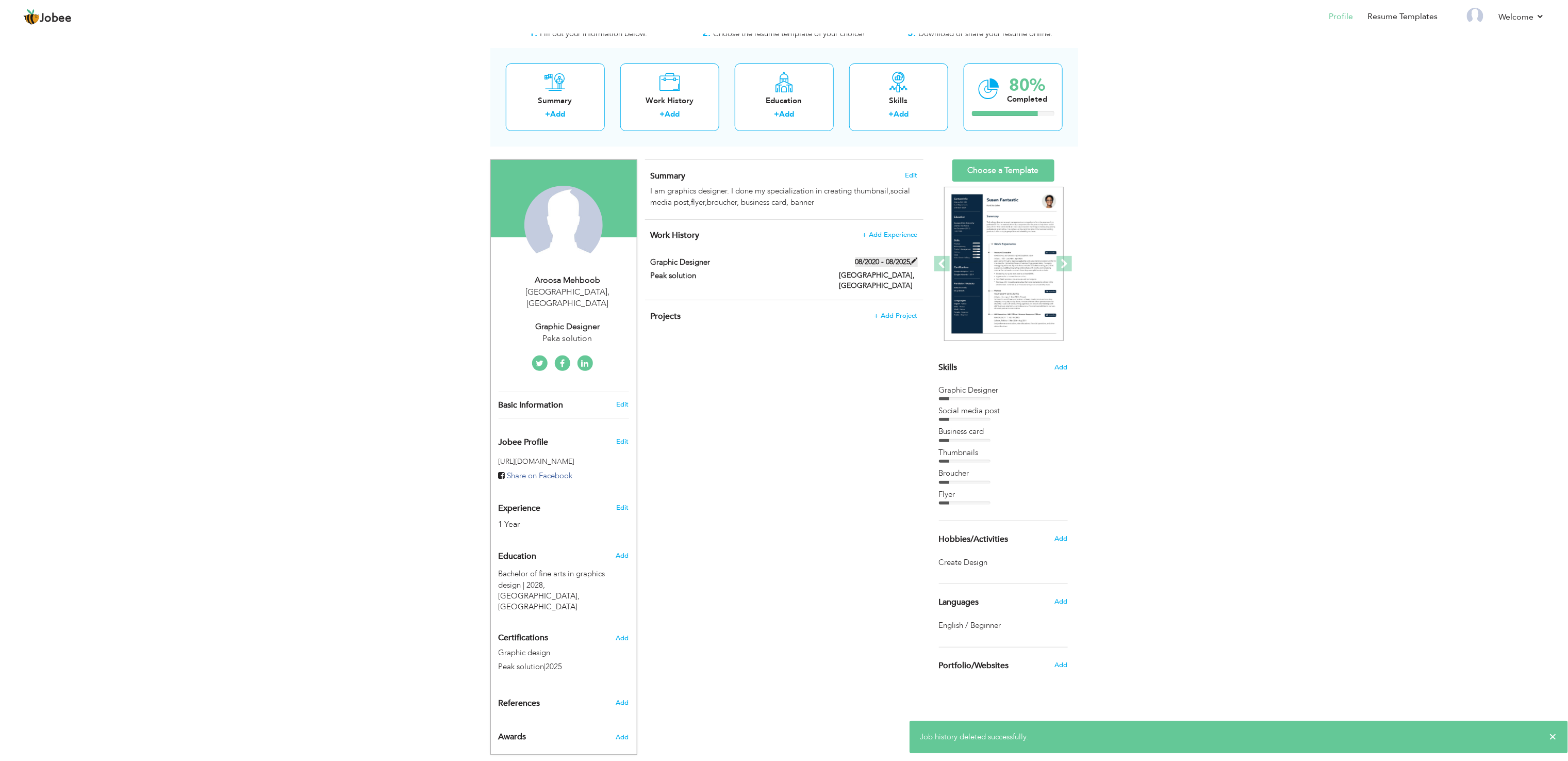
click at [889, 264] on label "08/2020 - 08/2025" at bounding box center [886, 261] width 62 height 10
type input "Graphic Designer"
type input "Peak solution"
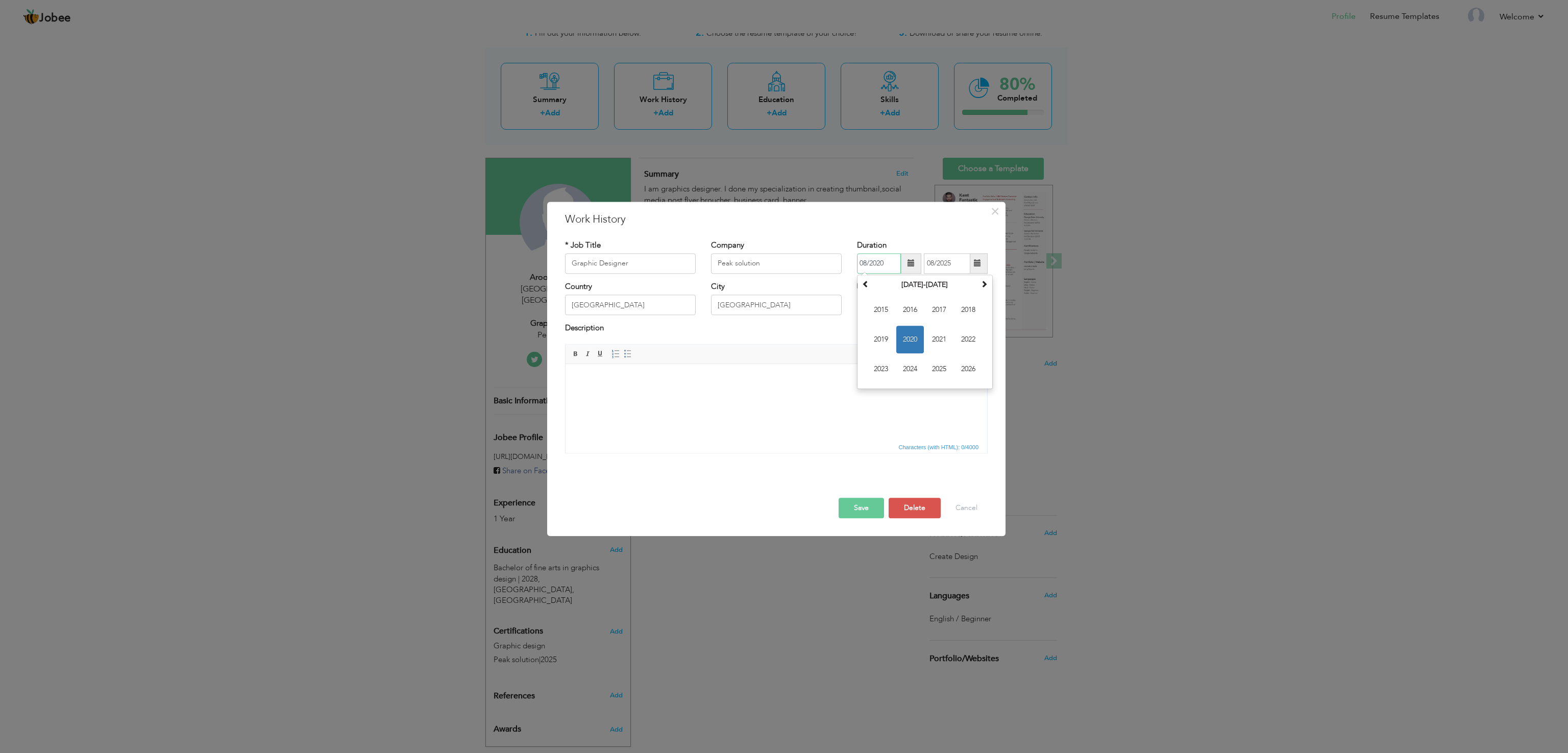
click at [888, 264] on input "08/2020" at bounding box center [879, 263] width 44 height 20
type input "08/2024"
click at [858, 507] on button "Save" at bounding box center [861, 507] width 46 height 20
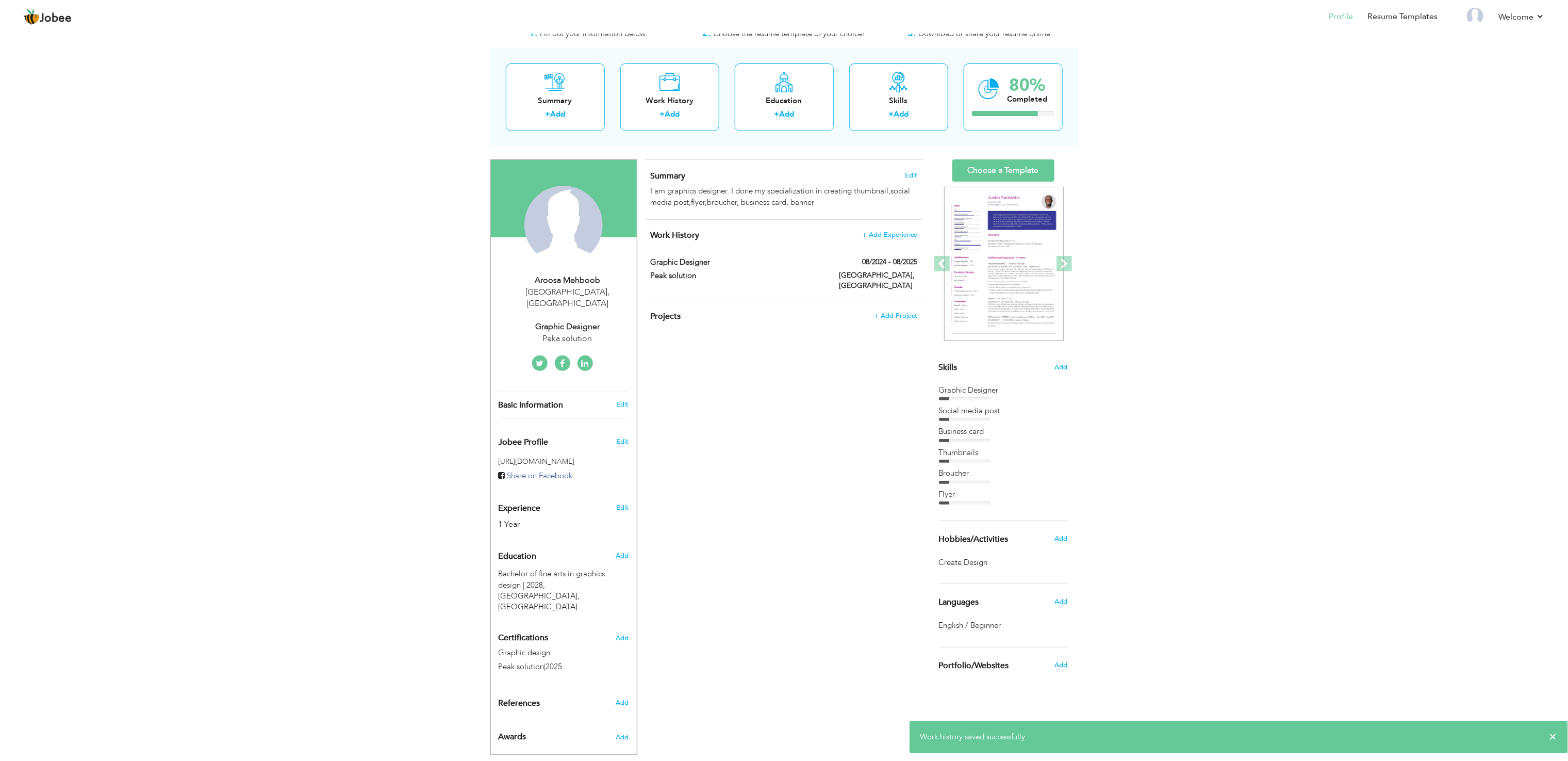
click at [781, 341] on div "CV Import Profile Strength 0% Select an Item from right menu Work History * Job…" at bounding box center [784, 446] width 294 height 573
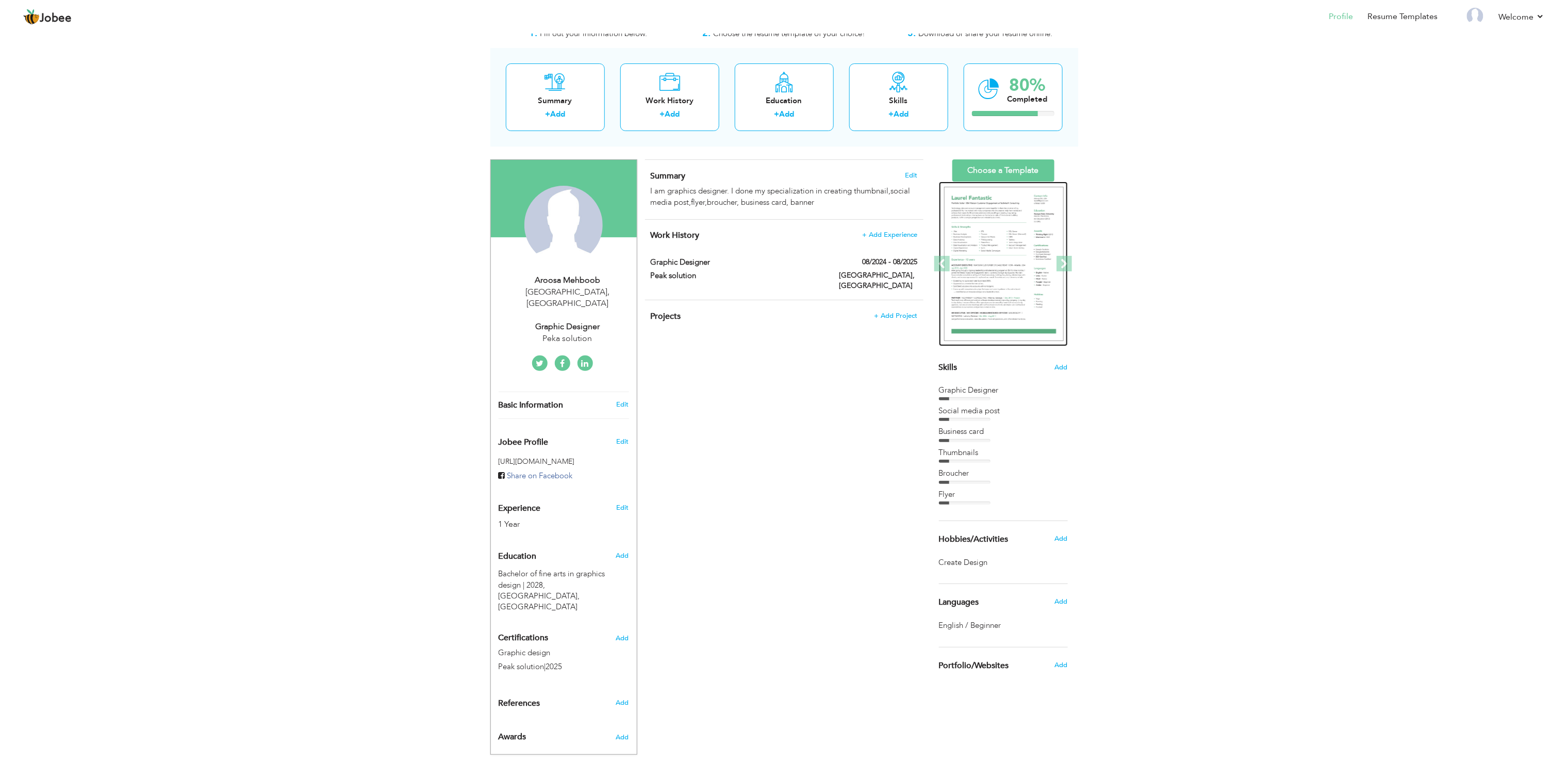
click at [957, 246] on img at bounding box center [1003, 264] width 119 height 155
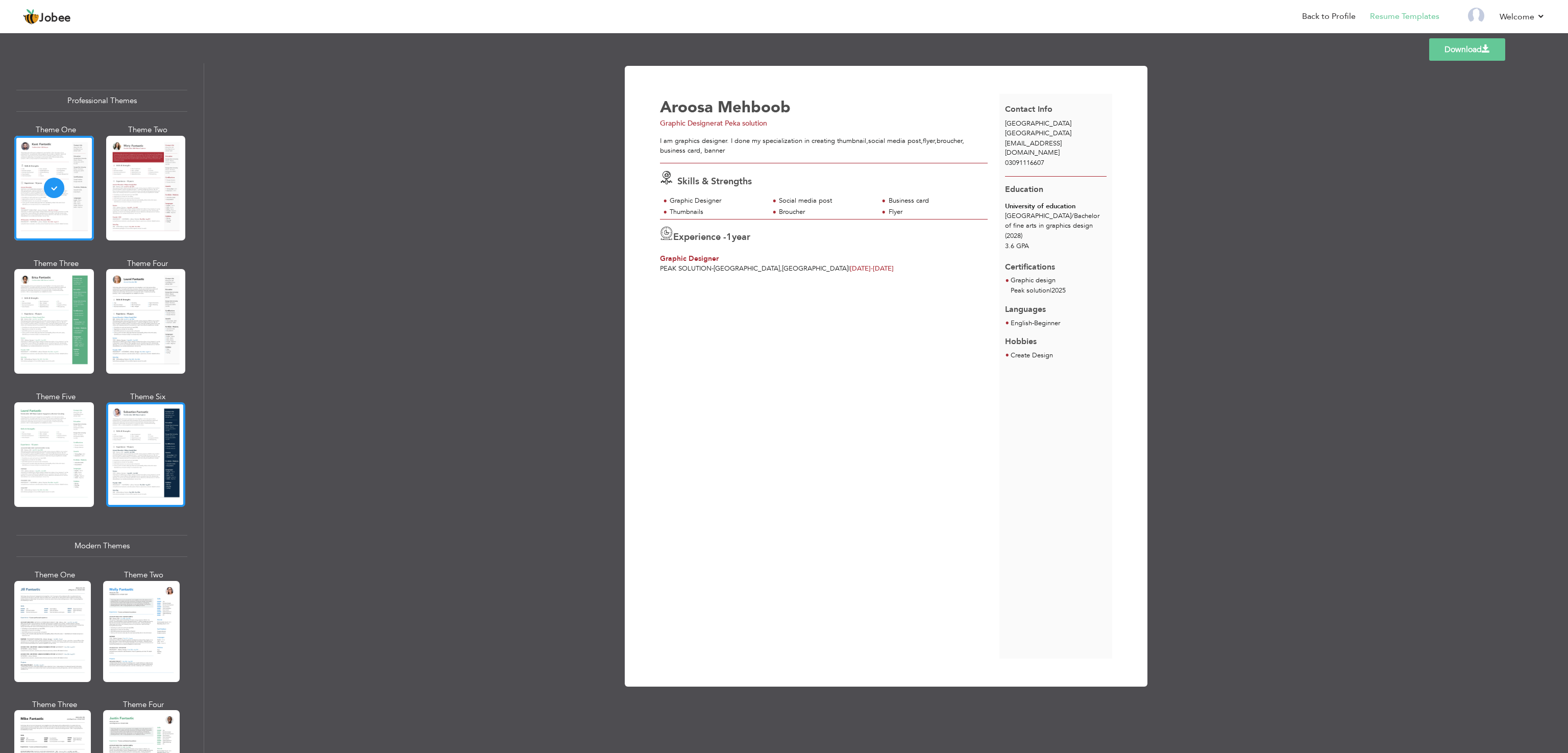
click at [157, 472] on div at bounding box center [145, 454] width 80 height 104
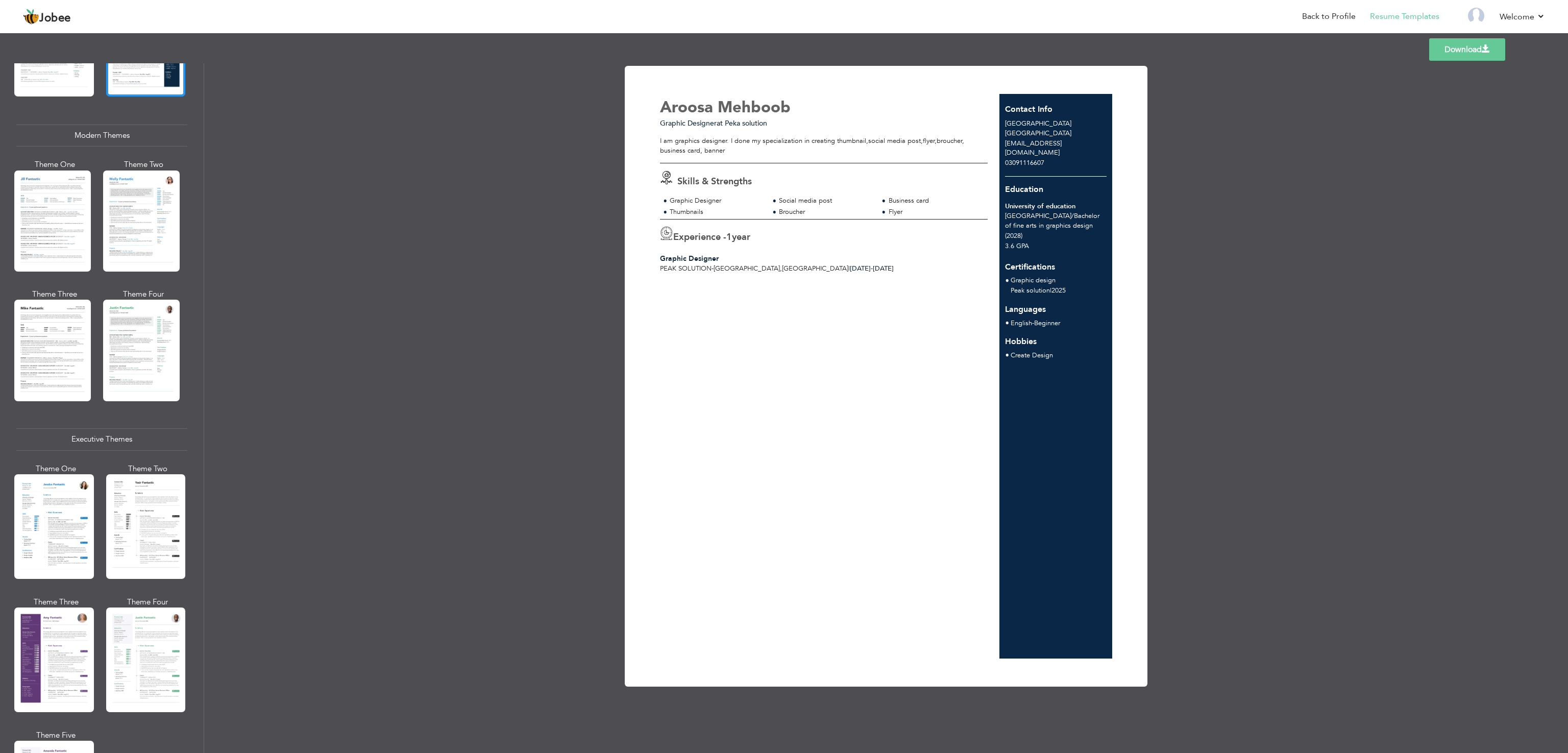
scroll to position [449, 0]
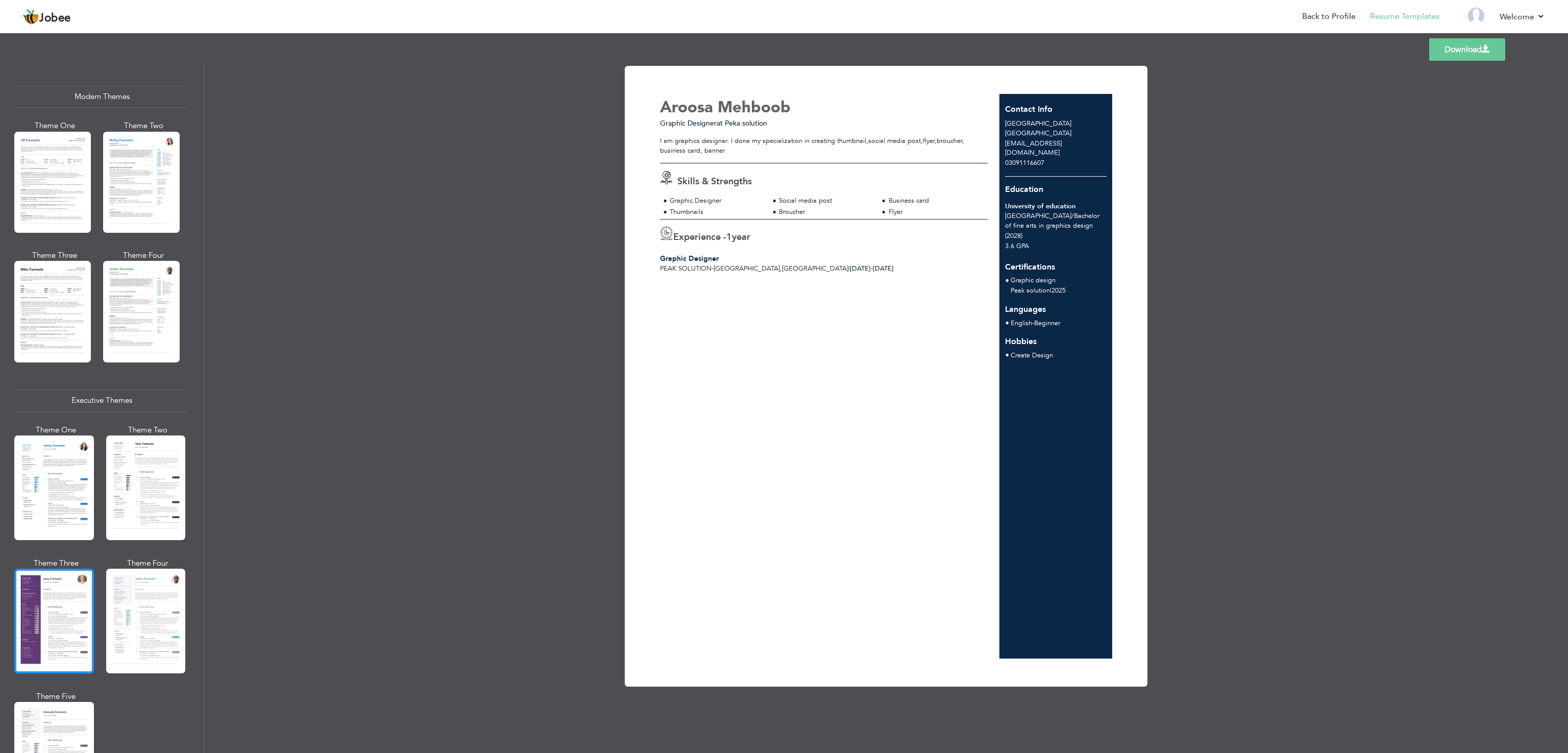
click at [34, 598] on div at bounding box center [54, 620] width 80 height 104
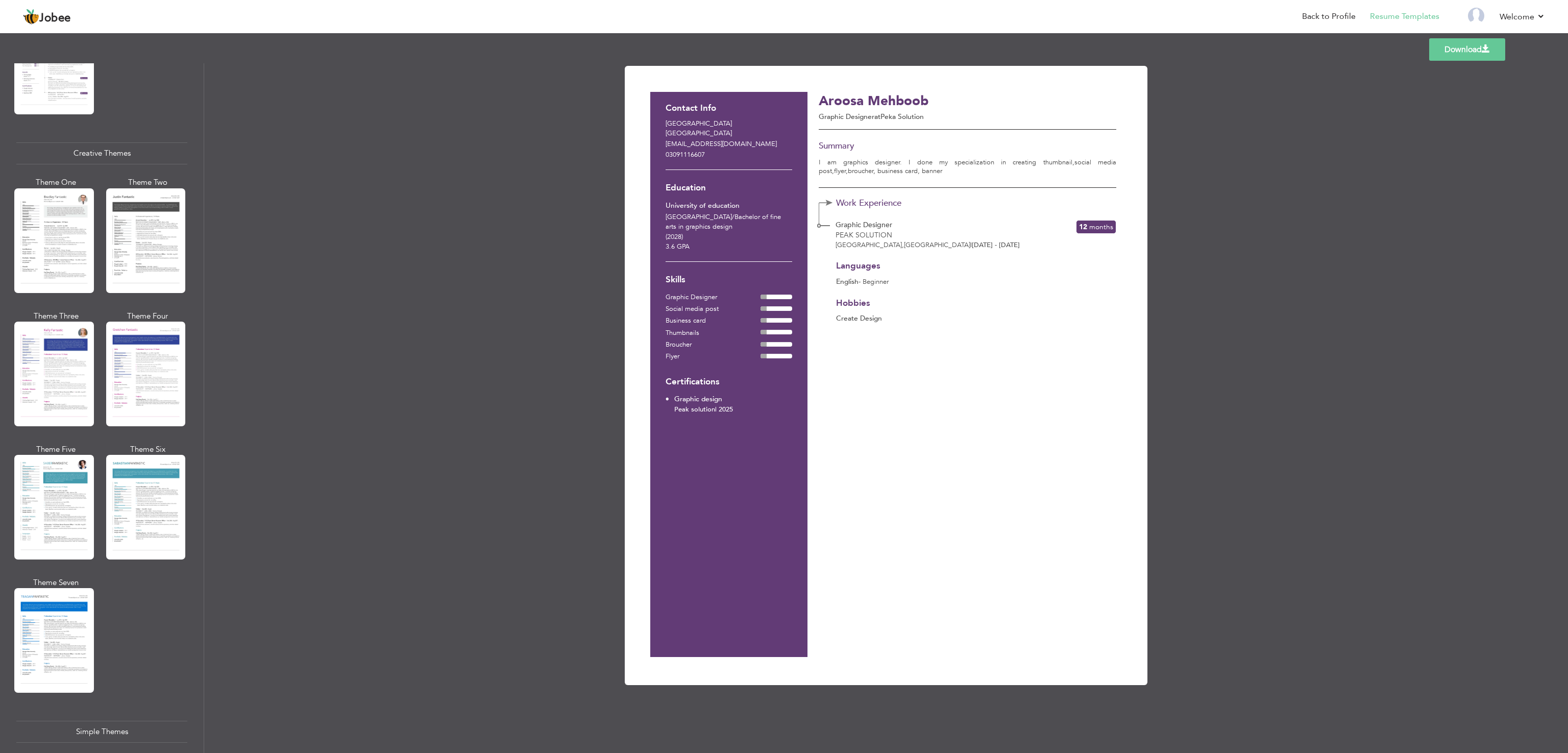
scroll to position [1143, 0]
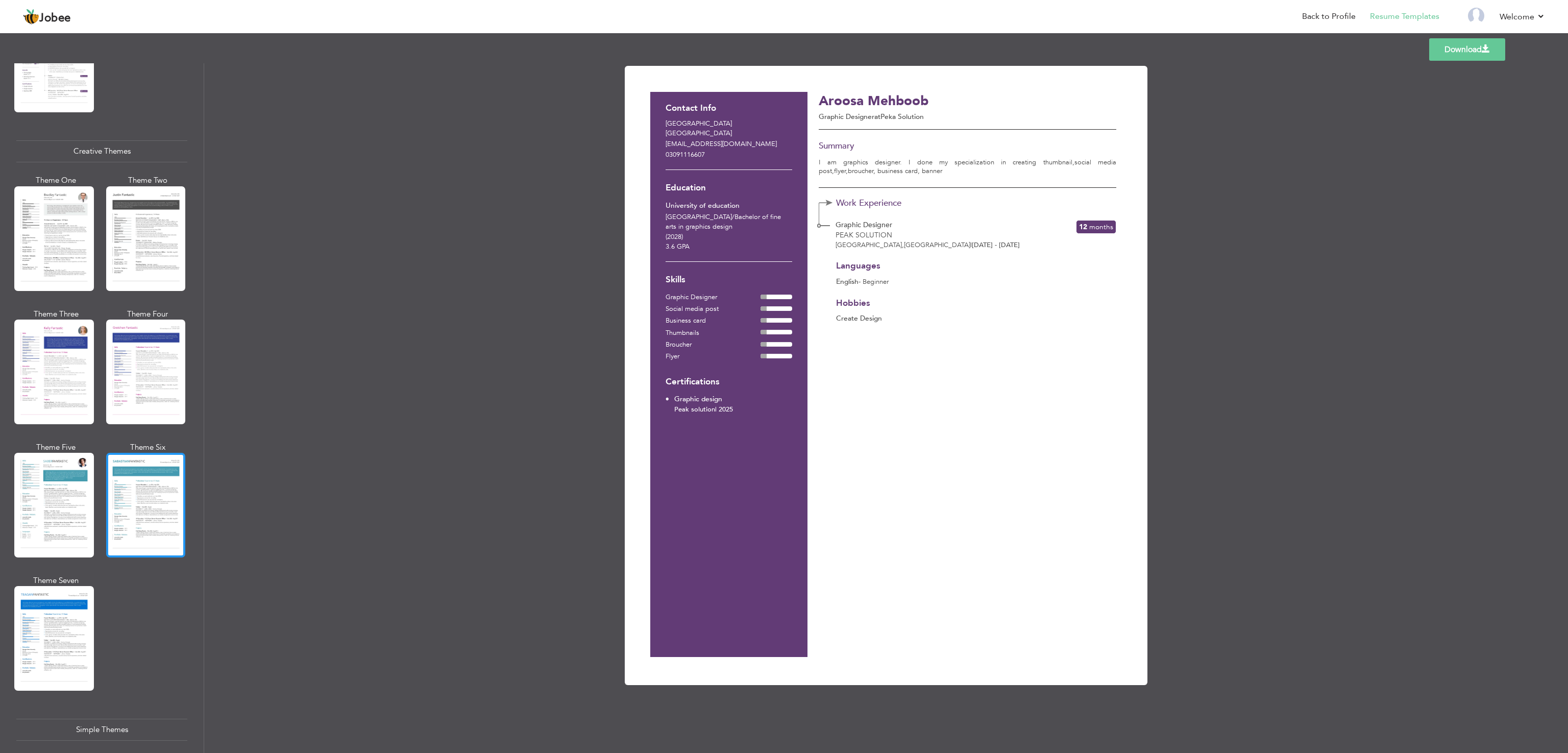
click at [141, 477] on div at bounding box center [145, 504] width 80 height 104
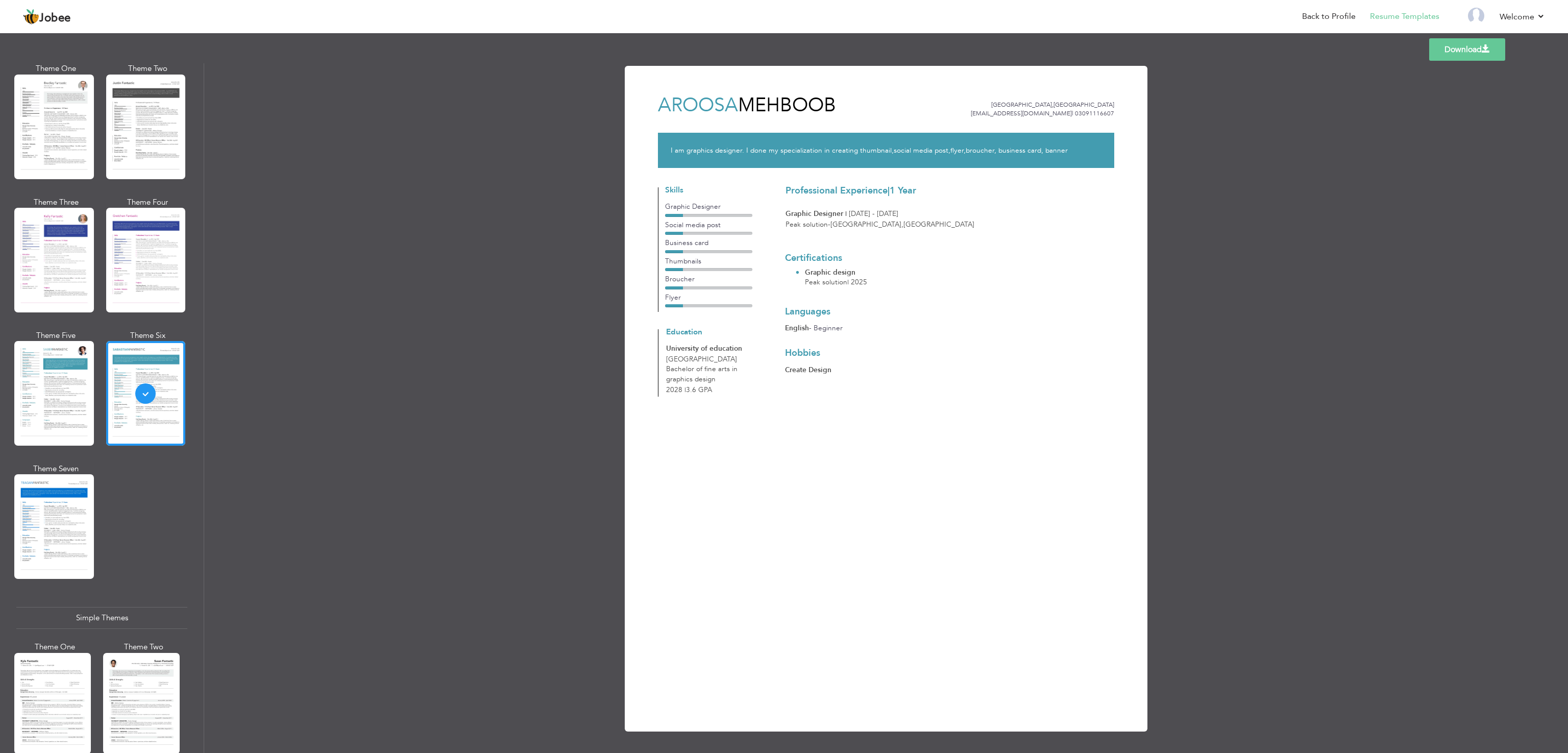
scroll to position [1398, 0]
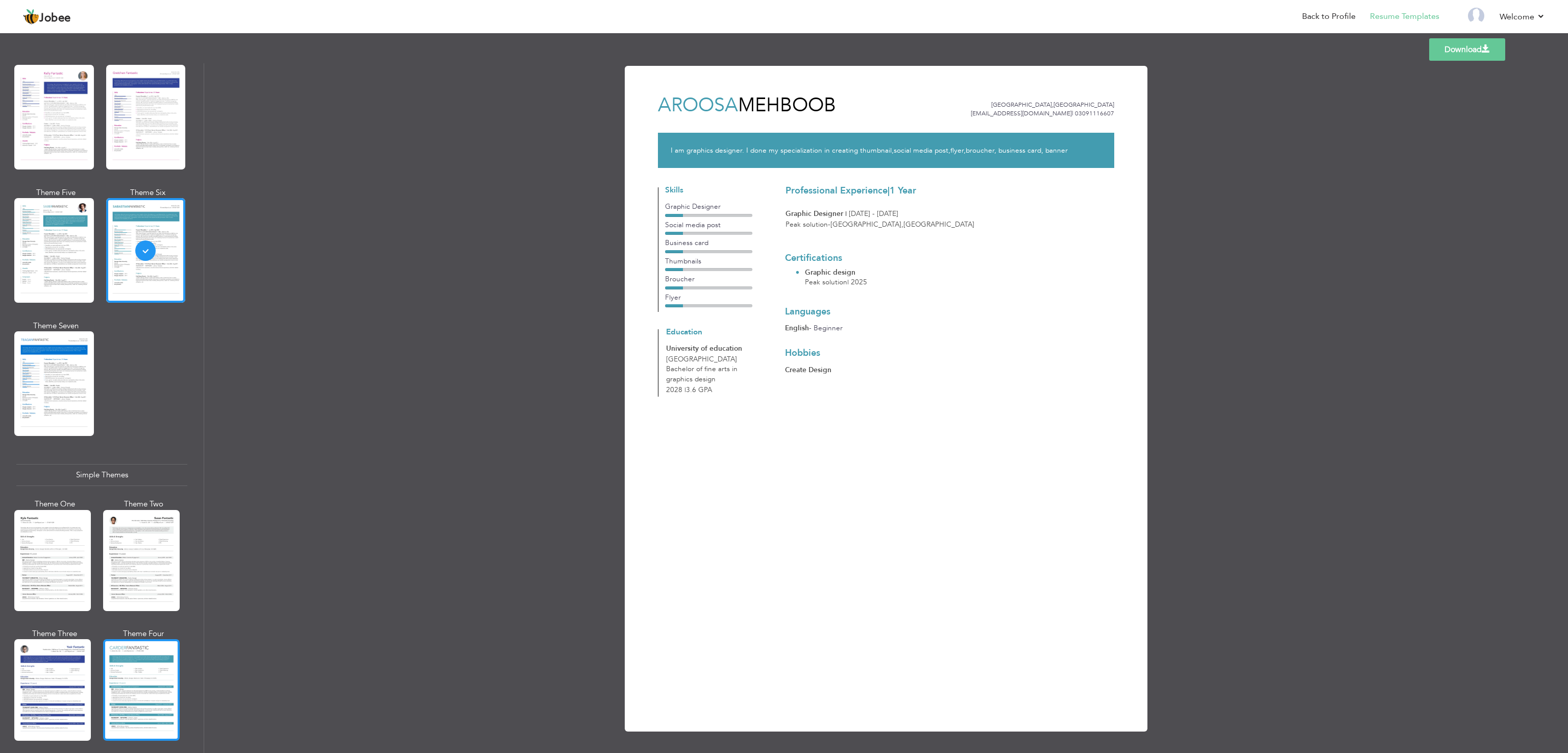
click at [143, 652] on div at bounding box center [141, 689] width 76 height 101
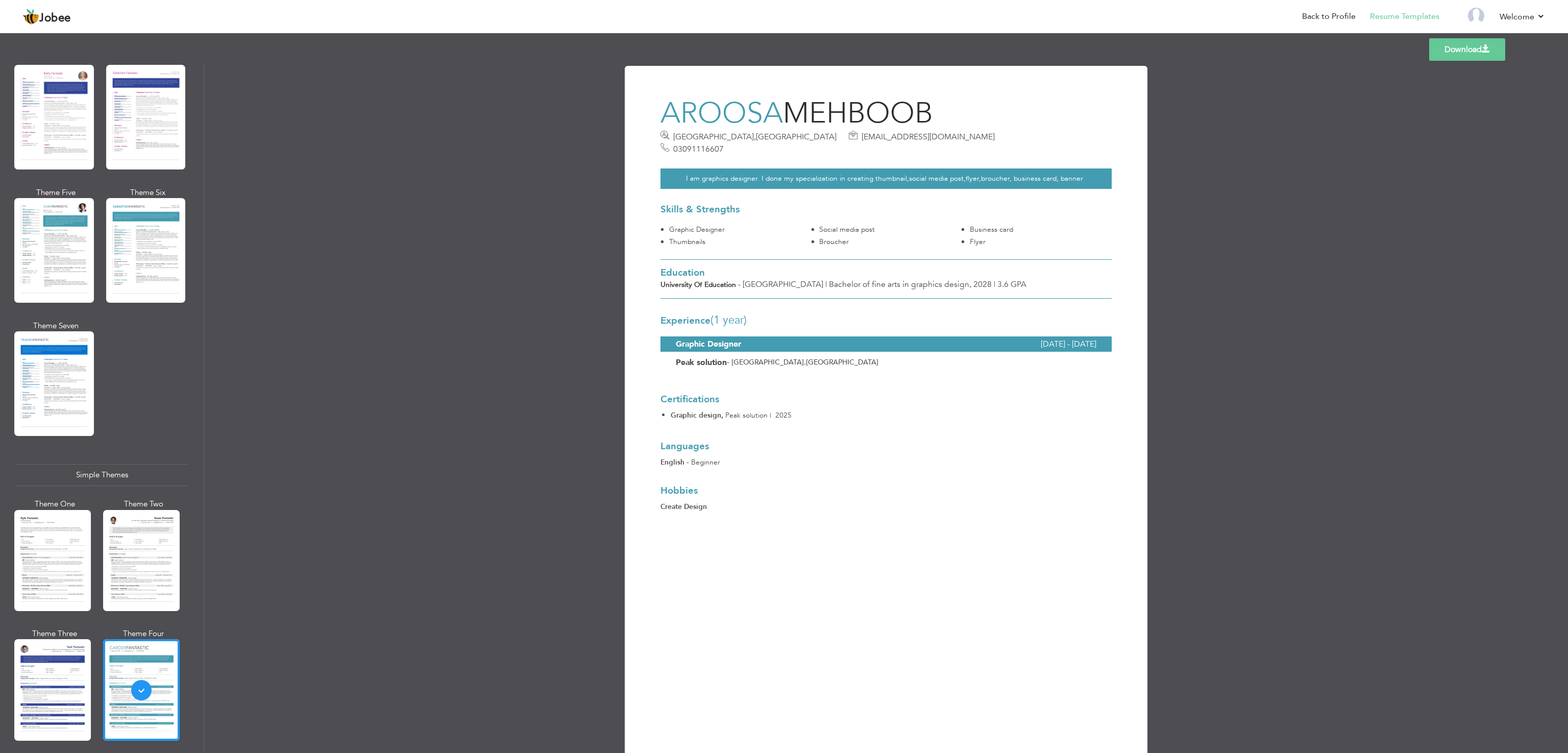
click at [1450, 46] on link "Download" at bounding box center [1467, 49] width 76 height 22
click at [1464, 54] on link "Download" at bounding box center [1467, 49] width 76 height 22
click at [1485, 49] on span at bounding box center [1486, 49] width 8 height 8
click at [1321, 371] on div "Download Aroosa Mehboob [GEOGRAPHIC_DATA] , [GEOGRAPHIC_DATA] [EMAIL_ADDRESS][D…" at bounding box center [886, 408] width 1364 height 690
